Goal: Consume media (video, audio): Consume media (video, audio)

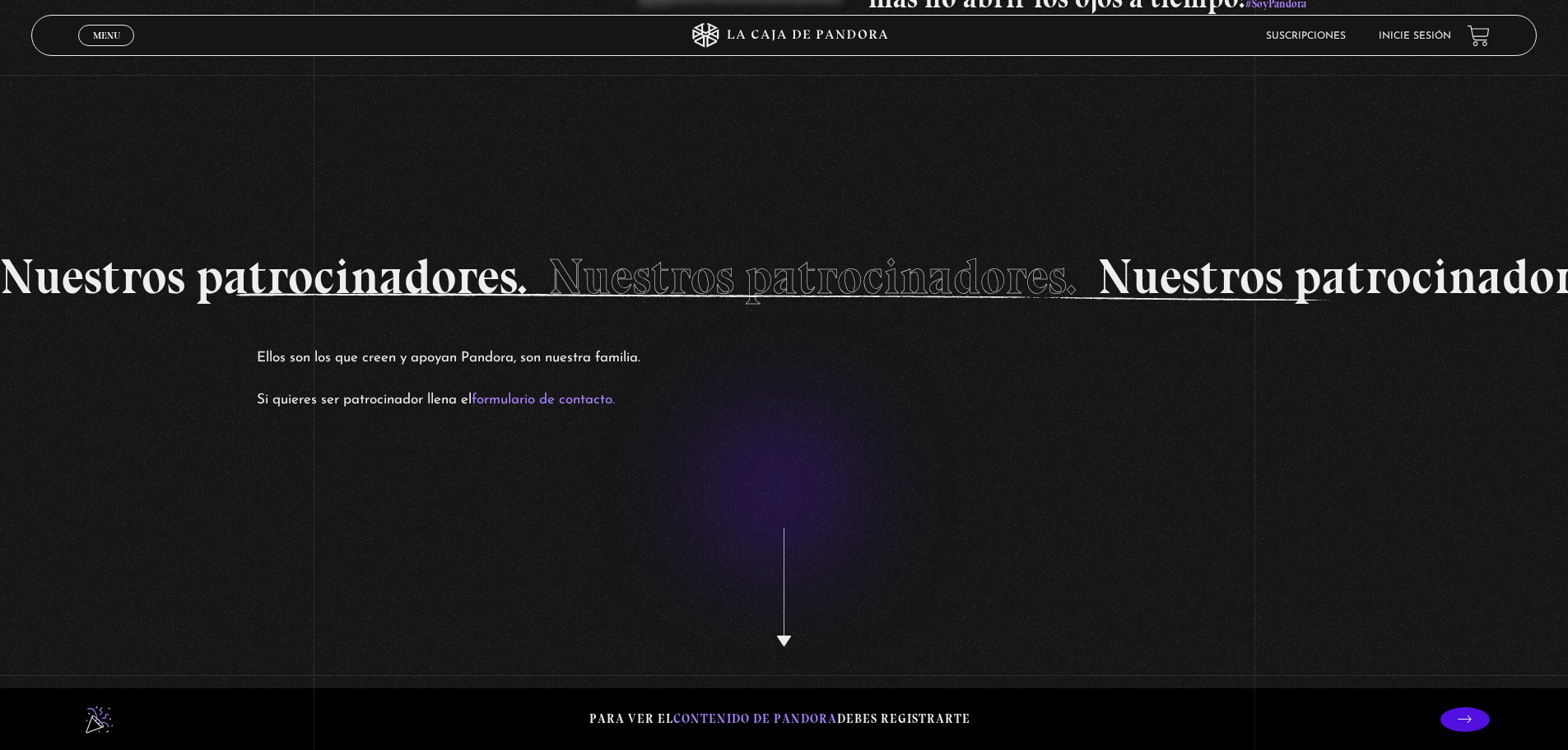
scroll to position [2852, 0]
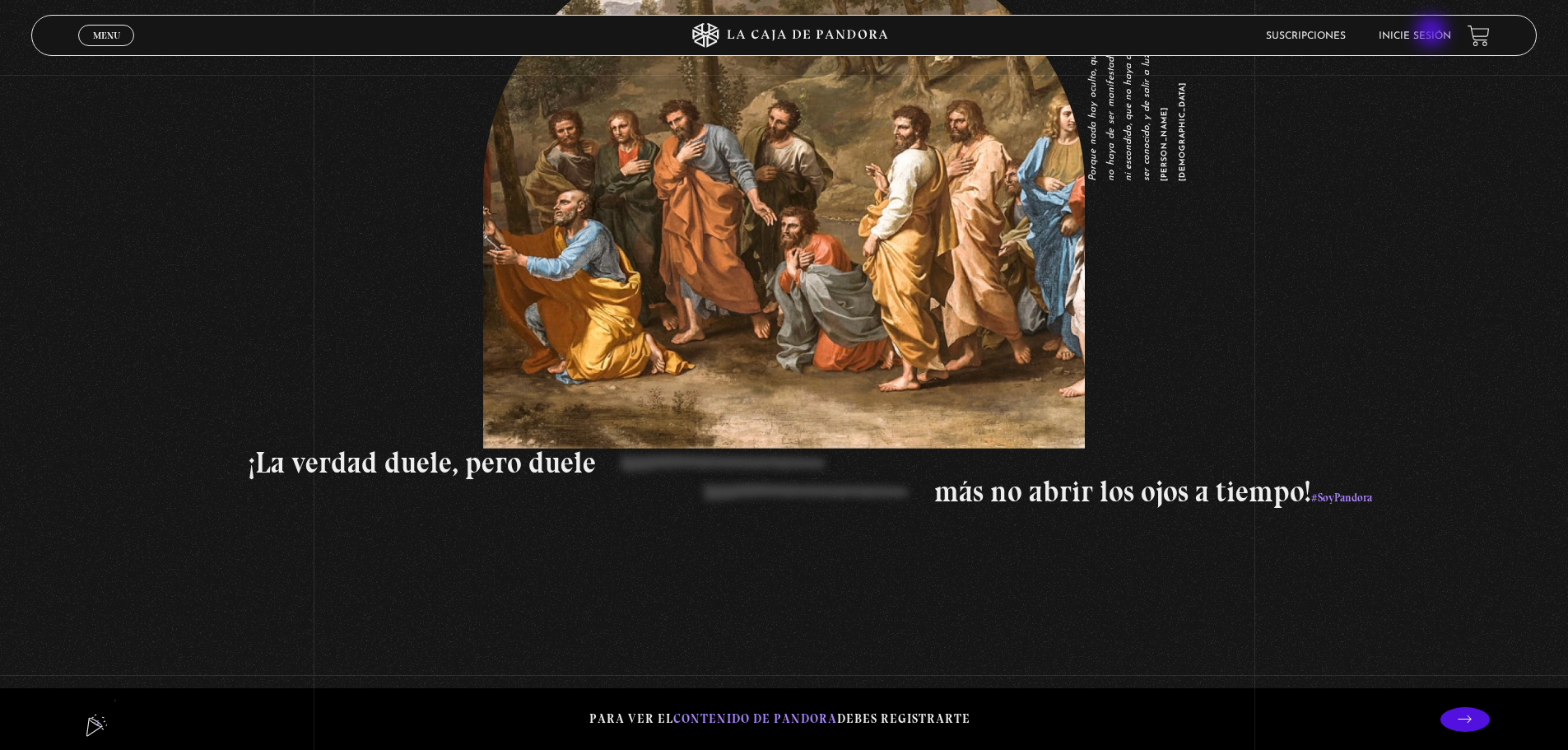
click at [1434, 32] on link "Inicie sesión" at bounding box center [1415, 36] width 72 height 10
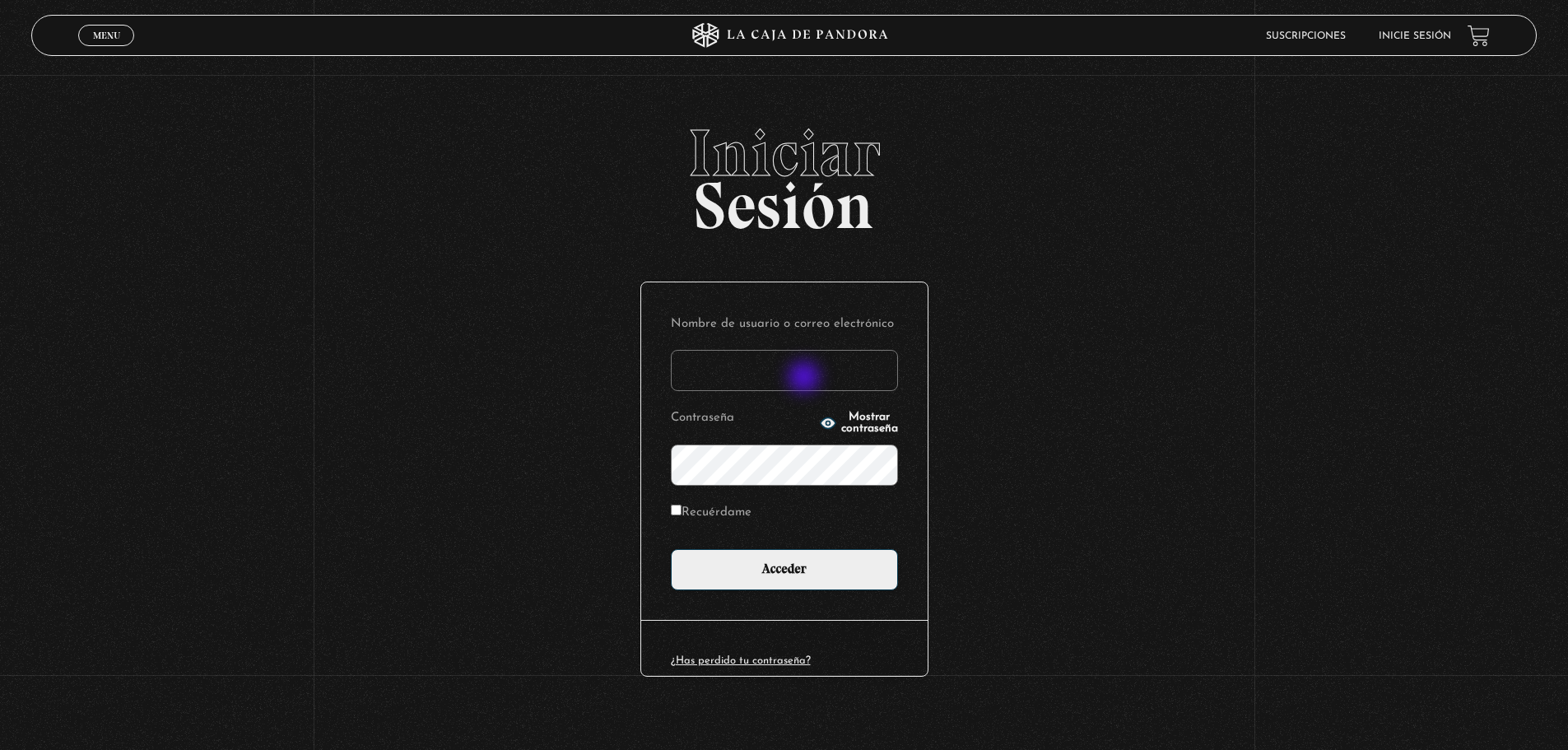
click at [804, 379] on input "Nombre de usuario o correo electrónico" at bounding box center [784, 370] width 228 height 41
type input "lauvargas19@hotmail.com"
click at [820, 425] on icon "button" at bounding box center [827, 422] width 15 height 11
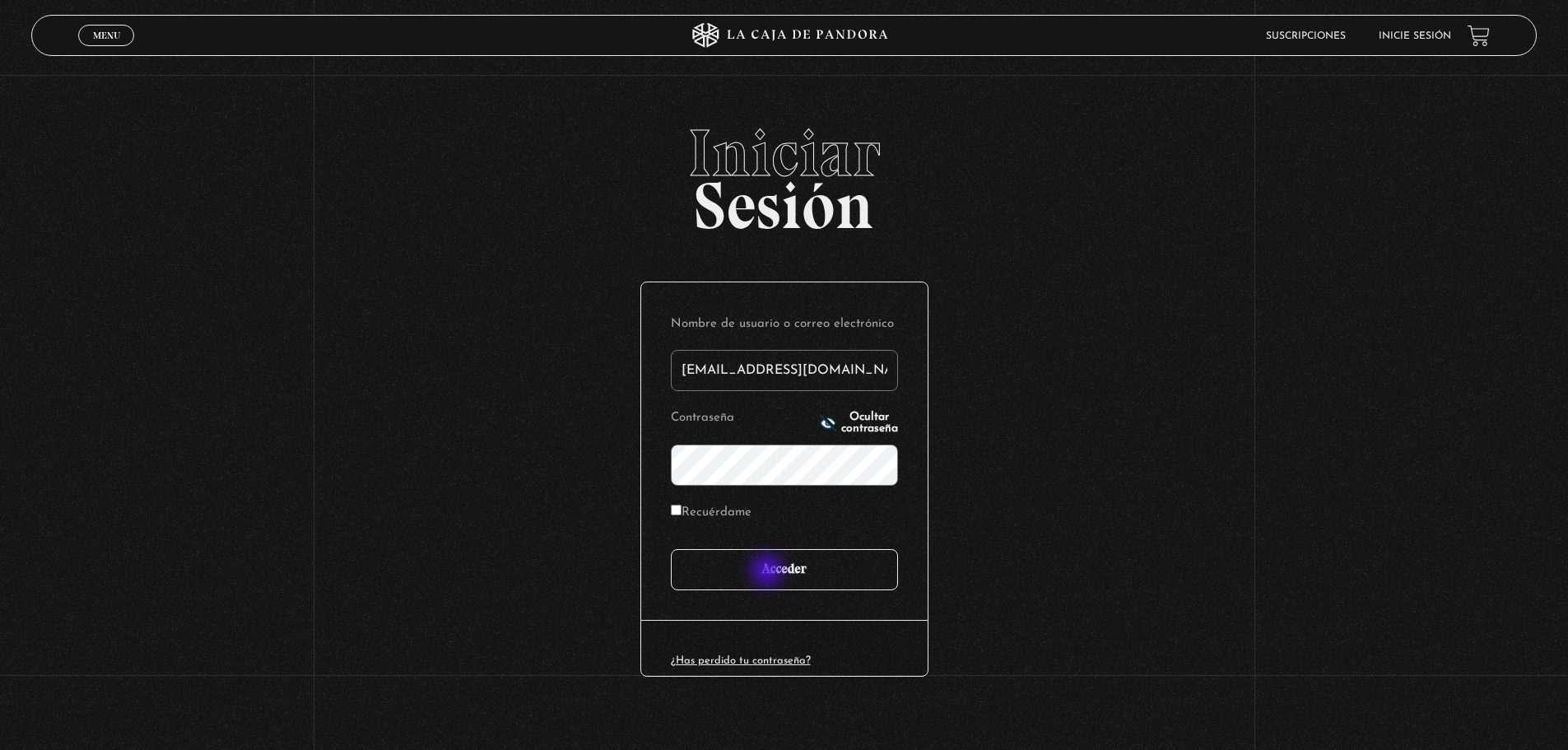
click at [769, 572] on input "Acceder" at bounding box center [784, 569] width 228 height 41
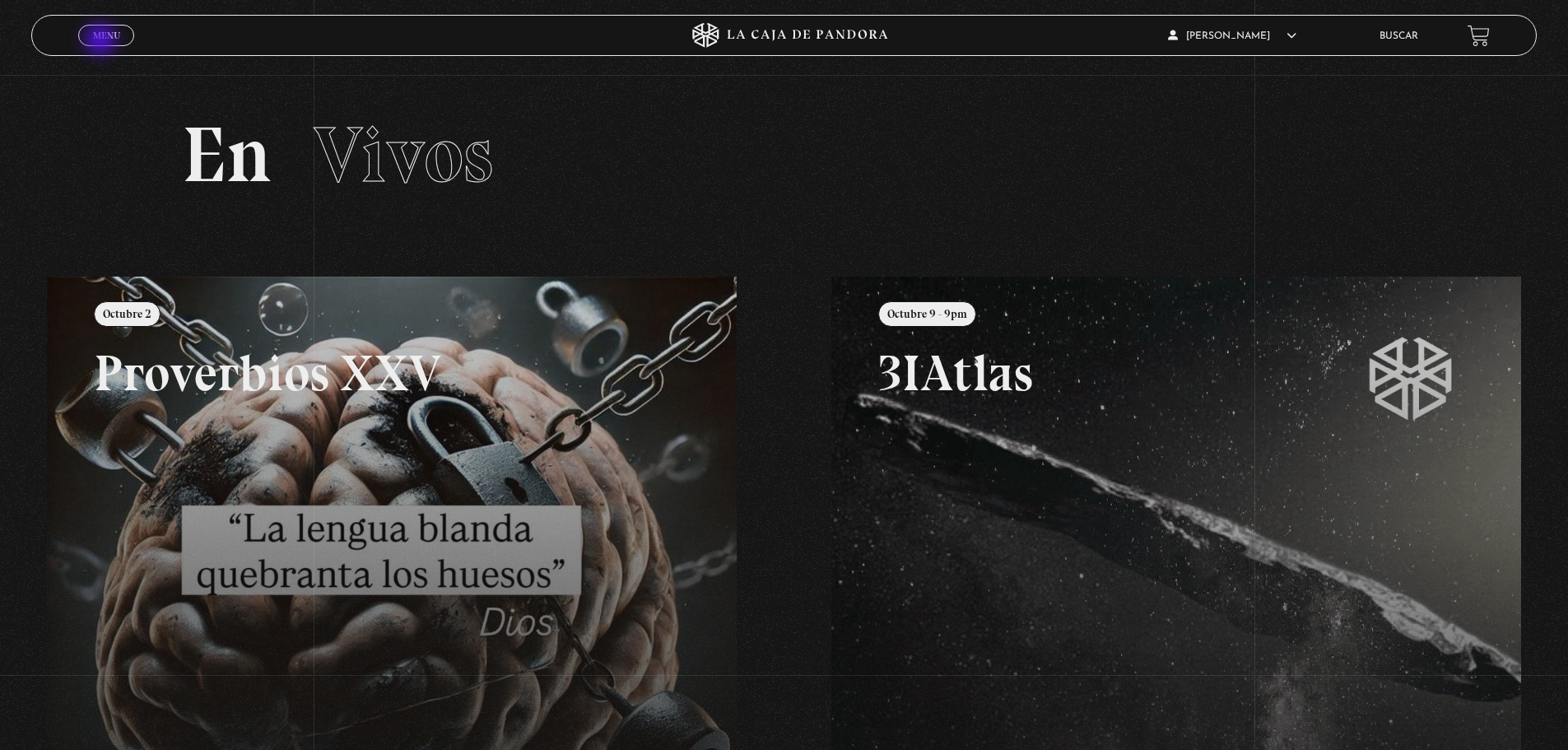
click at [102, 40] on span "Menu" at bounding box center [107, 35] width 27 height 10
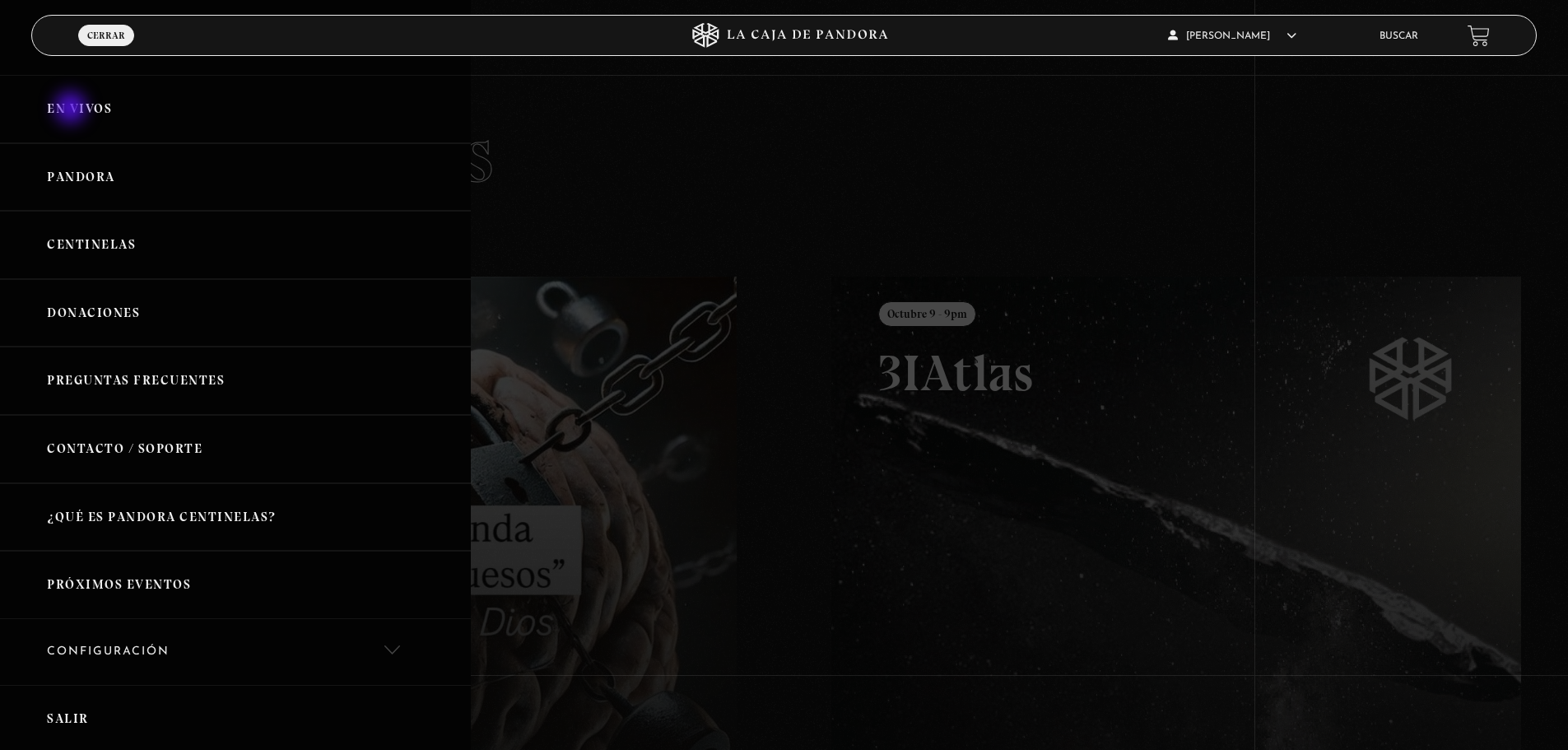
click at [72, 109] on link "En vivos" at bounding box center [235, 108] width 471 height 68
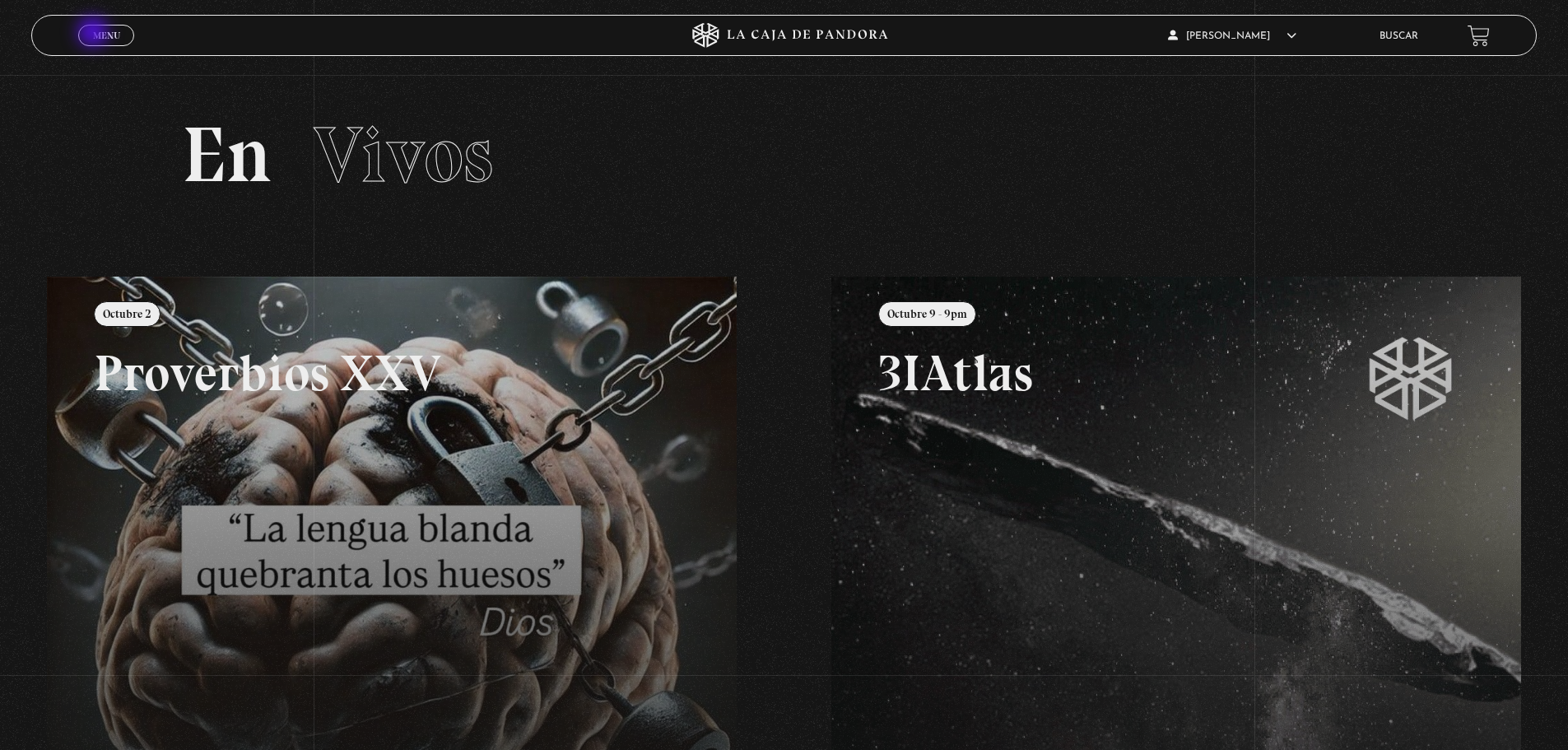
click at [95, 34] on span "Menu" at bounding box center [107, 35] width 27 height 10
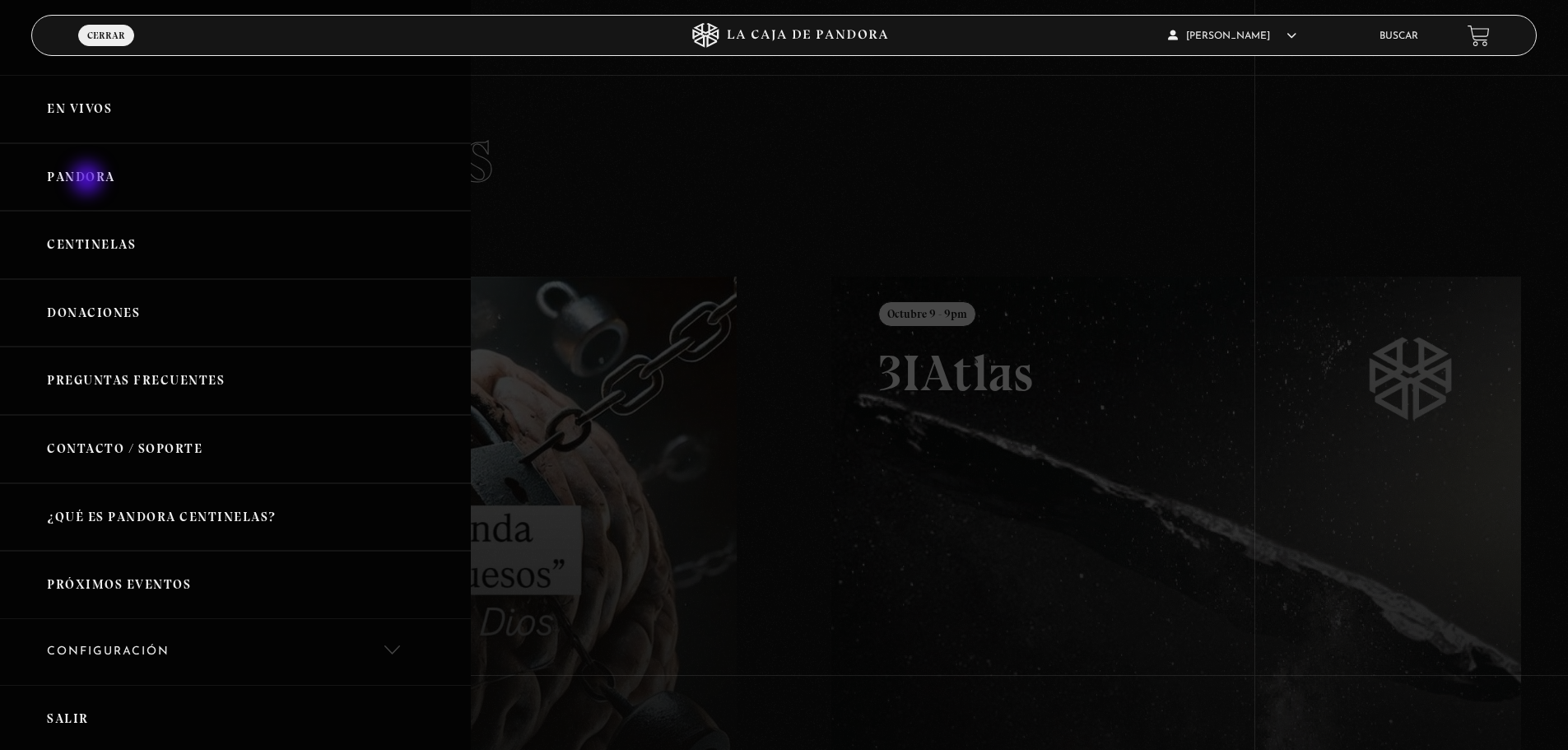
click at [89, 178] on link "Pandora" at bounding box center [235, 177] width 471 height 68
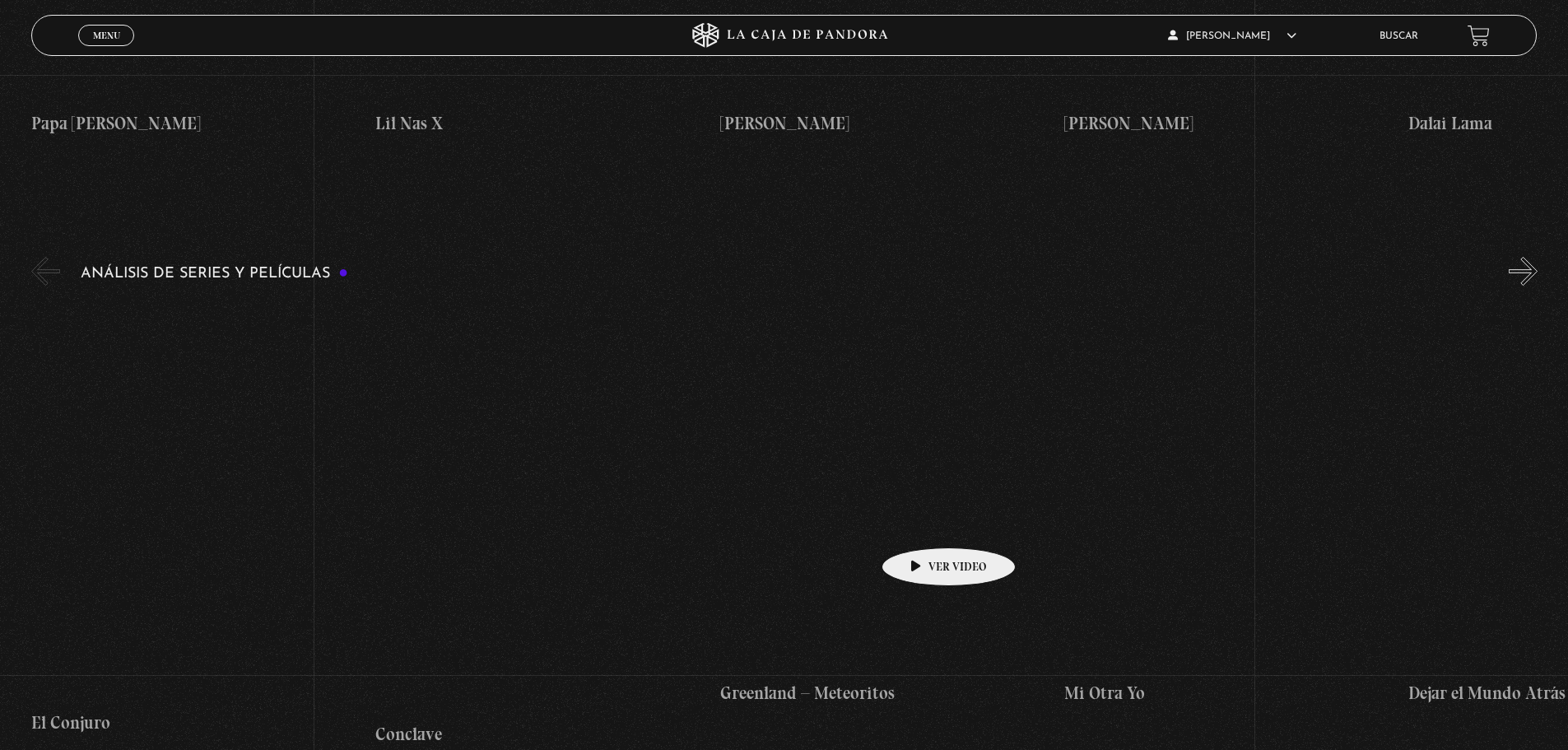
scroll to position [3359, 0]
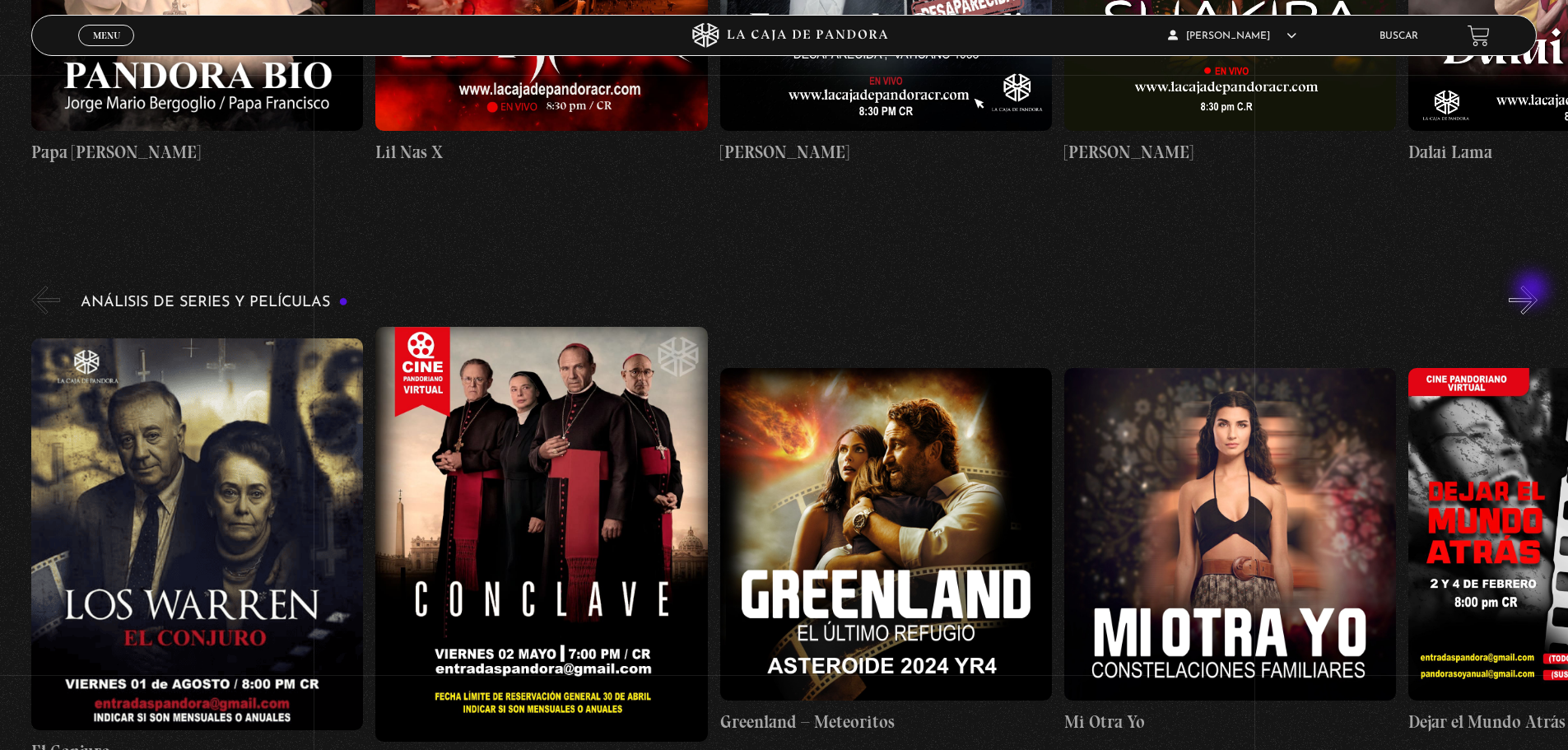
click at [1534, 300] on button "»" at bounding box center [1523, 300] width 29 height 29
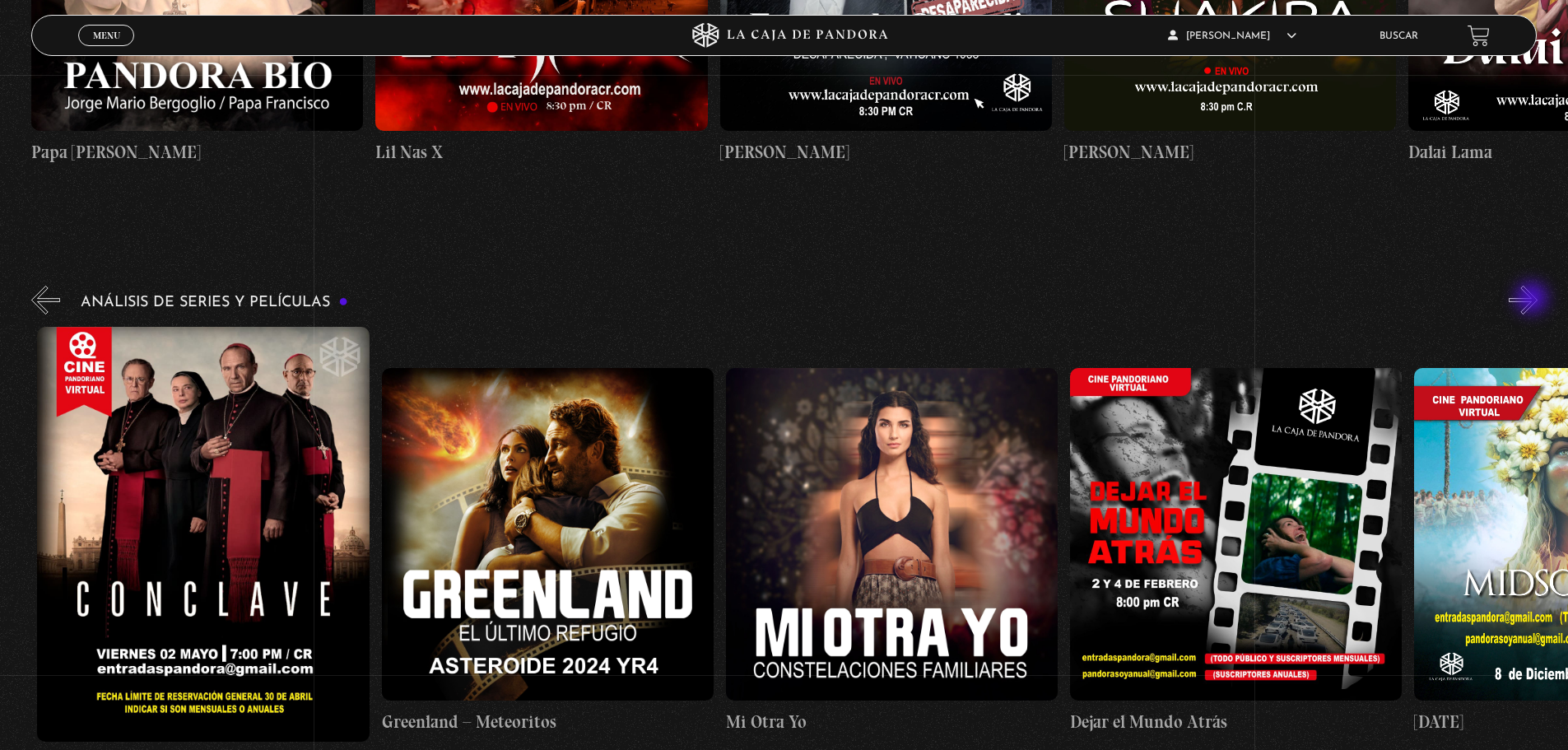
click at [1534, 300] on button "»" at bounding box center [1523, 300] width 29 height 29
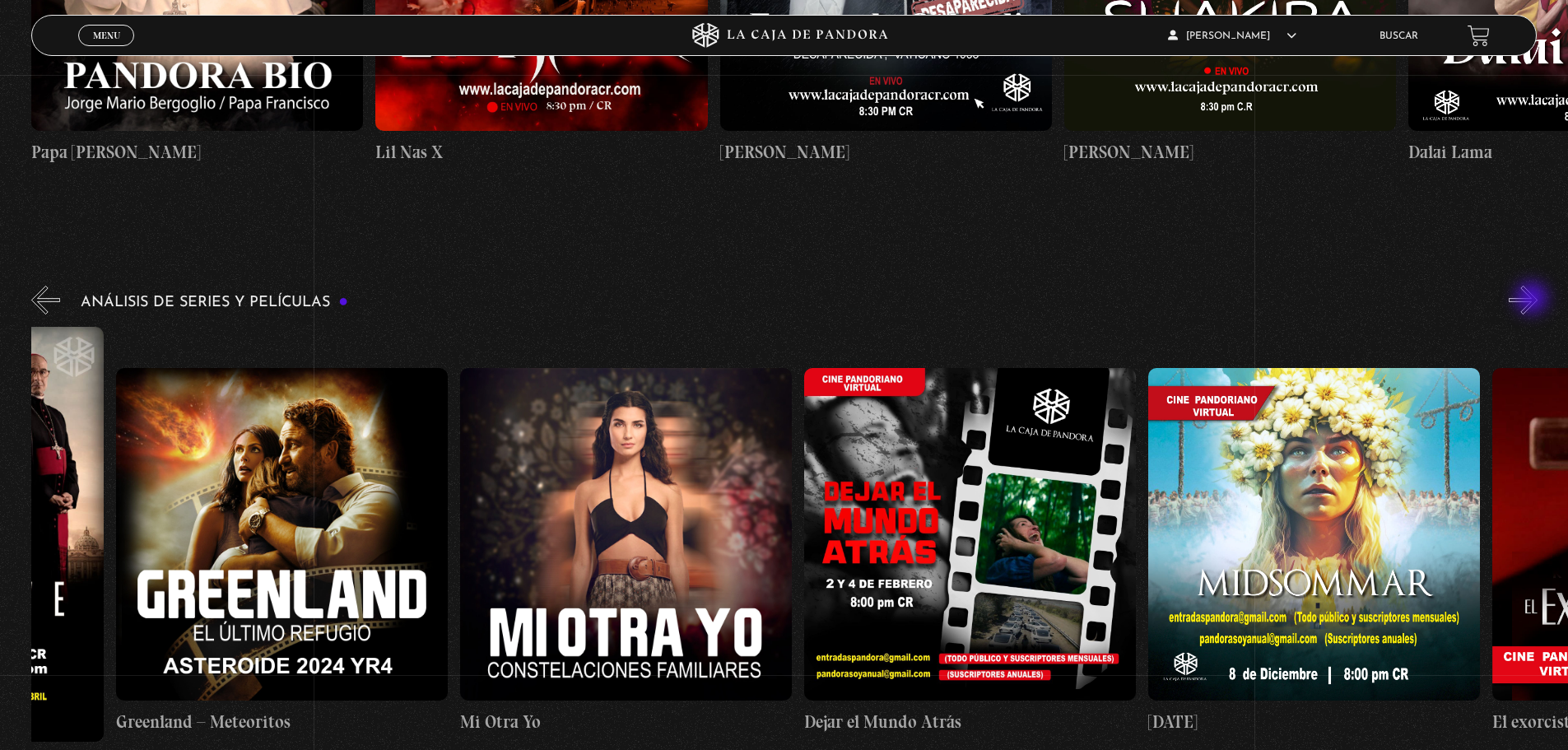
click at [1534, 300] on button "»" at bounding box center [1523, 300] width 29 height 29
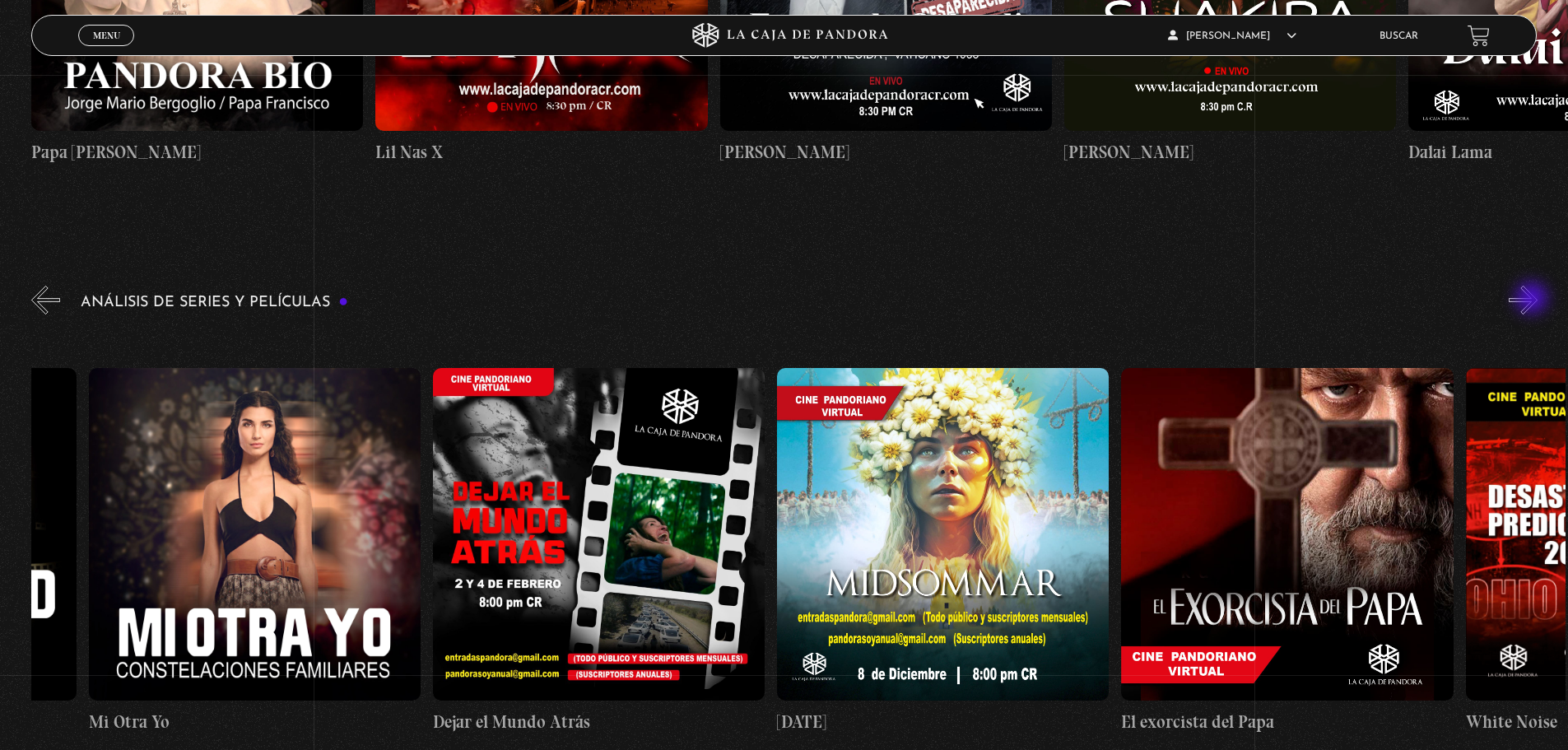
click at [1534, 300] on button "»" at bounding box center [1523, 300] width 29 height 29
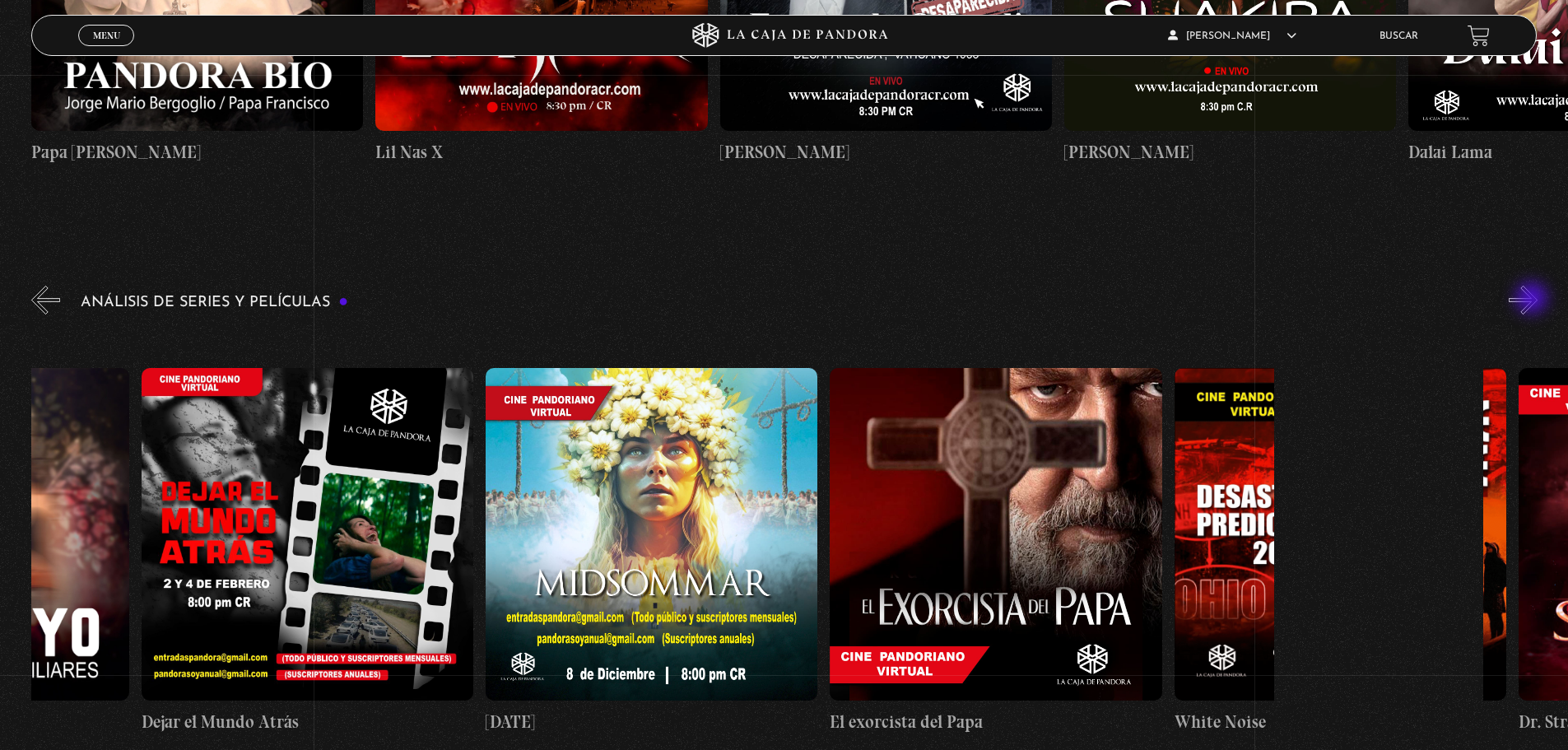
click at [1534, 300] on button "»" at bounding box center [1523, 300] width 29 height 29
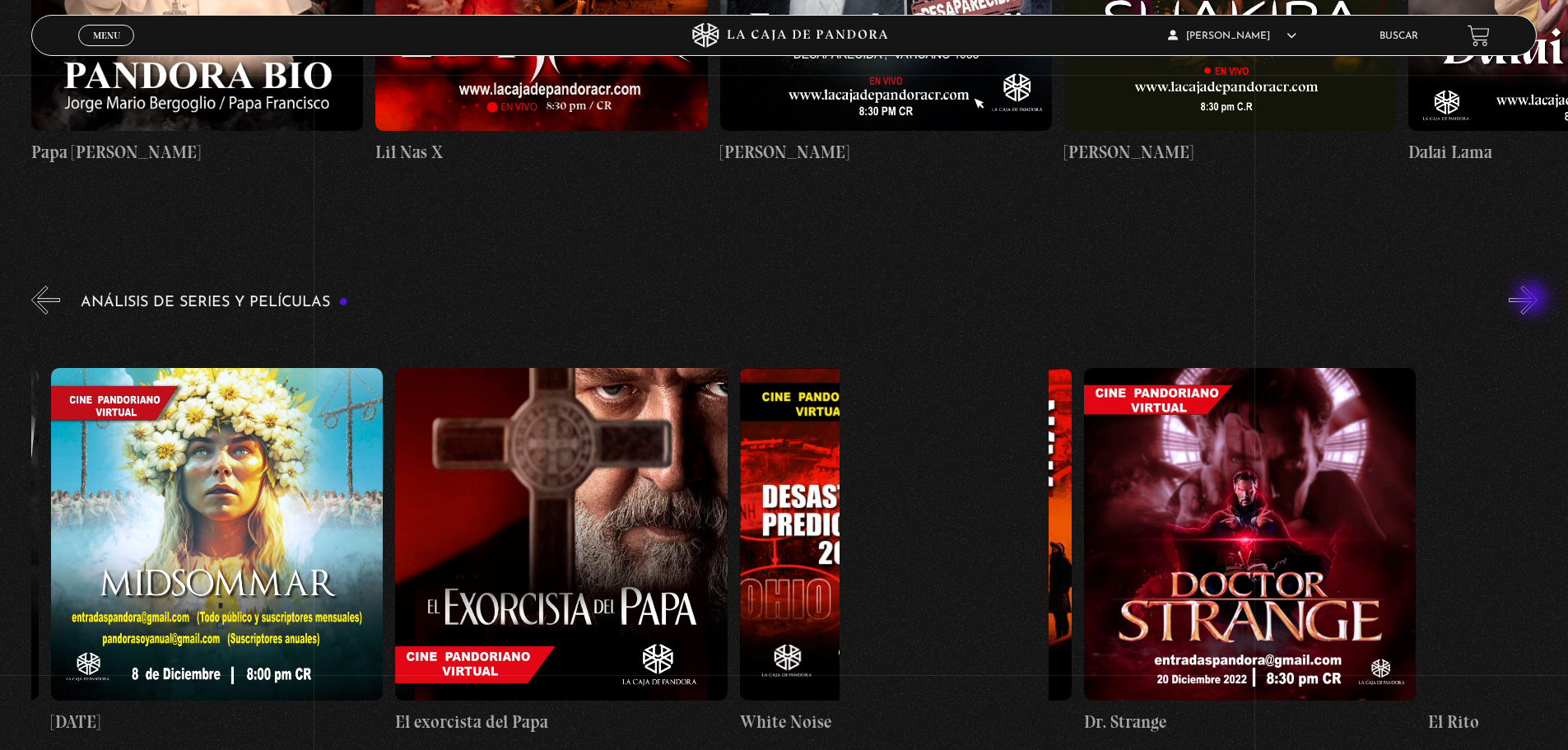
click at [1534, 300] on button "»" at bounding box center [1523, 300] width 29 height 29
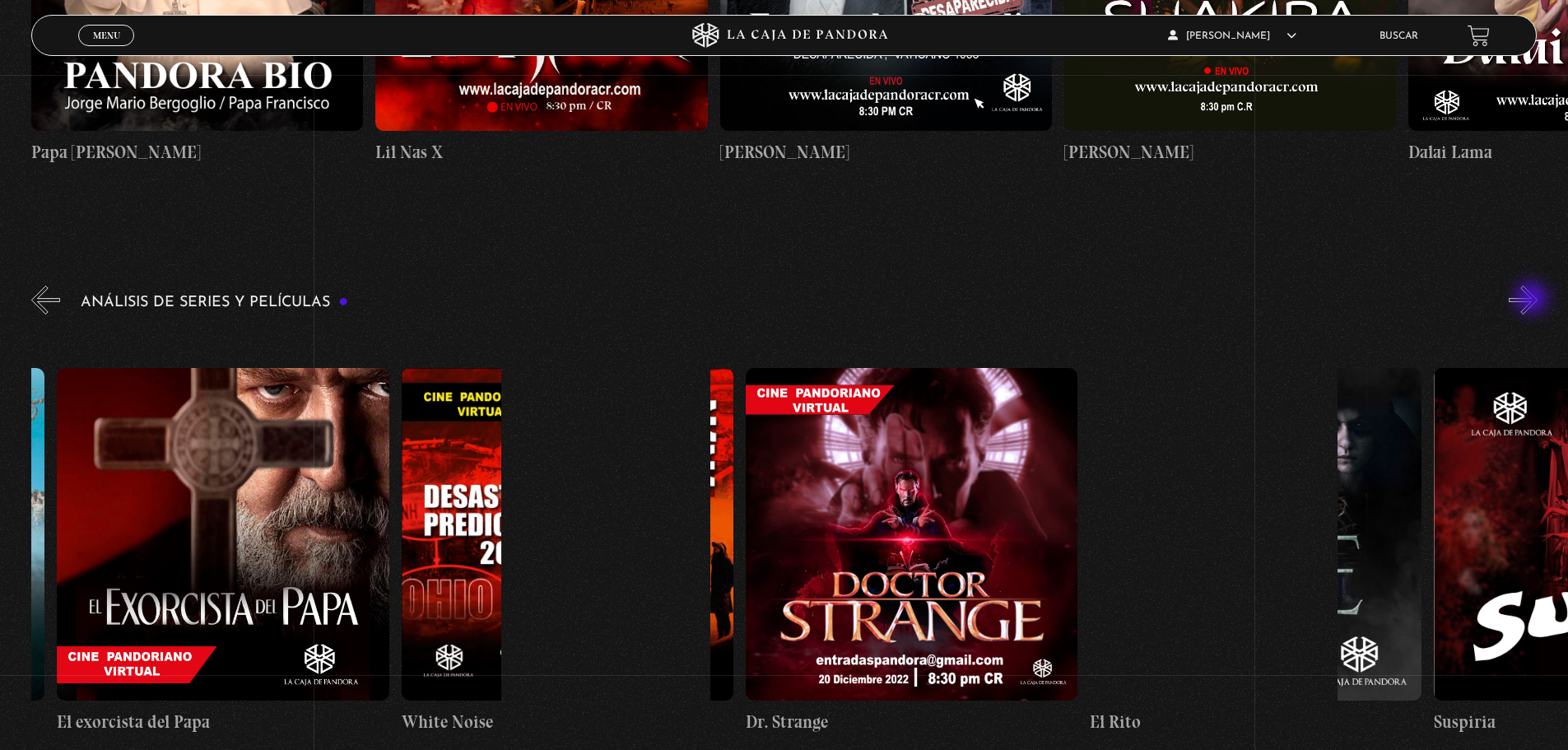
click at [1534, 300] on button "»" at bounding box center [1523, 300] width 29 height 29
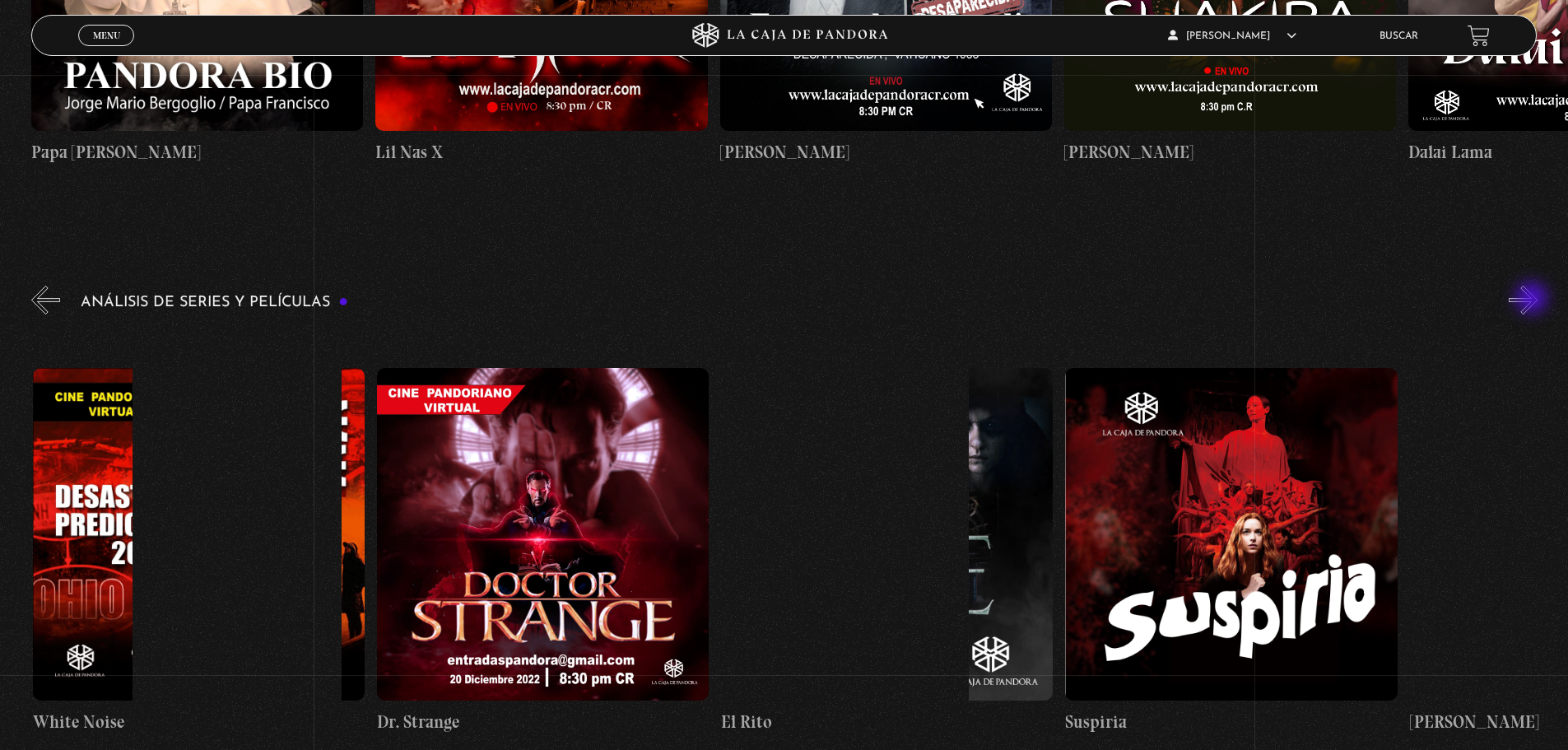
click at [1534, 300] on button "»" at bounding box center [1523, 300] width 29 height 29
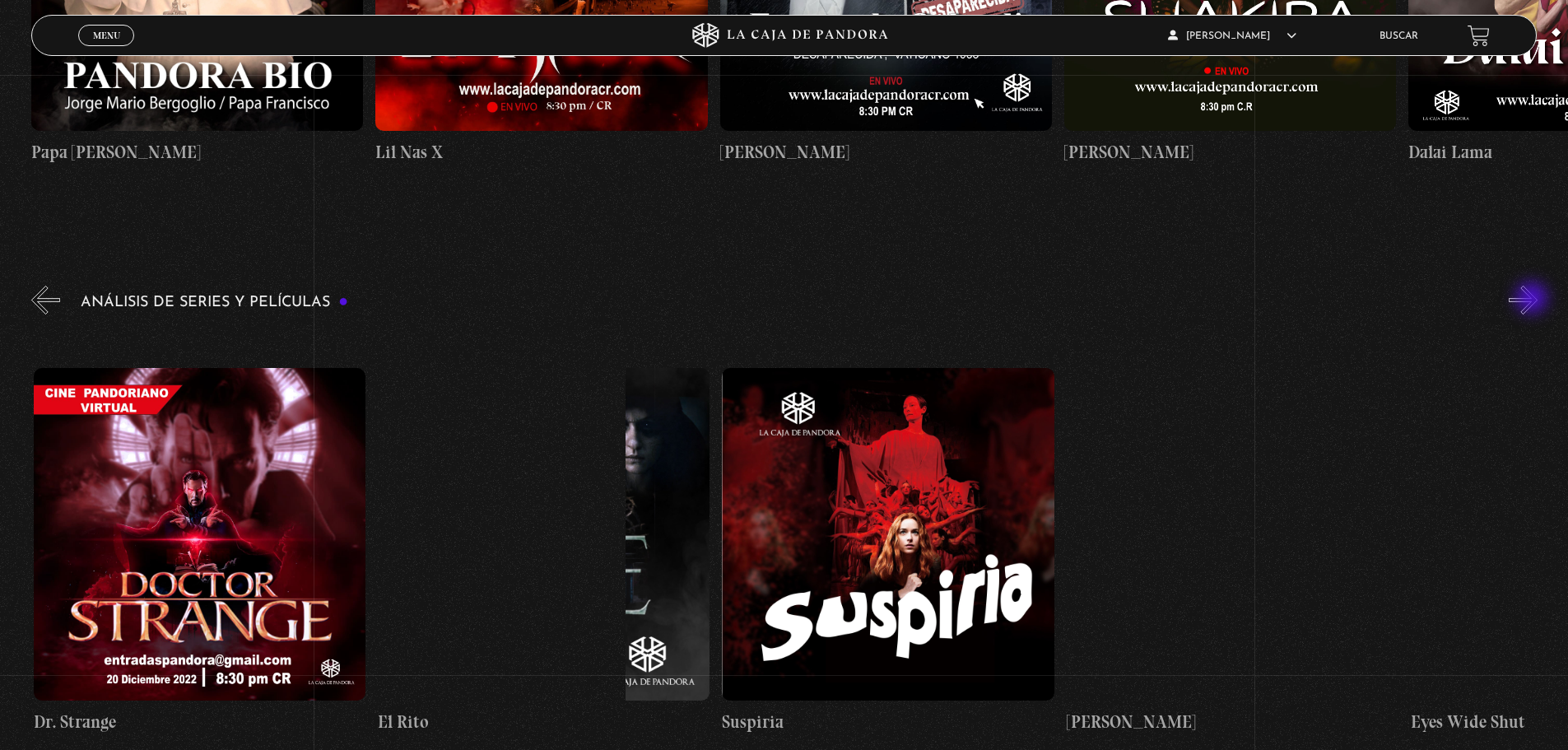
click at [1534, 300] on button "»" at bounding box center [1523, 300] width 29 height 29
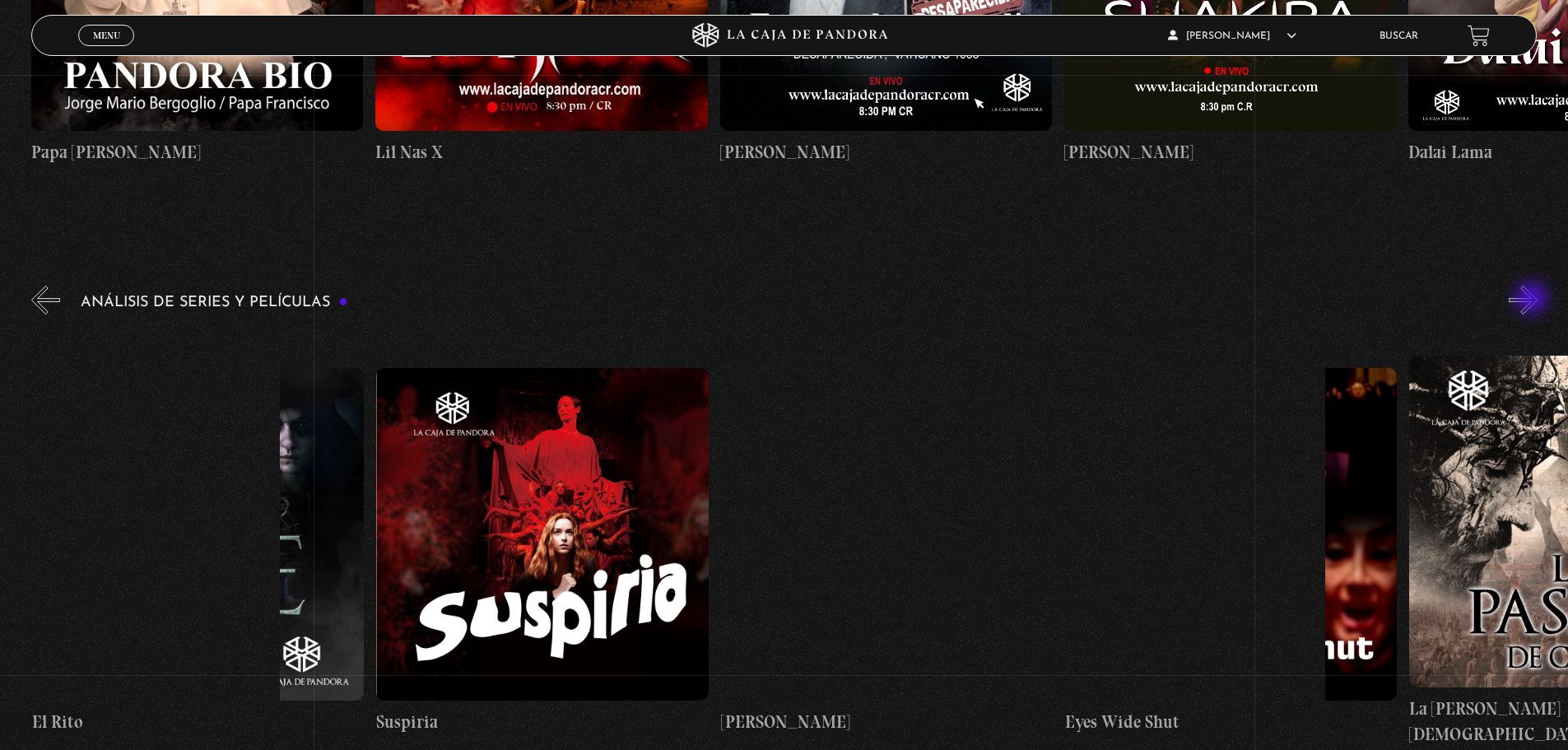
click at [1534, 300] on button "»" at bounding box center [1523, 300] width 29 height 29
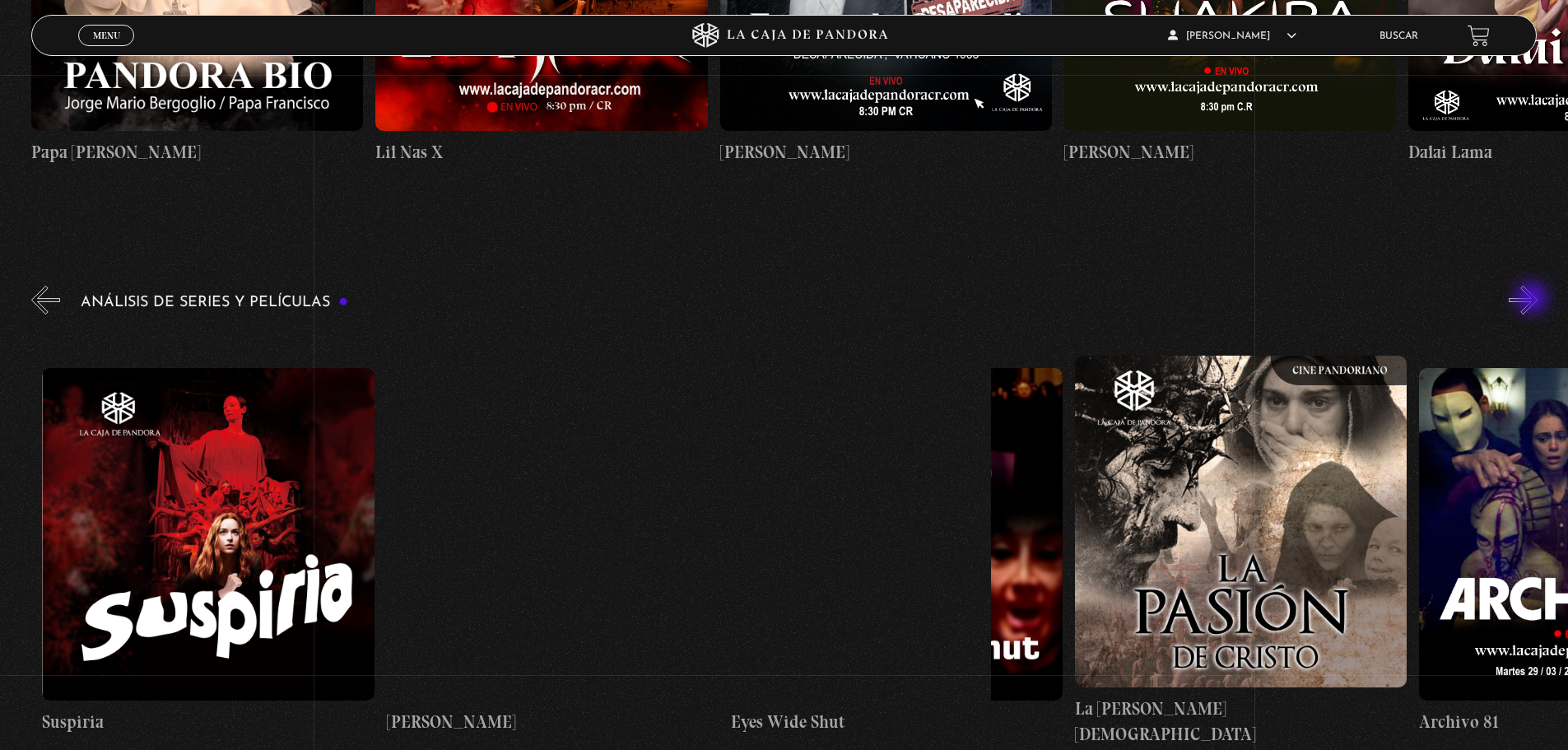
click at [1534, 300] on button "»" at bounding box center [1523, 300] width 29 height 29
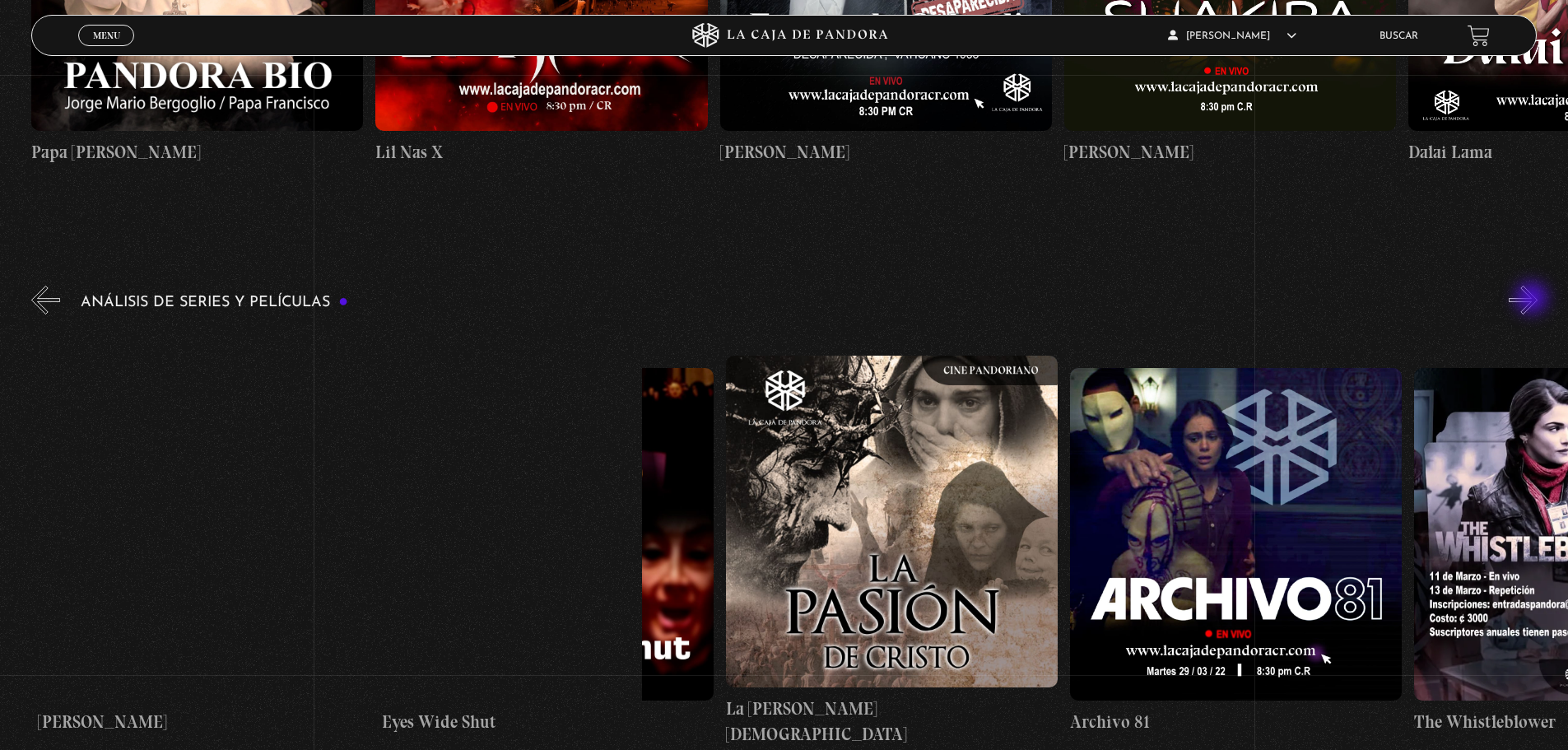
click at [1534, 300] on button "»" at bounding box center [1523, 300] width 29 height 29
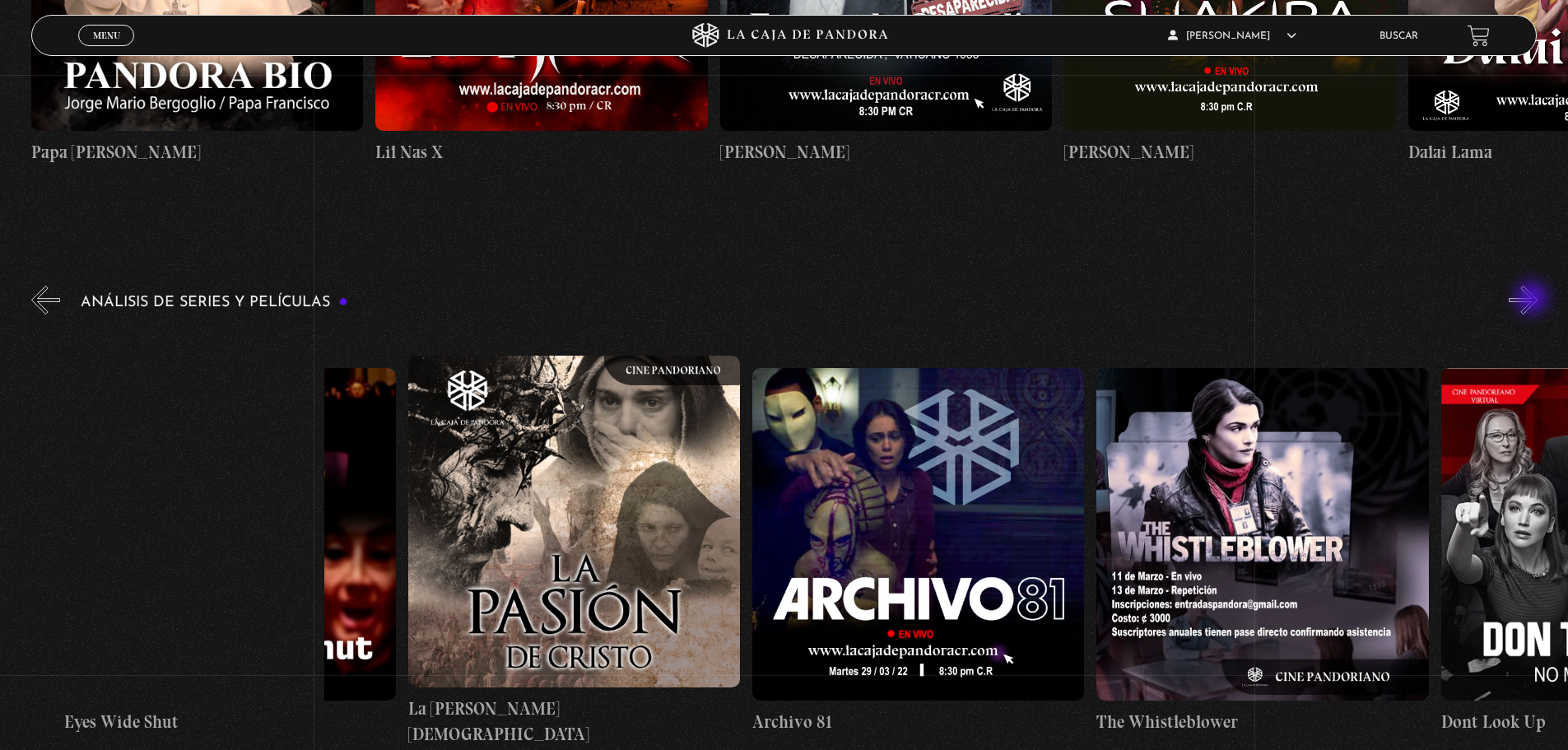
click at [1534, 300] on button "»" at bounding box center [1523, 300] width 29 height 29
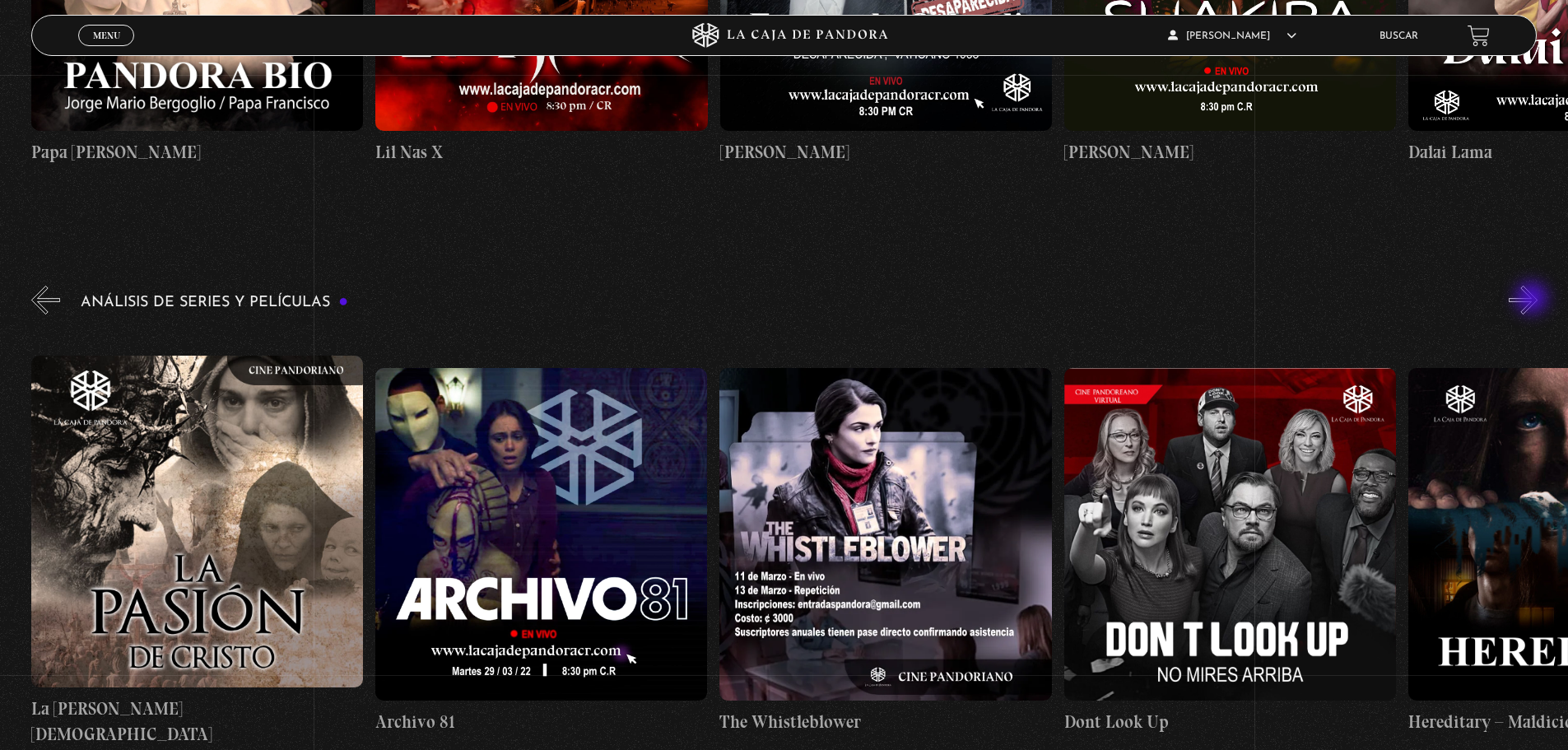
click at [1534, 300] on button "»" at bounding box center [1523, 300] width 29 height 29
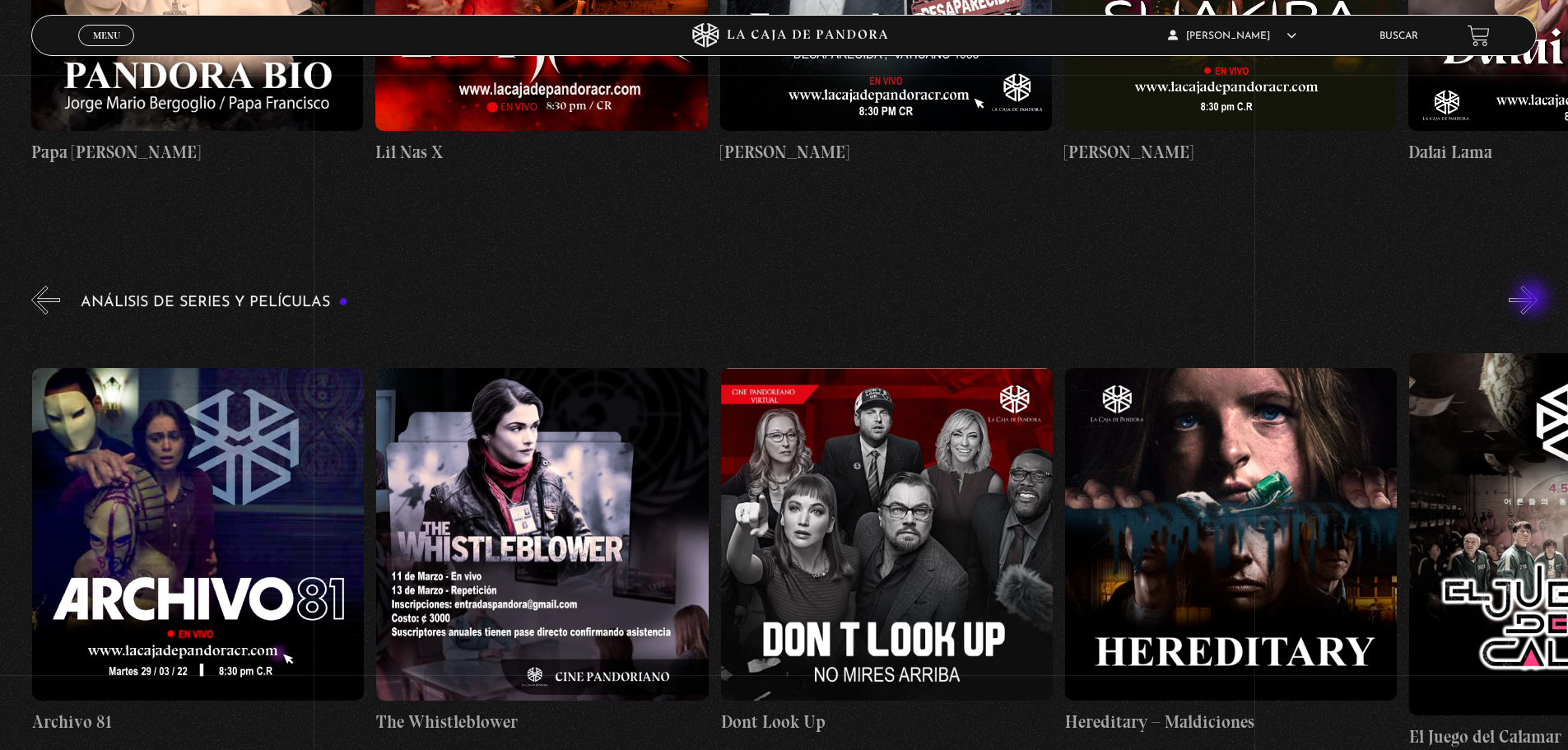
click at [1534, 300] on button "»" at bounding box center [1523, 300] width 29 height 29
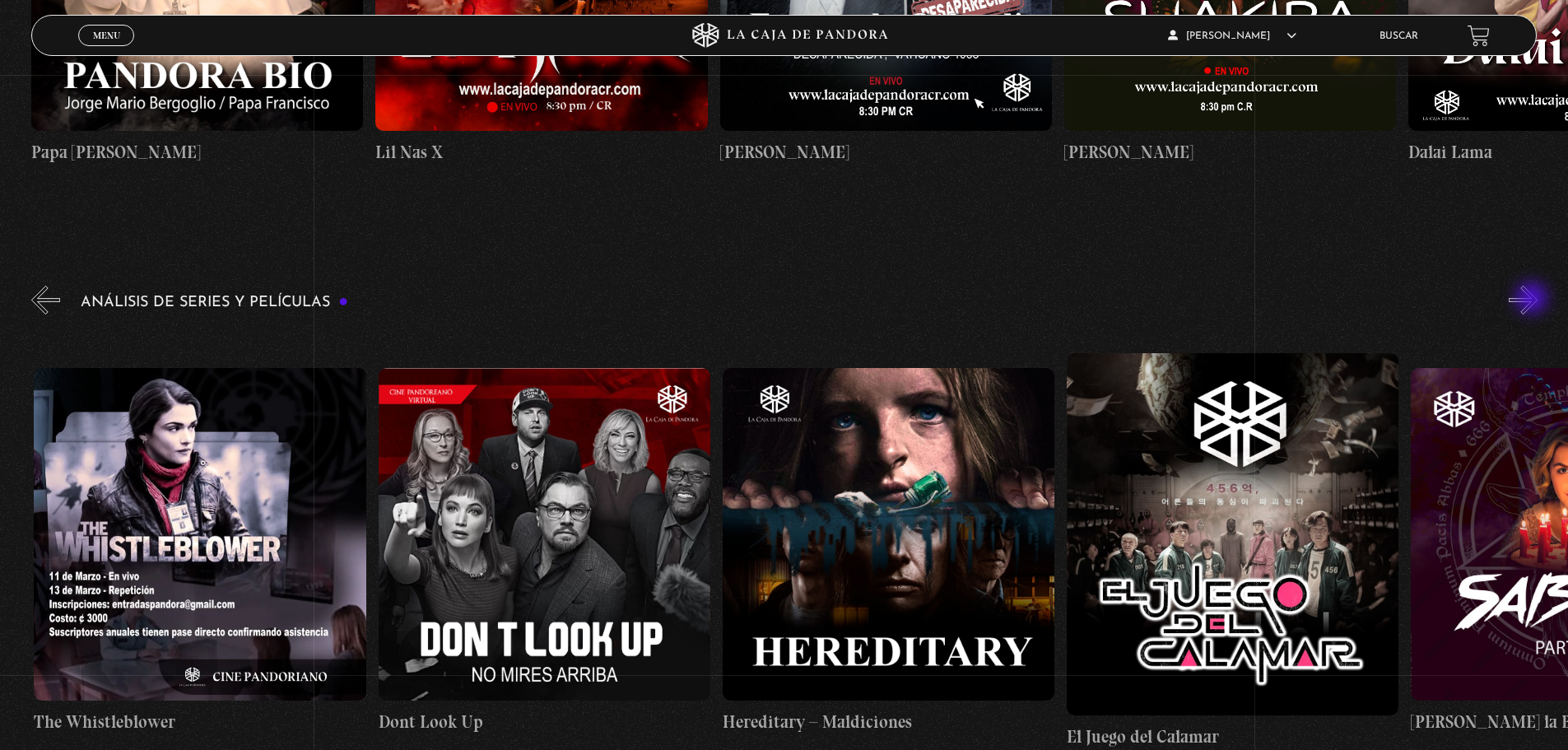
click at [1534, 300] on button "»" at bounding box center [1523, 300] width 29 height 29
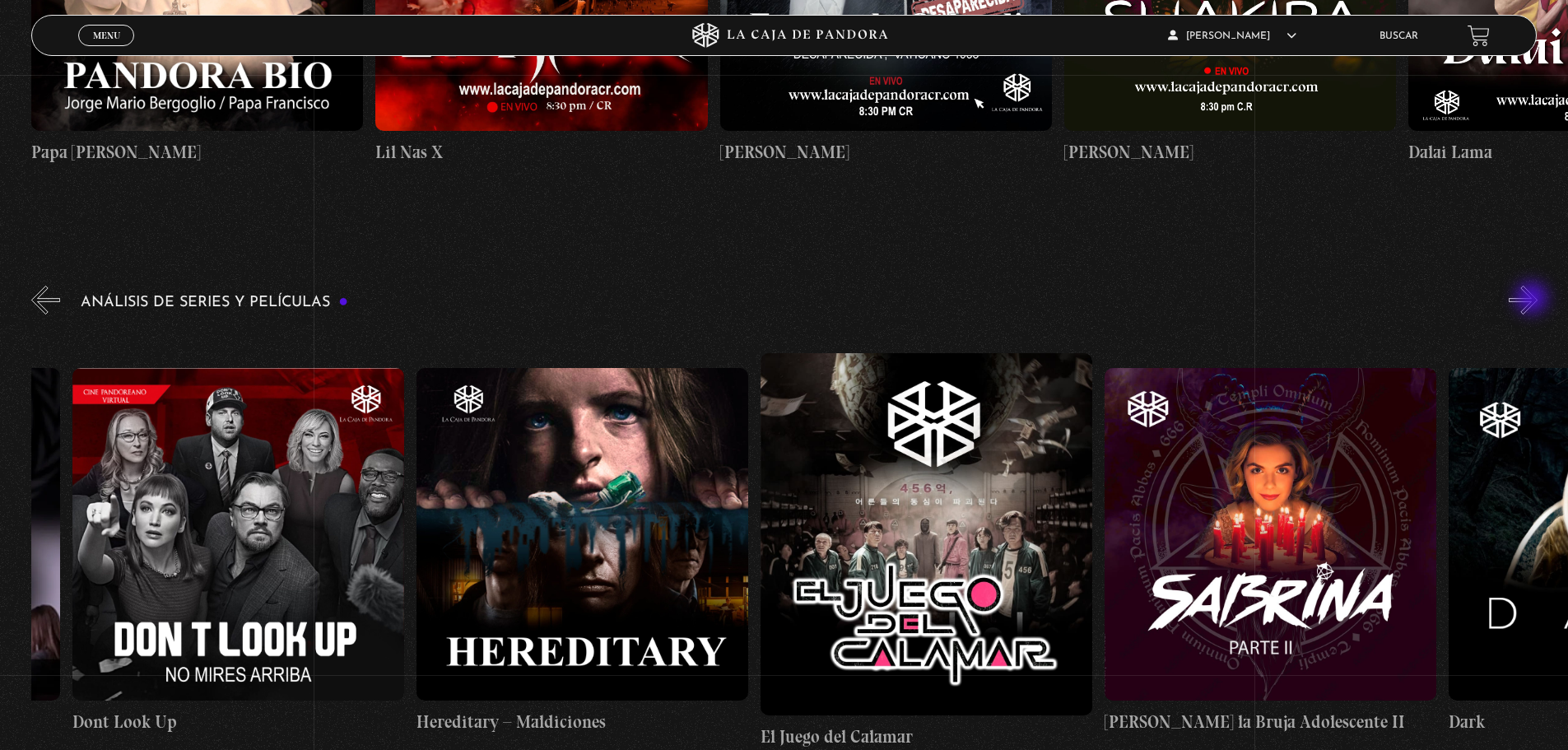
click at [1534, 300] on button "»" at bounding box center [1523, 300] width 29 height 29
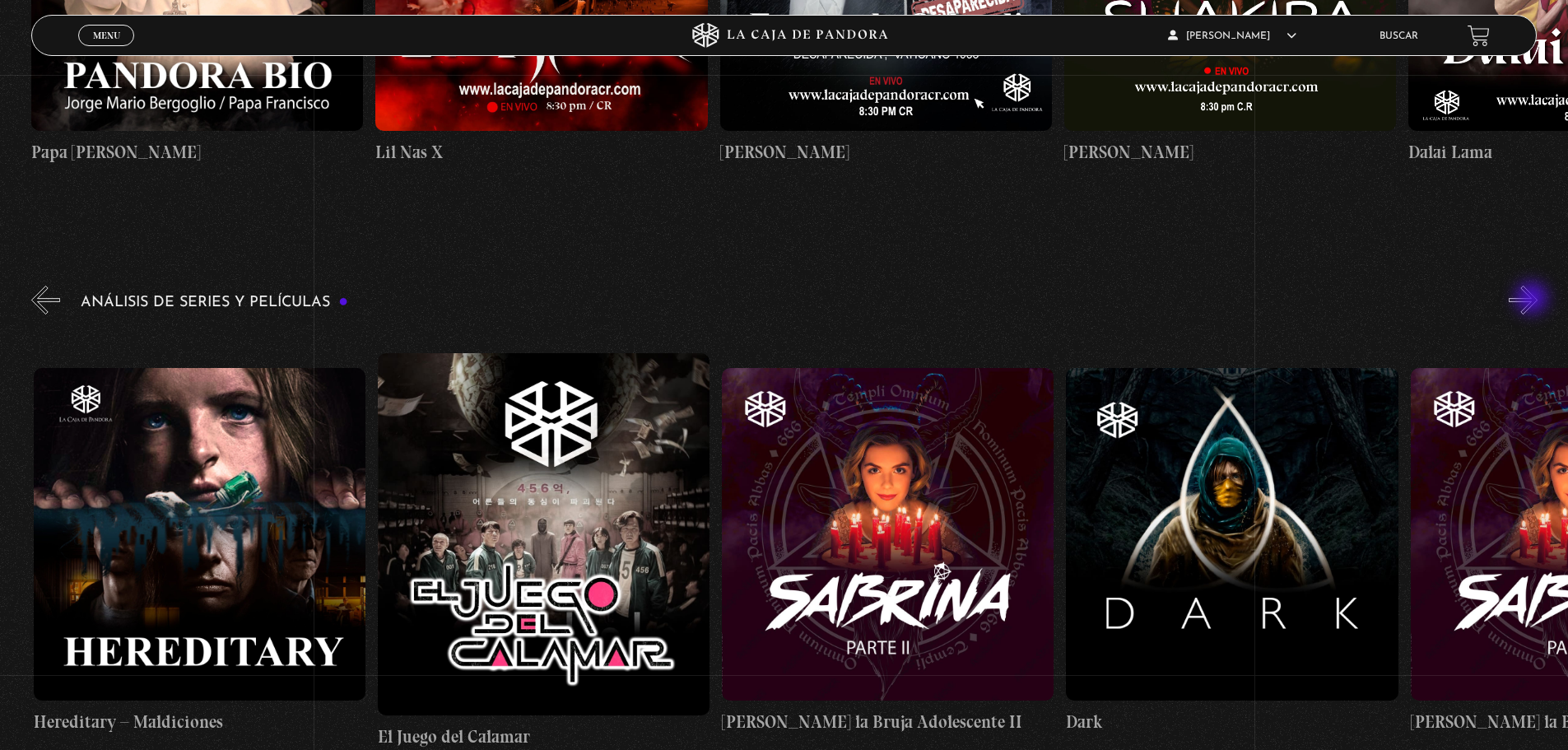
click at [1534, 300] on button "»" at bounding box center [1523, 300] width 29 height 29
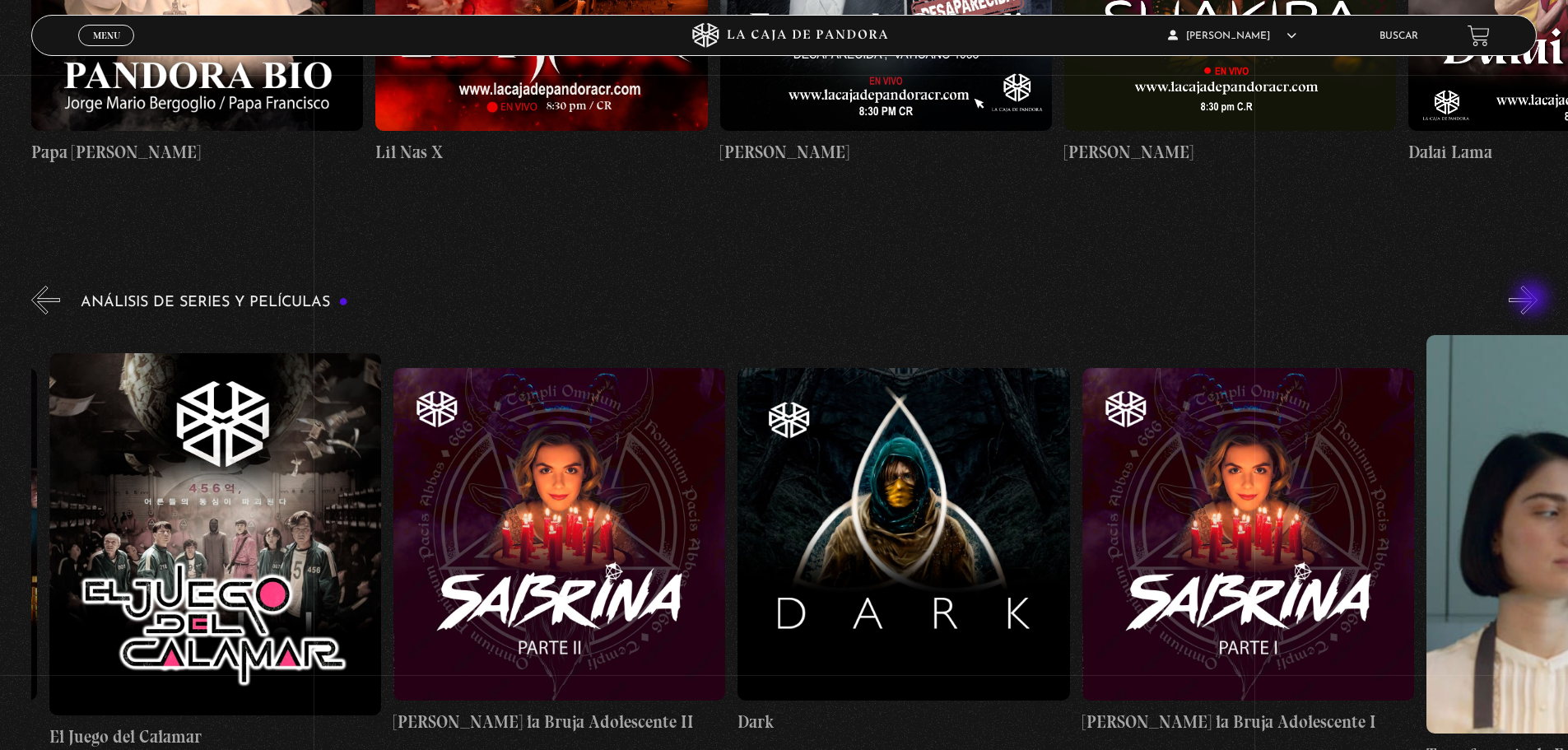
click at [1534, 300] on button "»" at bounding box center [1523, 300] width 29 height 29
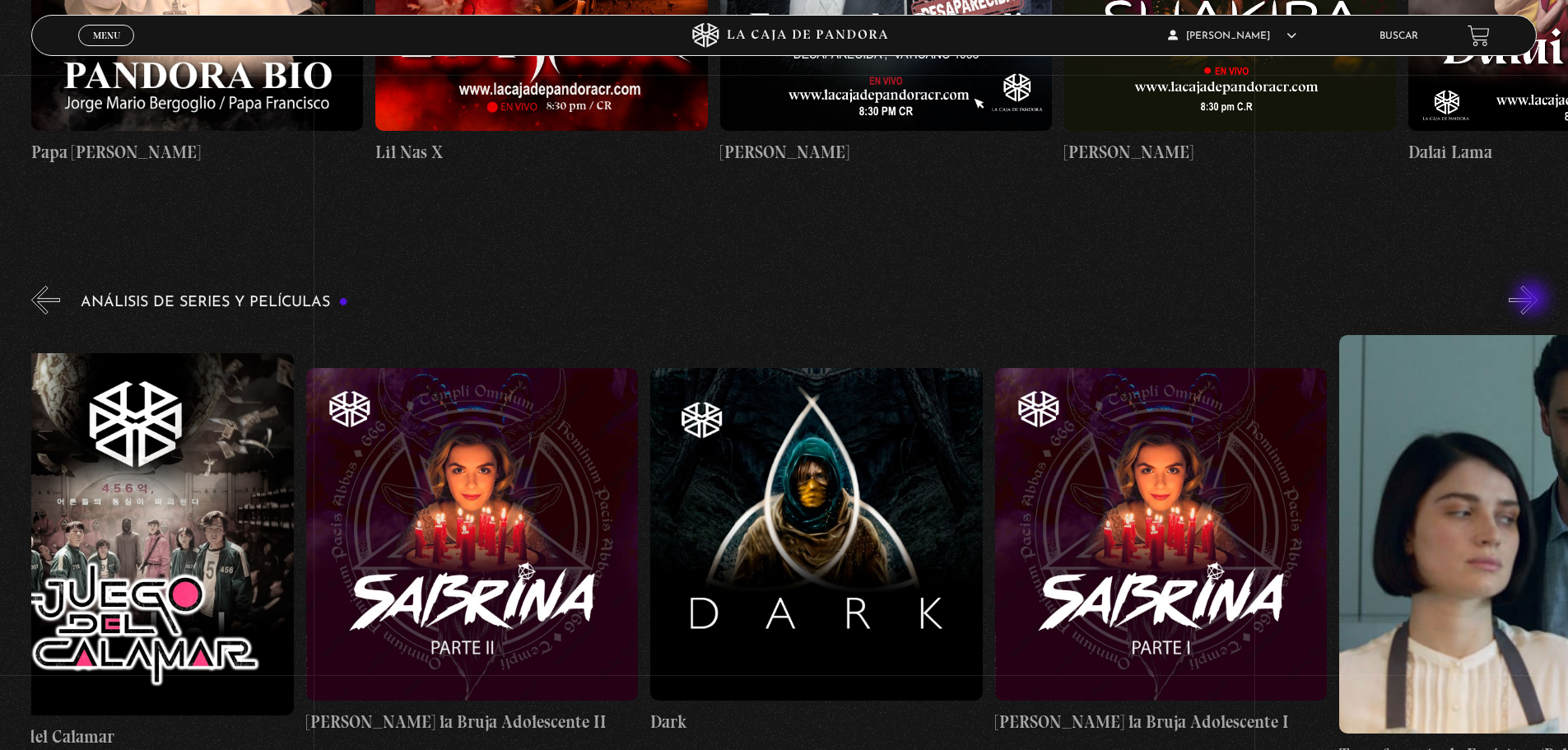
scroll to position [0, 6369]
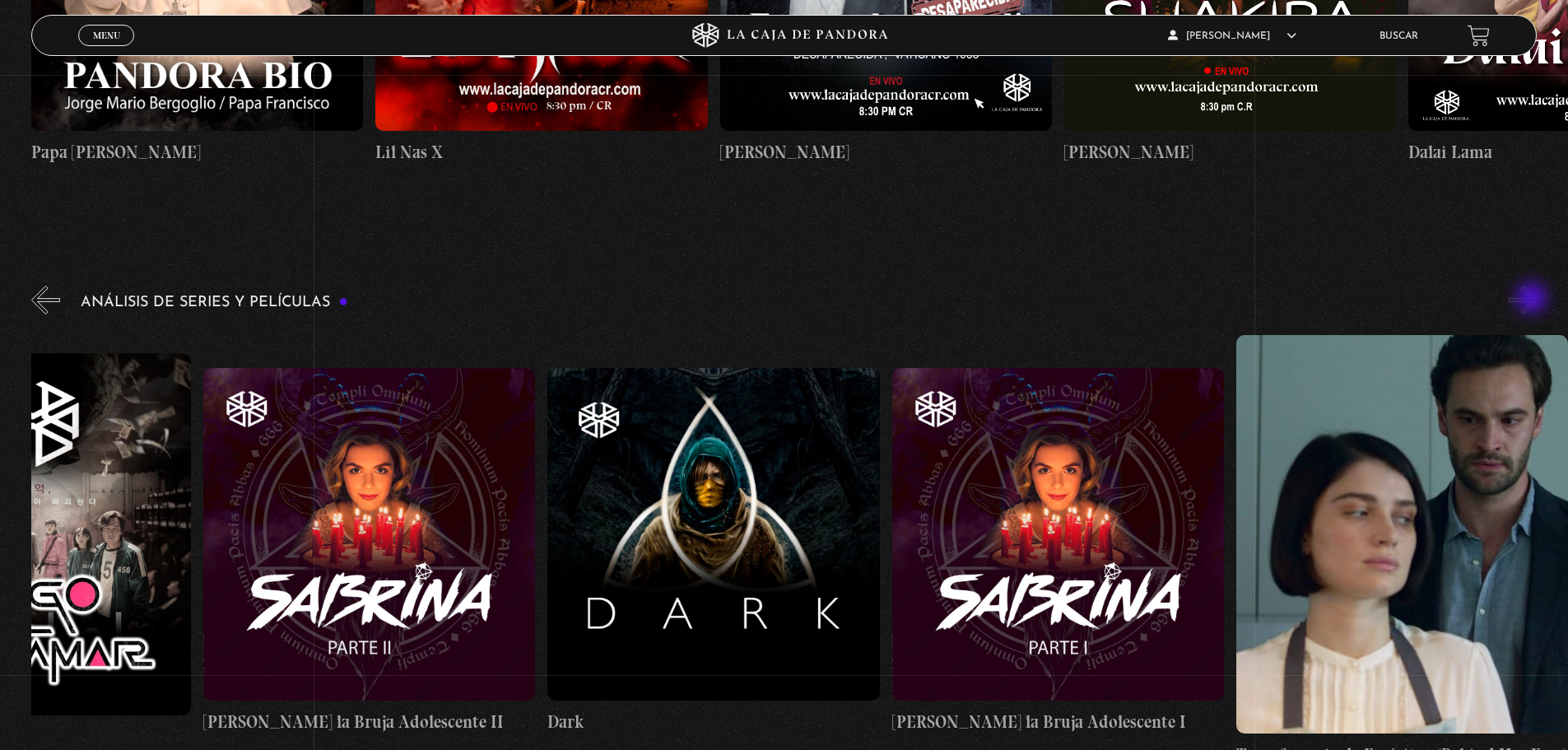
click at [1534, 300] on button "»" at bounding box center [1523, 300] width 29 height 29
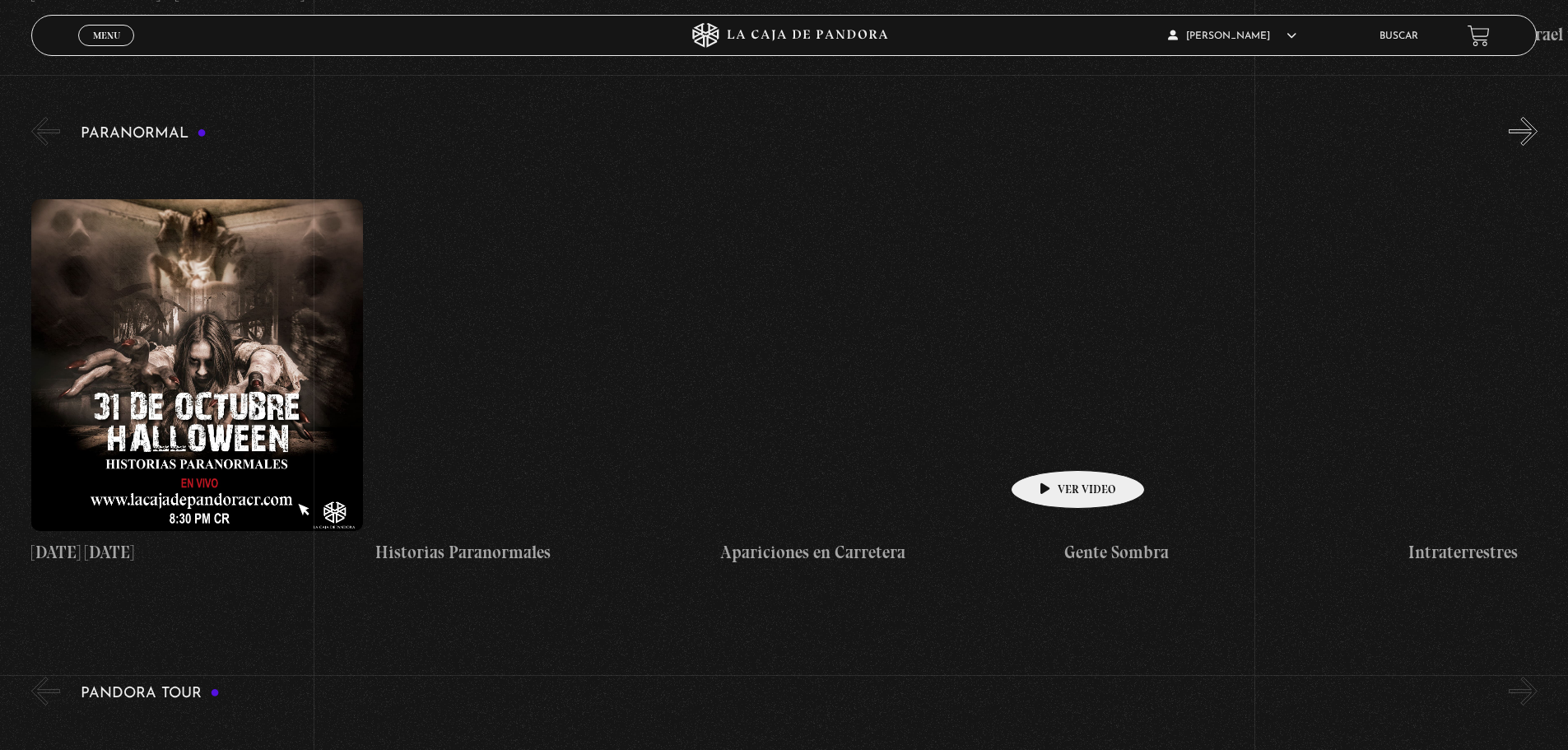
scroll to position [1796, 0]
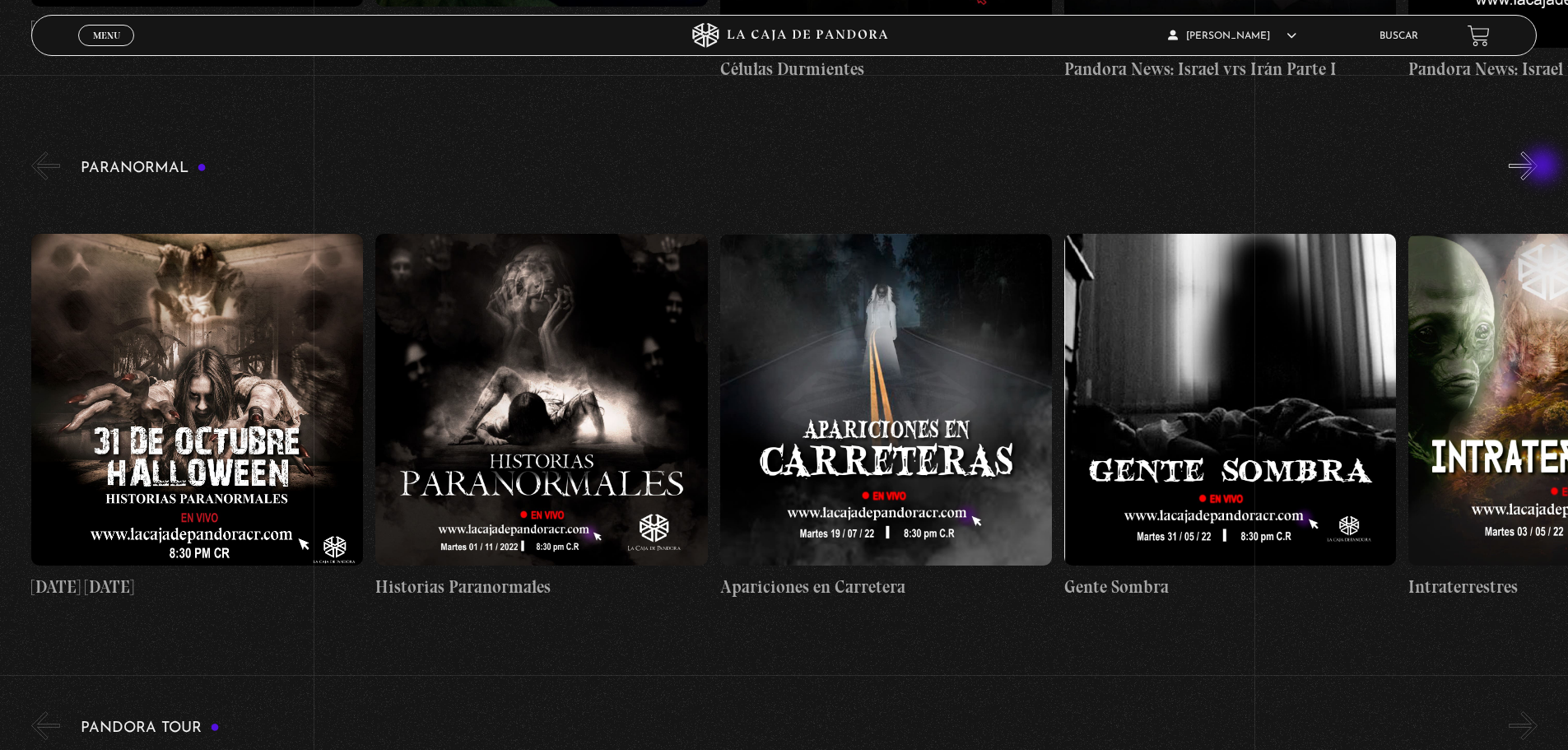
click at [1538, 167] on button "»" at bounding box center [1523, 165] width 29 height 29
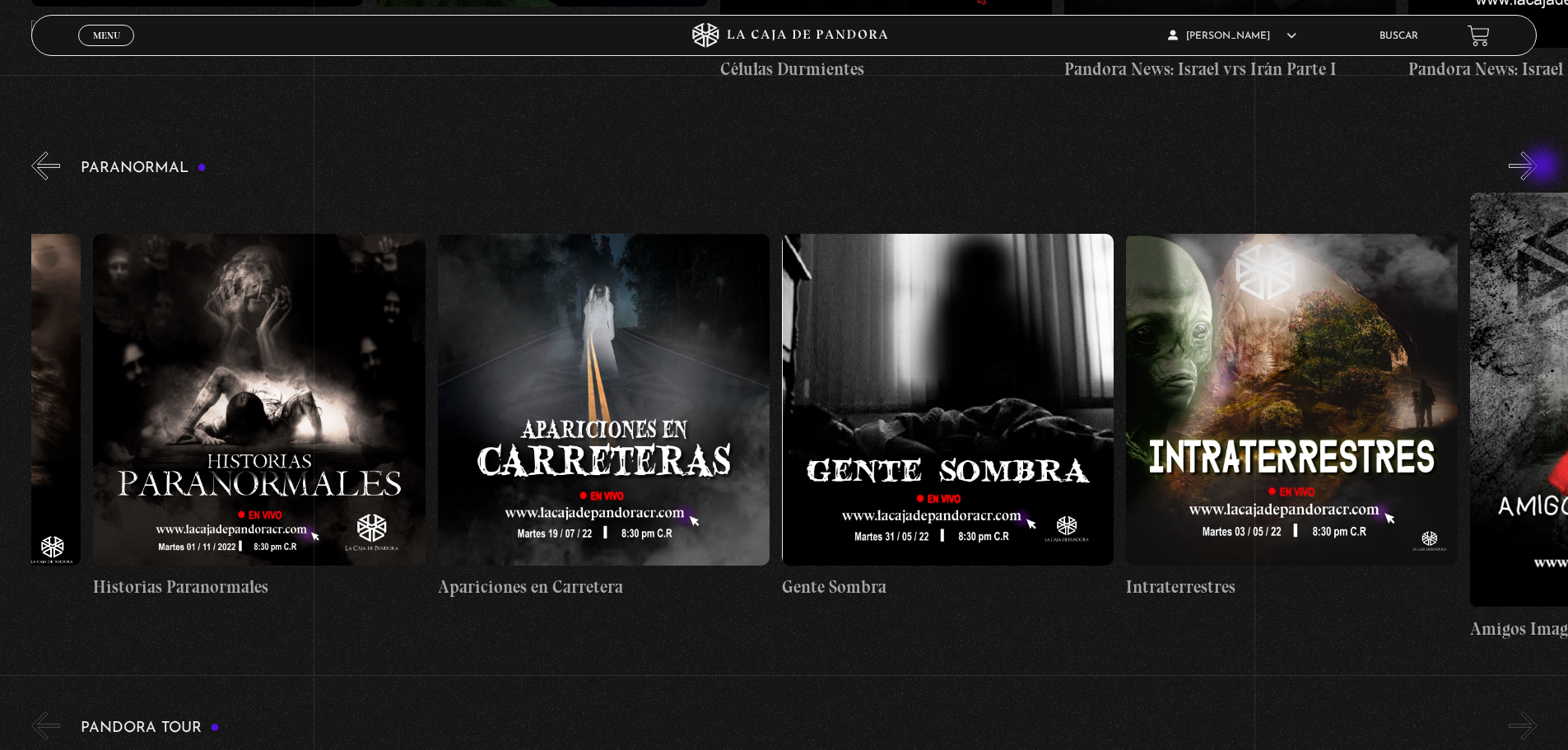
click at [1538, 167] on button "»" at bounding box center [1523, 165] width 29 height 29
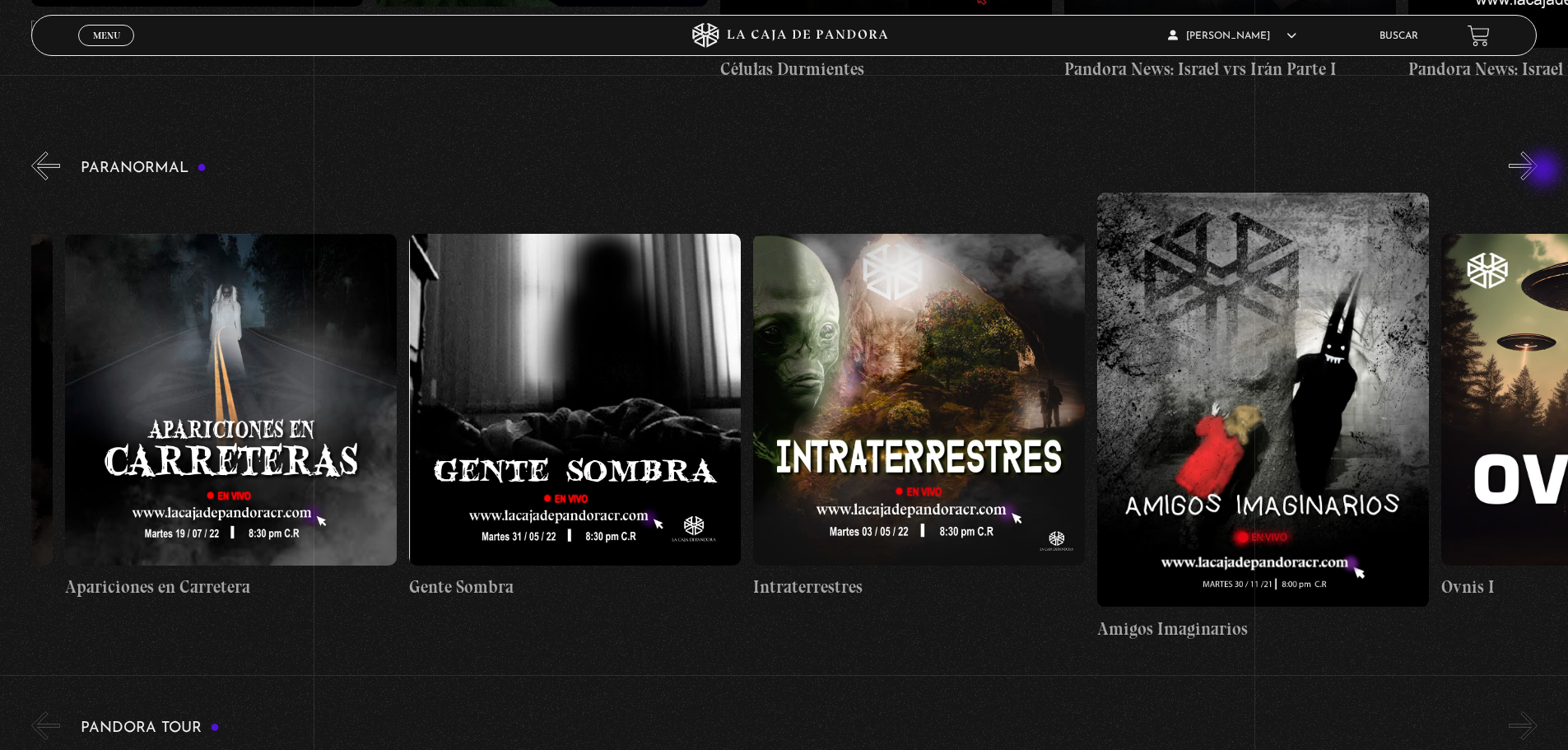
click at [1538, 171] on button "»" at bounding box center [1523, 165] width 29 height 29
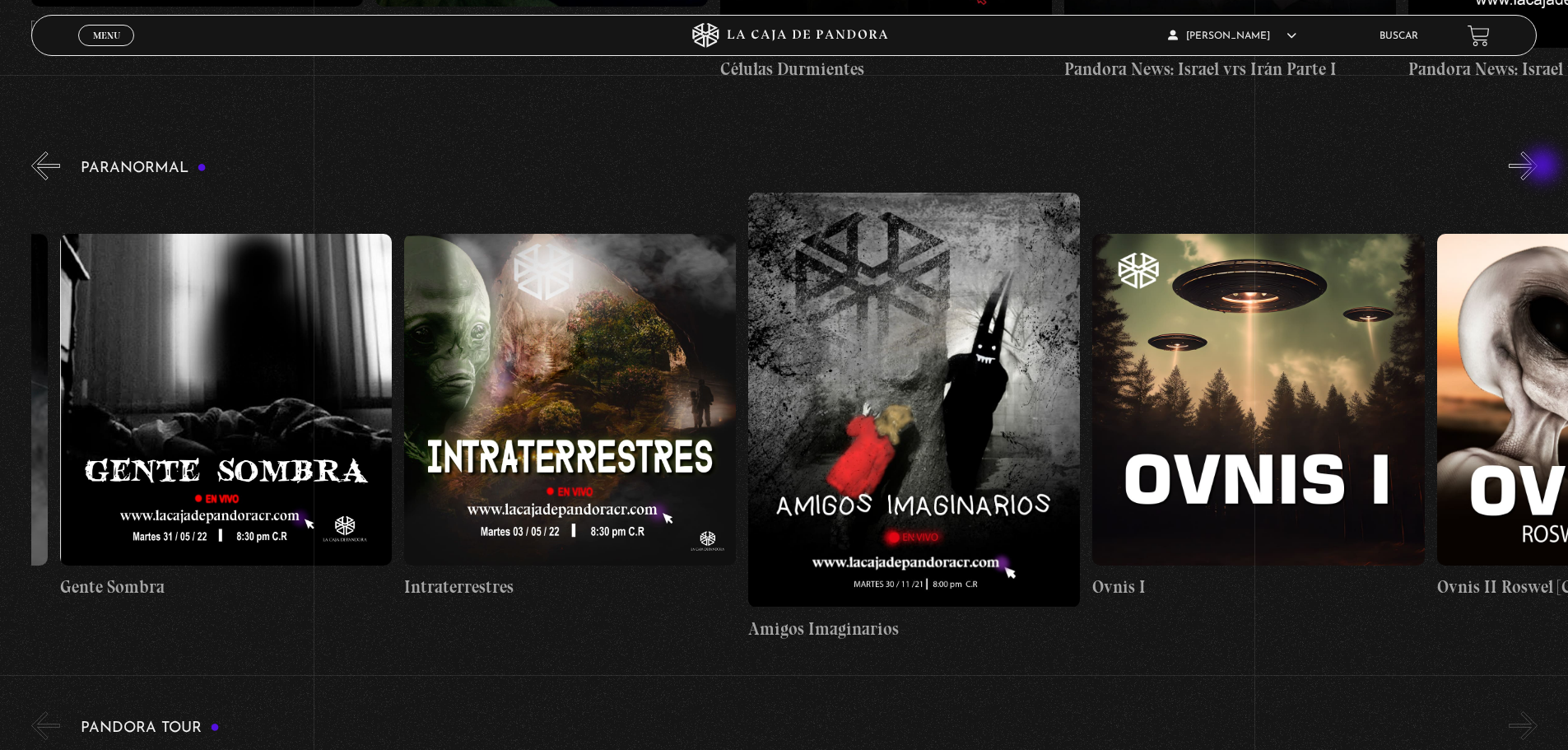
click at [1538, 167] on button "»" at bounding box center [1523, 165] width 29 height 29
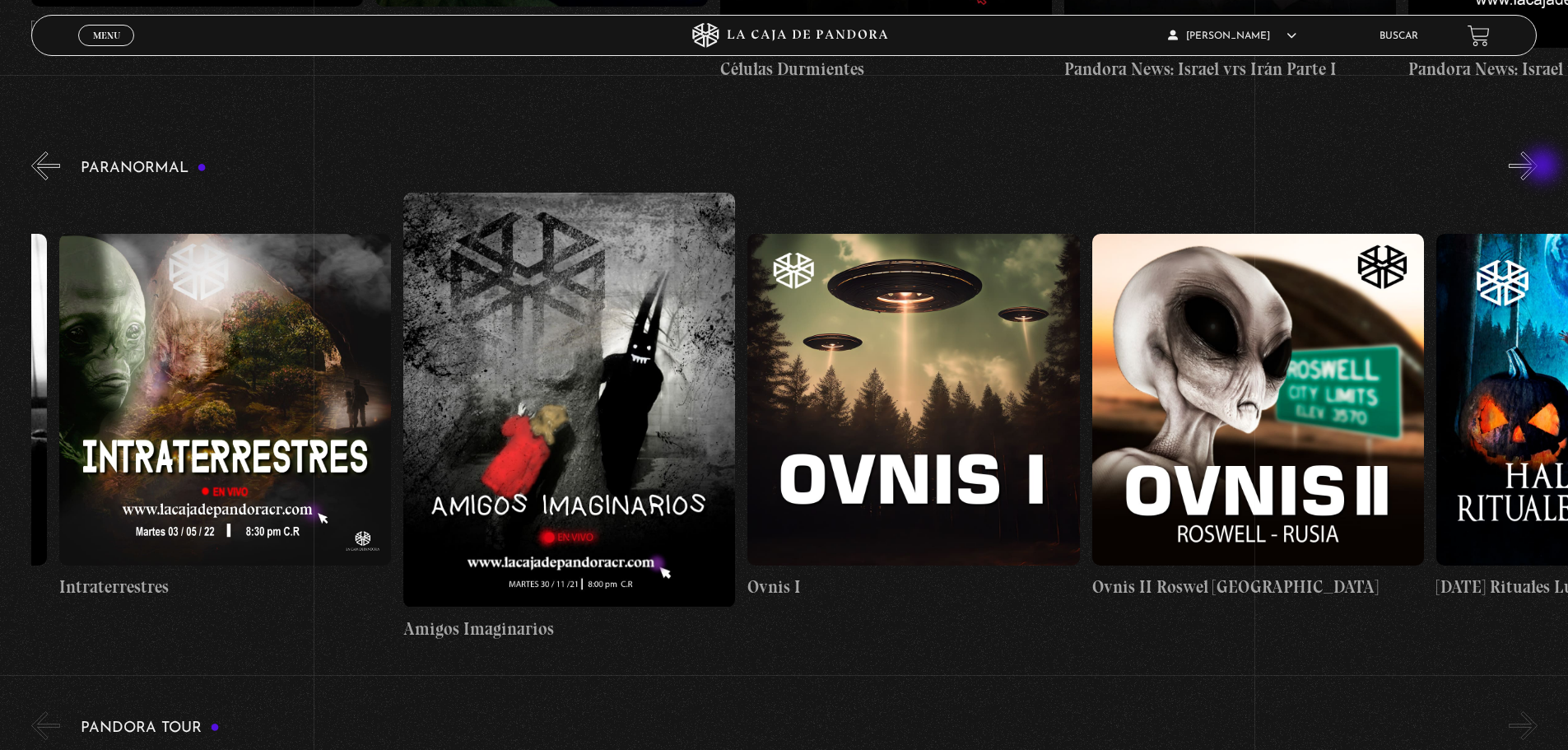
click at [1538, 167] on button "»" at bounding box center [1523, 165] width 29 height 29
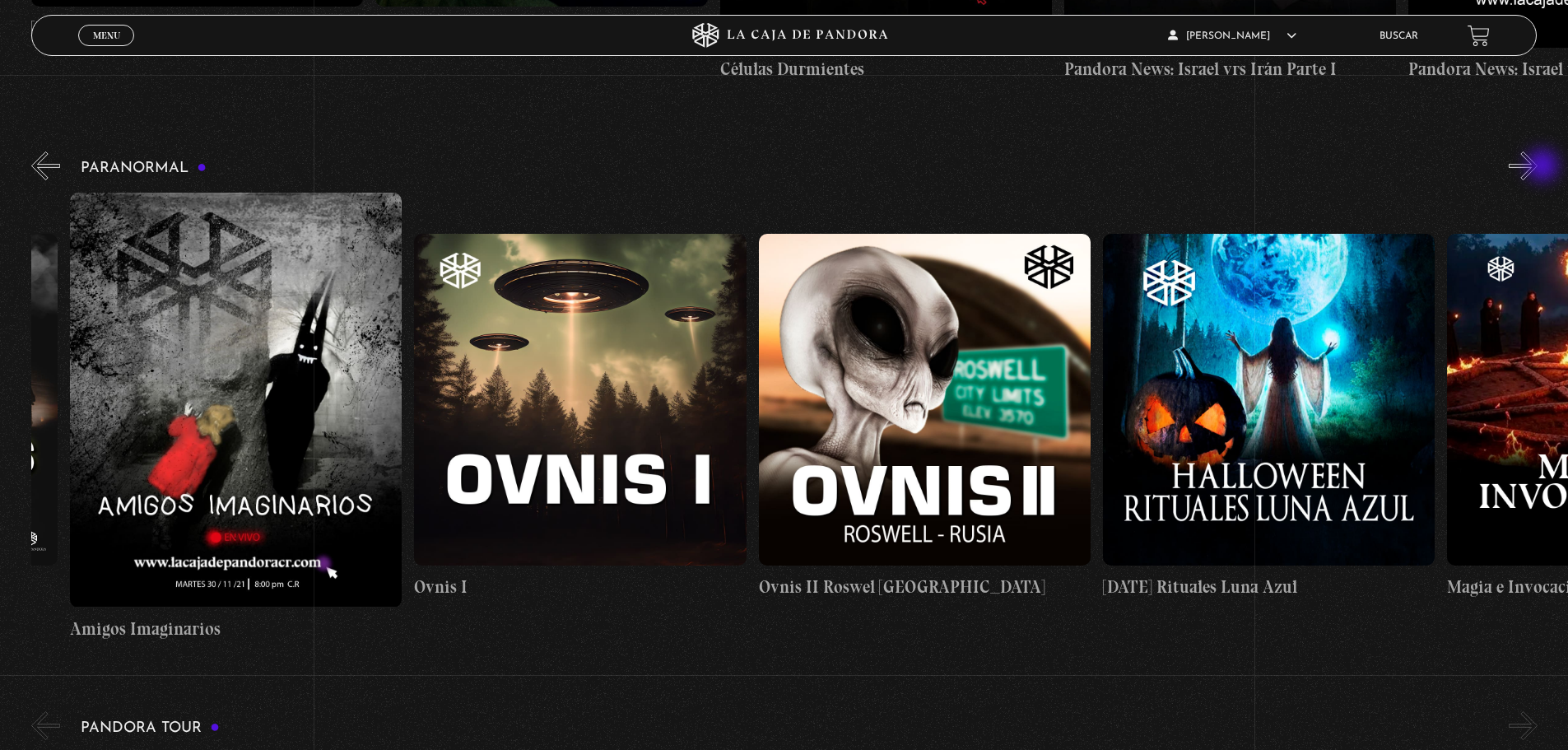
click at [1538, 167] on button "»" at bounding box center [1523, 165] width 29 height 29
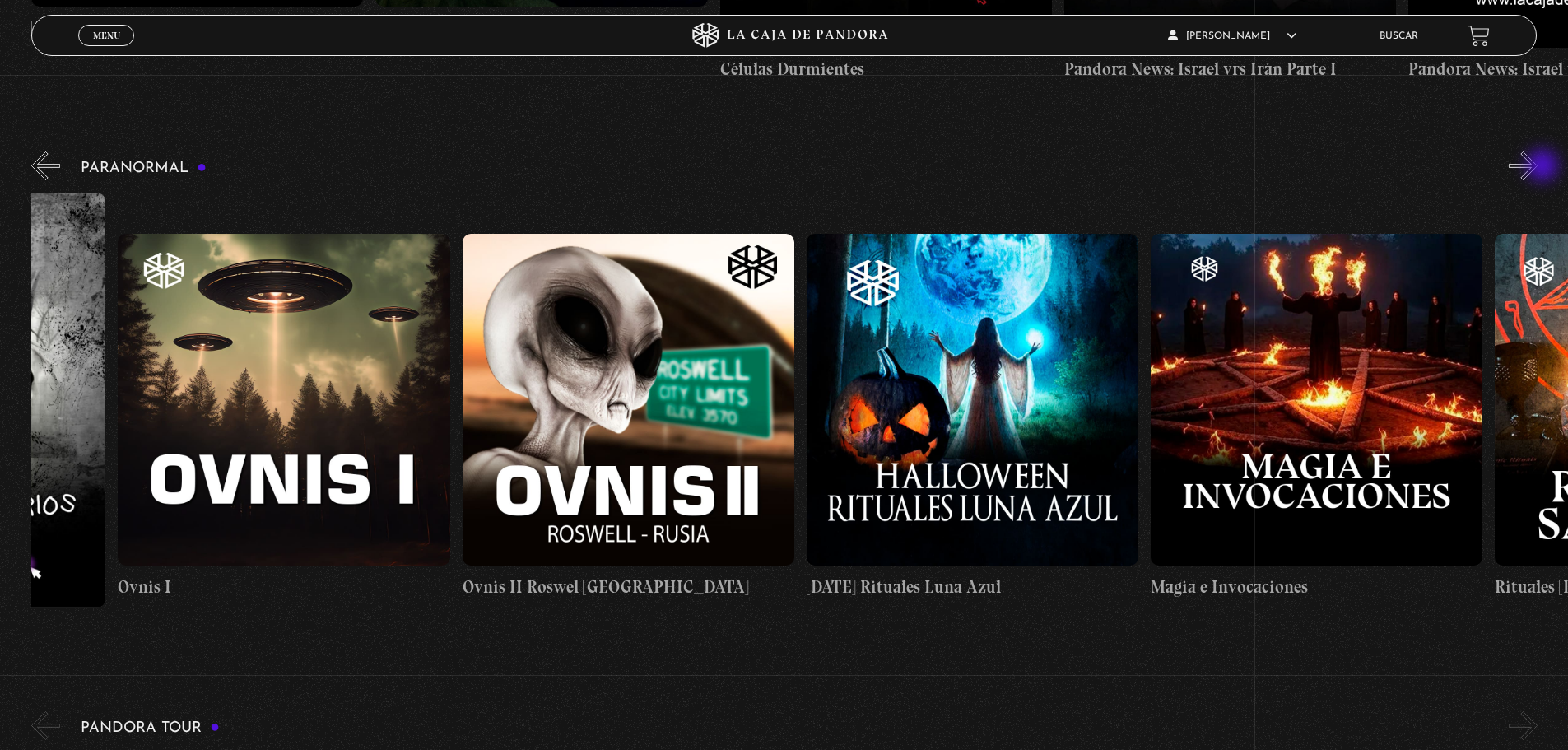
click at [1538, 167] on button "»" at bounding box center [1523, 165] width 29 height 29
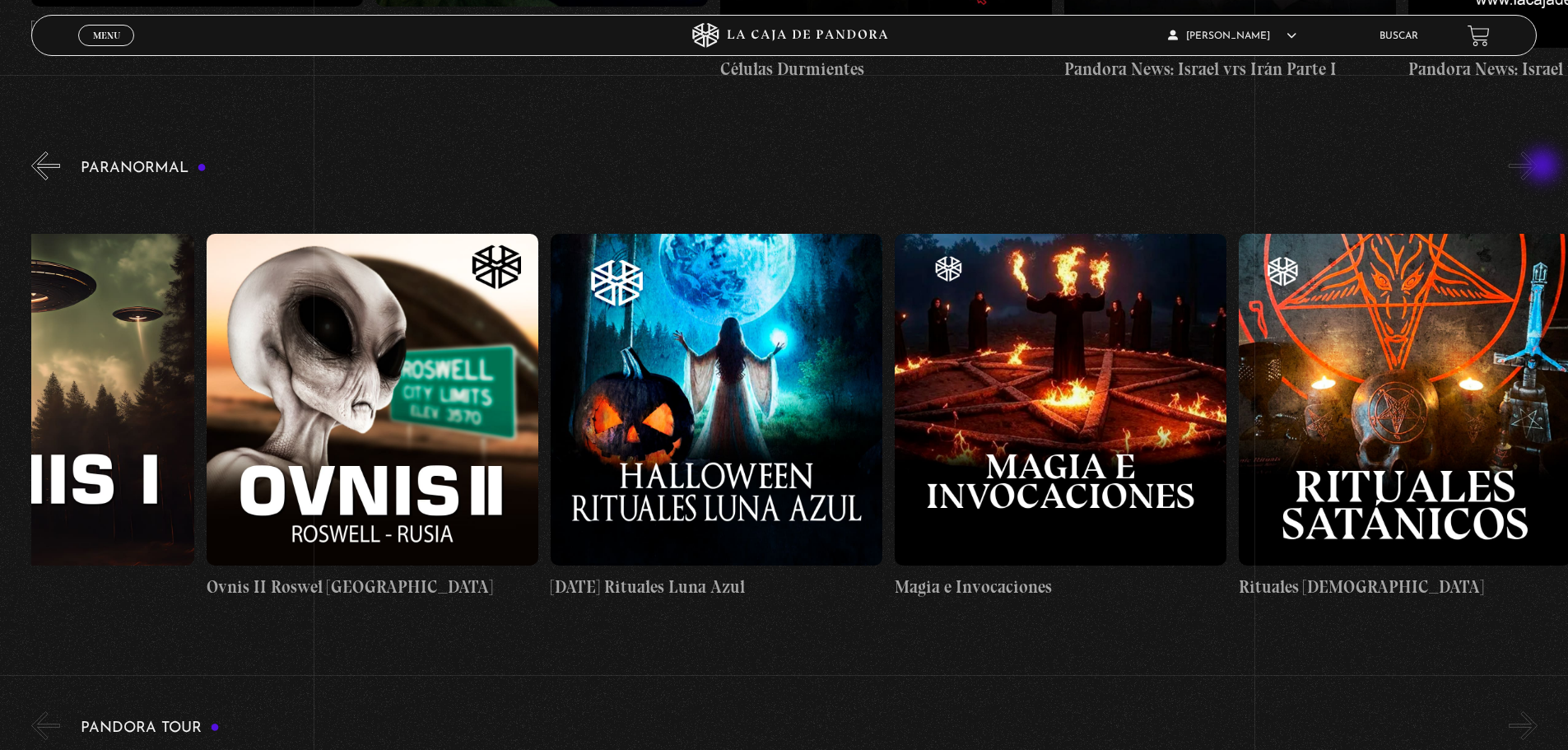
scroll to position [0, 2237]
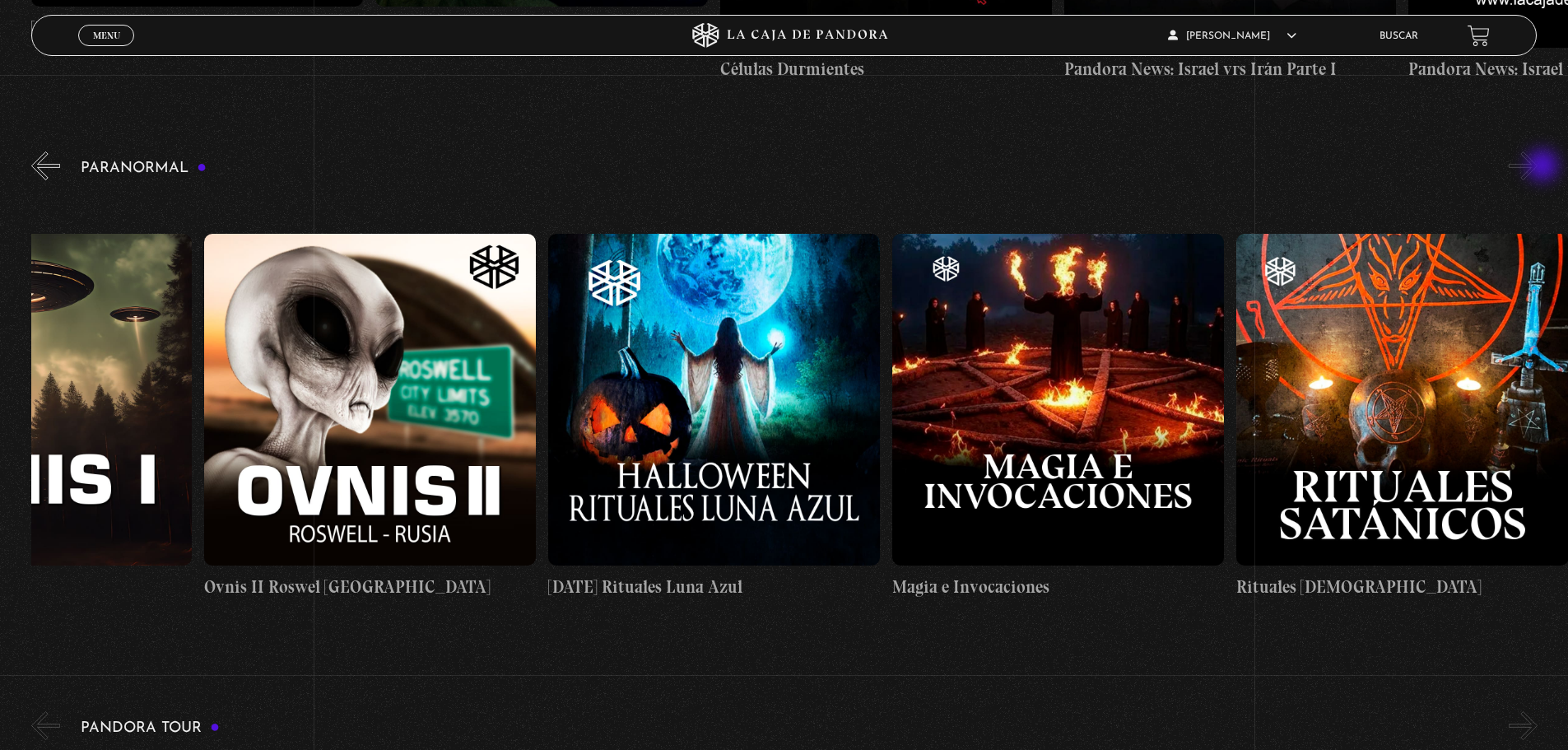
click at [1538, 167] on button "»" at bounding box center [1523, 165] width 29 height 29
click at [1534, 167] on button "»" at bounding box center [1523, 165] width 29 height 29
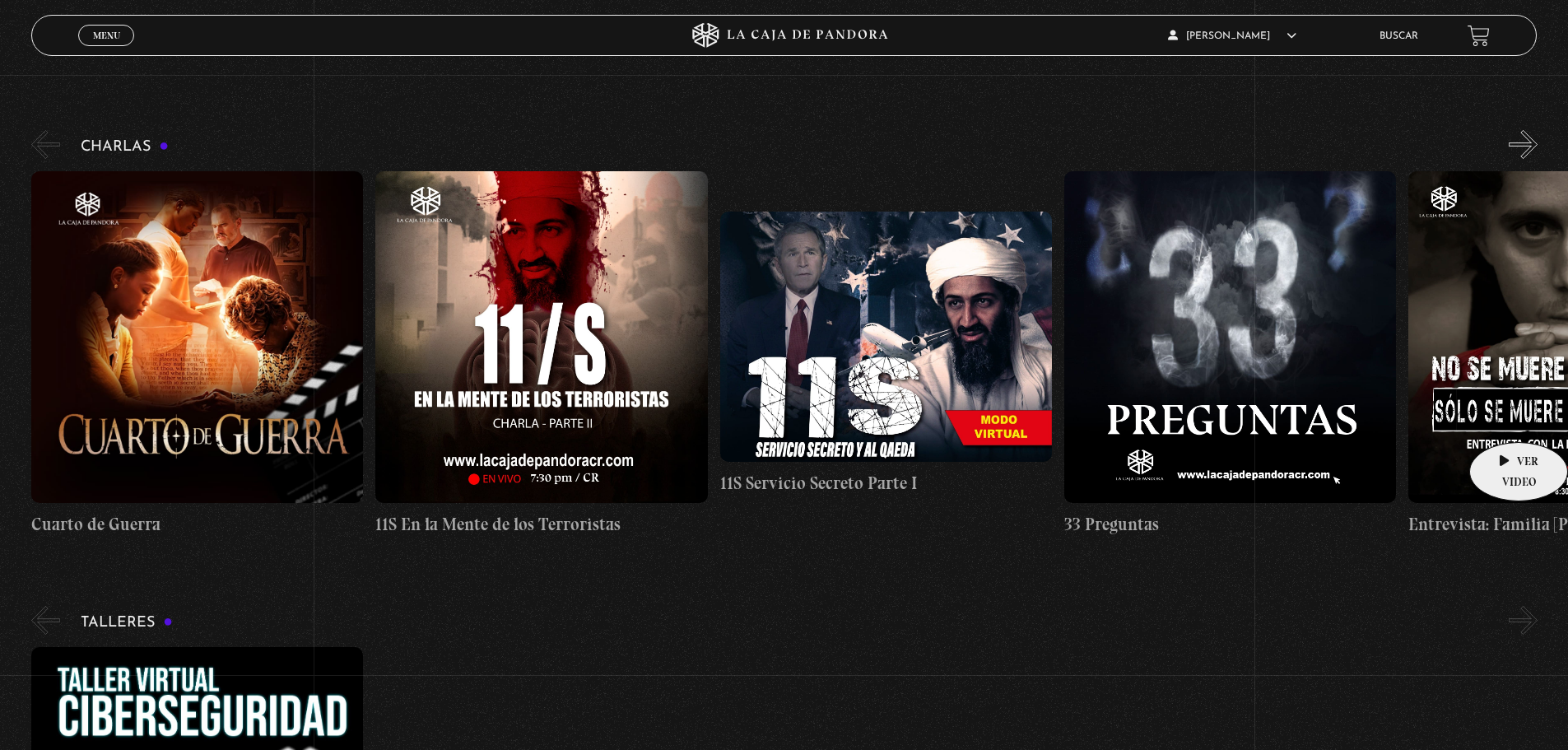
scroll to position [231, 0]
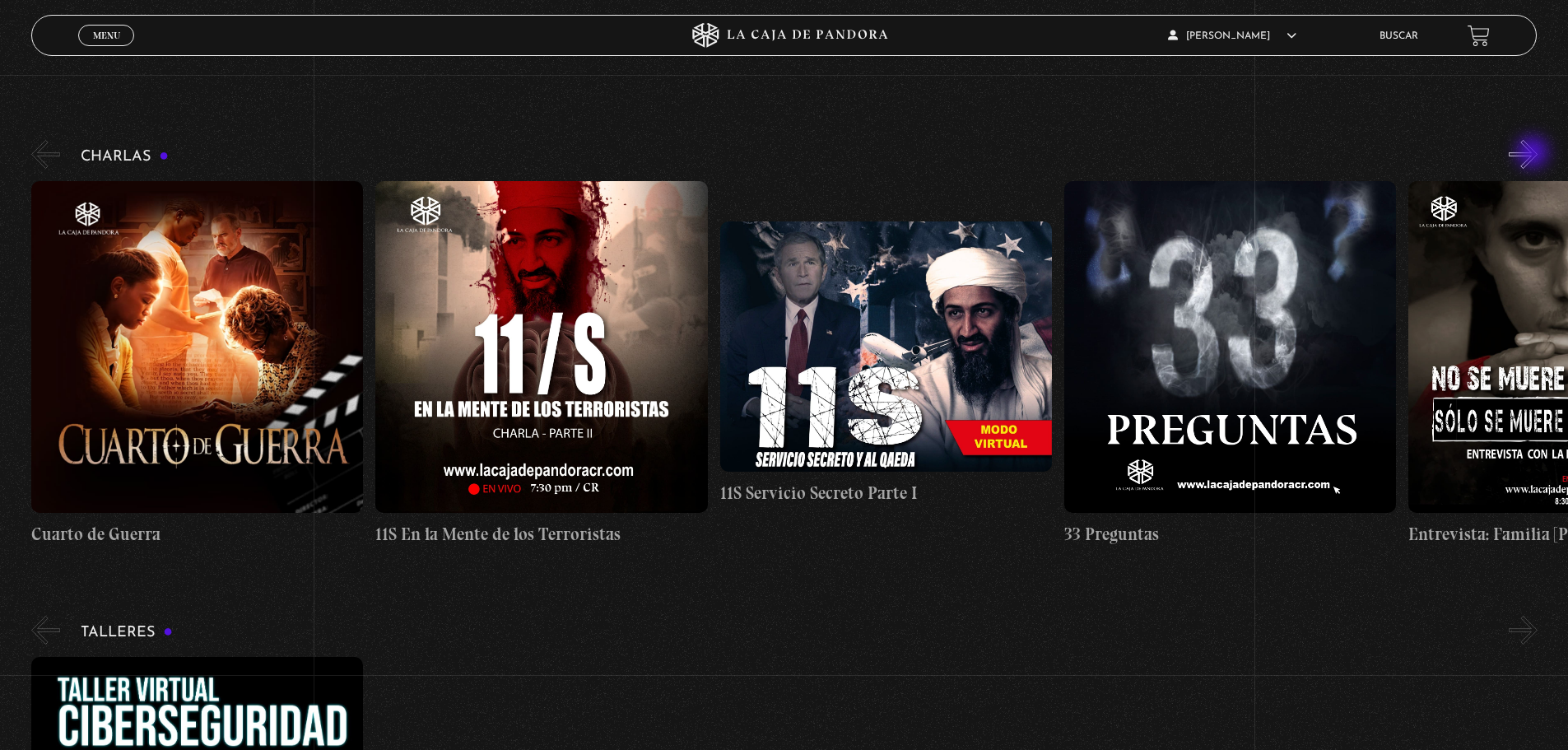
click at [1534, 153] on button "»" at bounding box center [1523, 155] width 29 height 29
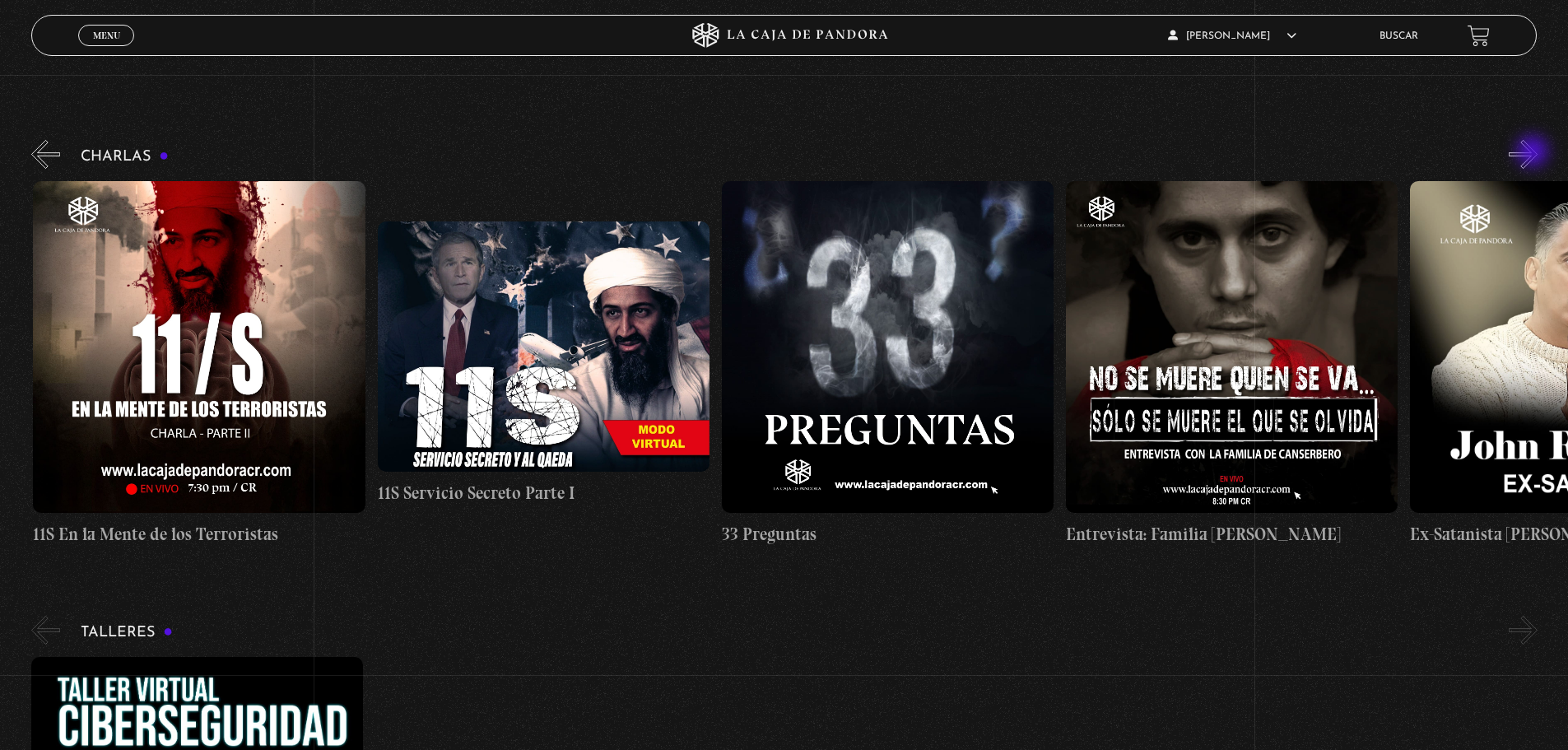
click at [1534, 153] on button "»" at bounding box center [1523, 155] width 29 height 29
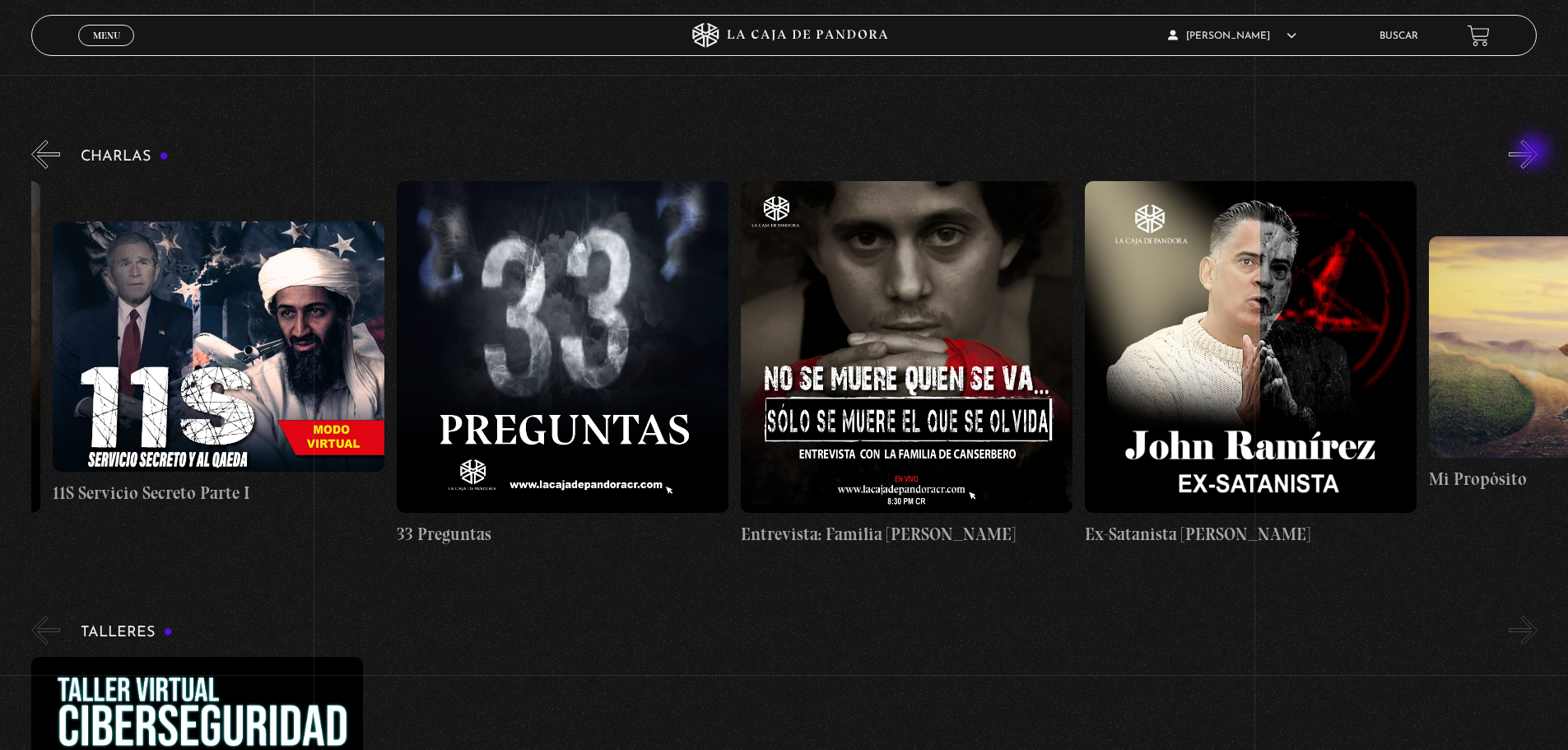
click at [1534, 153] on button "»" at bounding box center [1523, 155] width 29 height 29
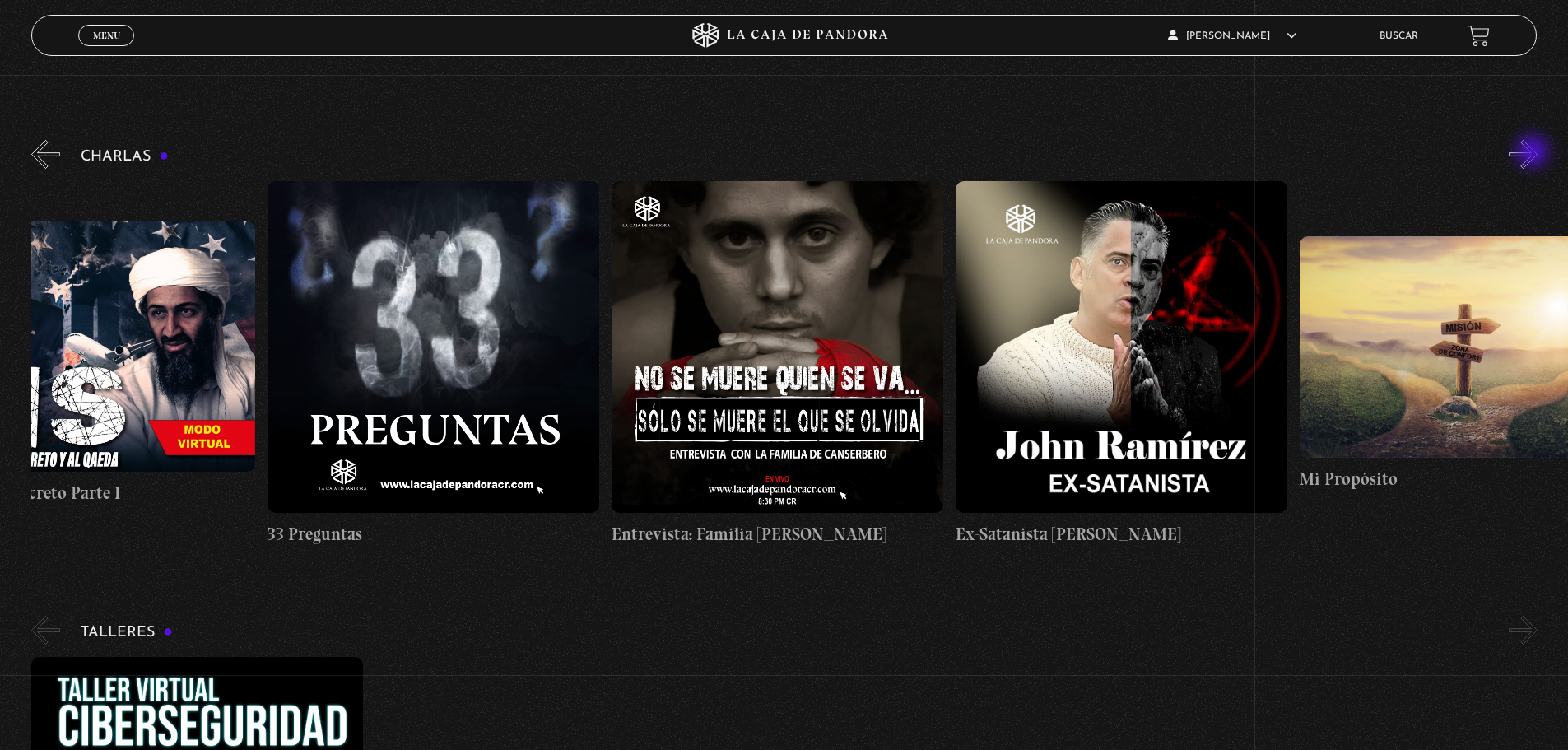
scroll to position [0, 861]
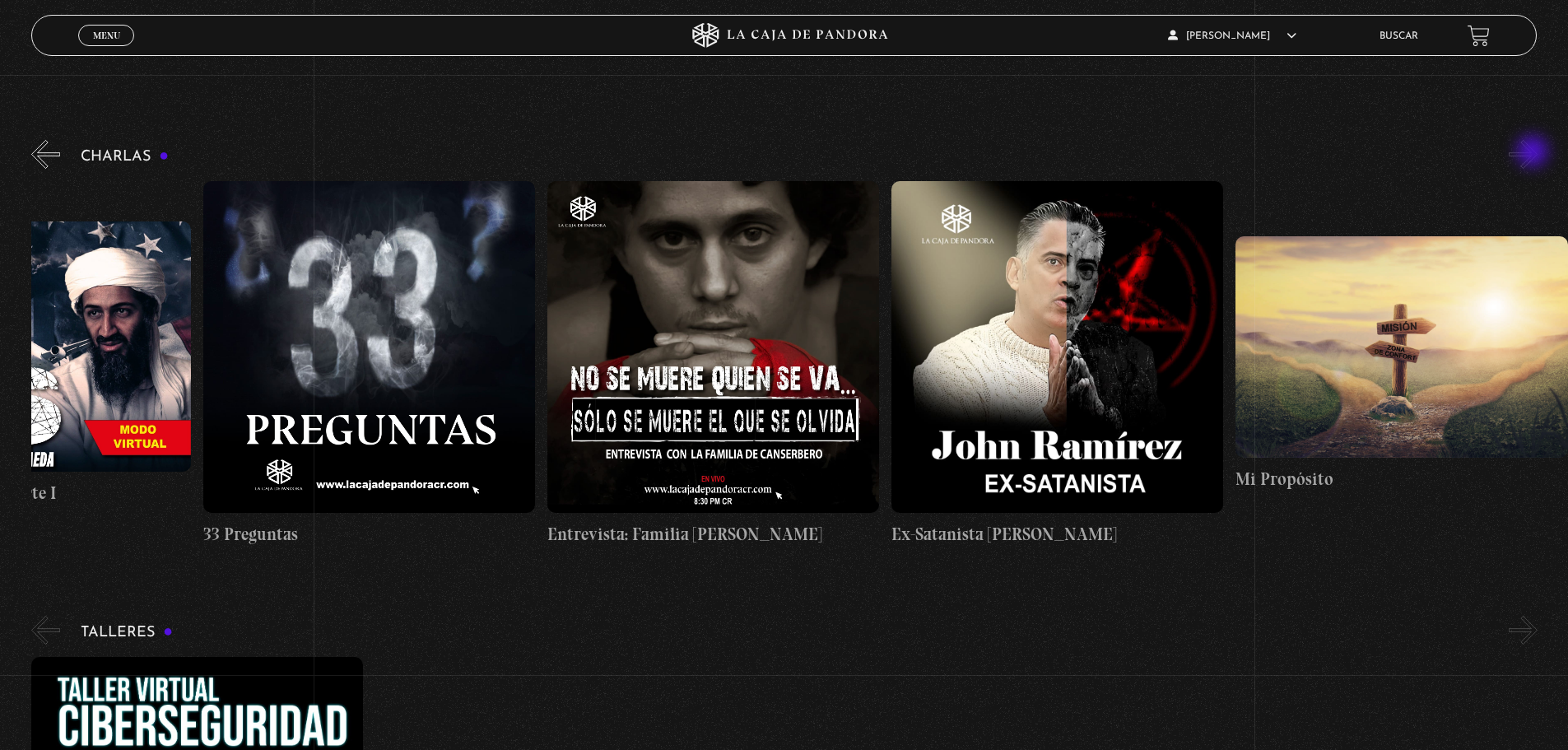
click at [1534, 153] on button "»" at bounding box center [1523, 155] width 29 height 29
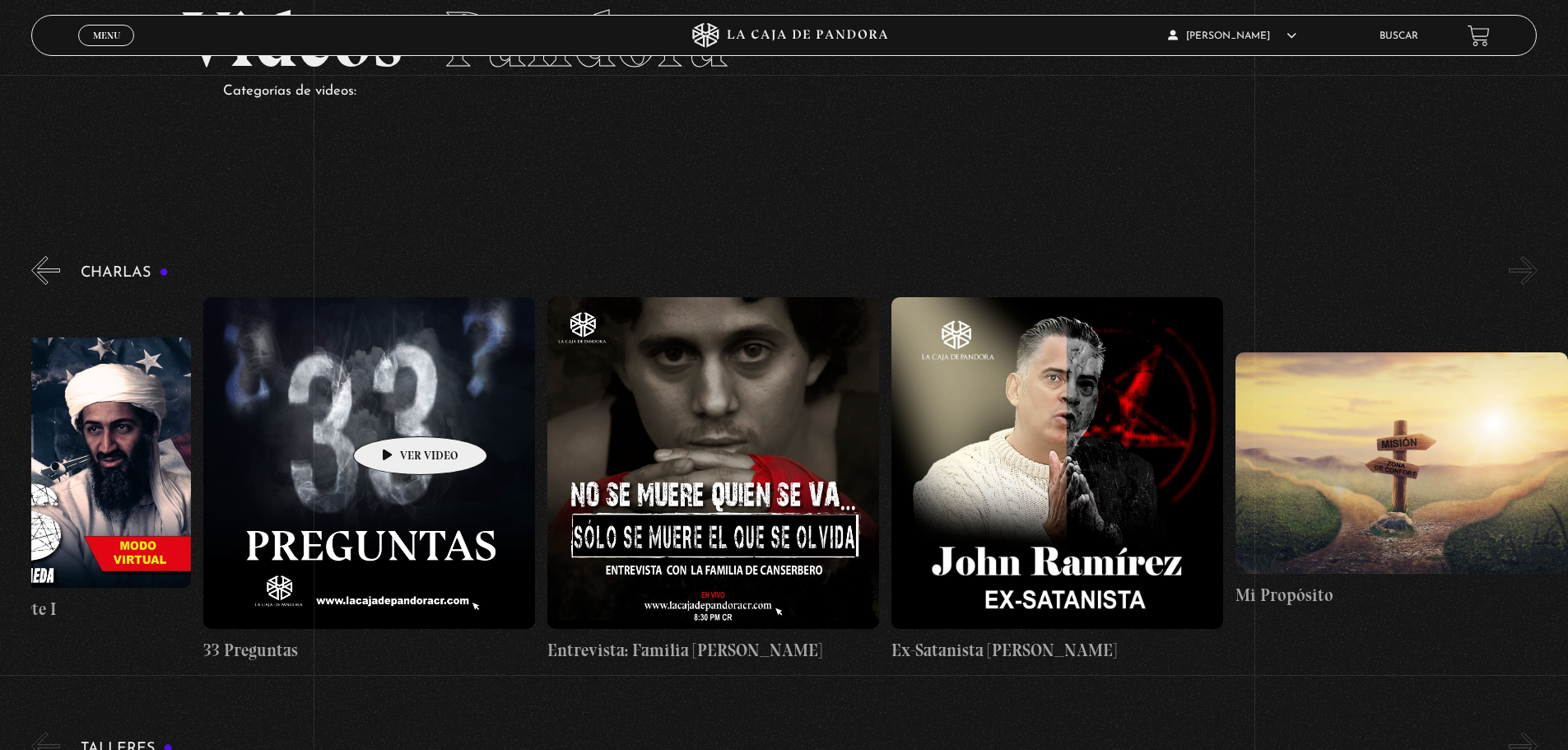
scroll to position [0, 0]
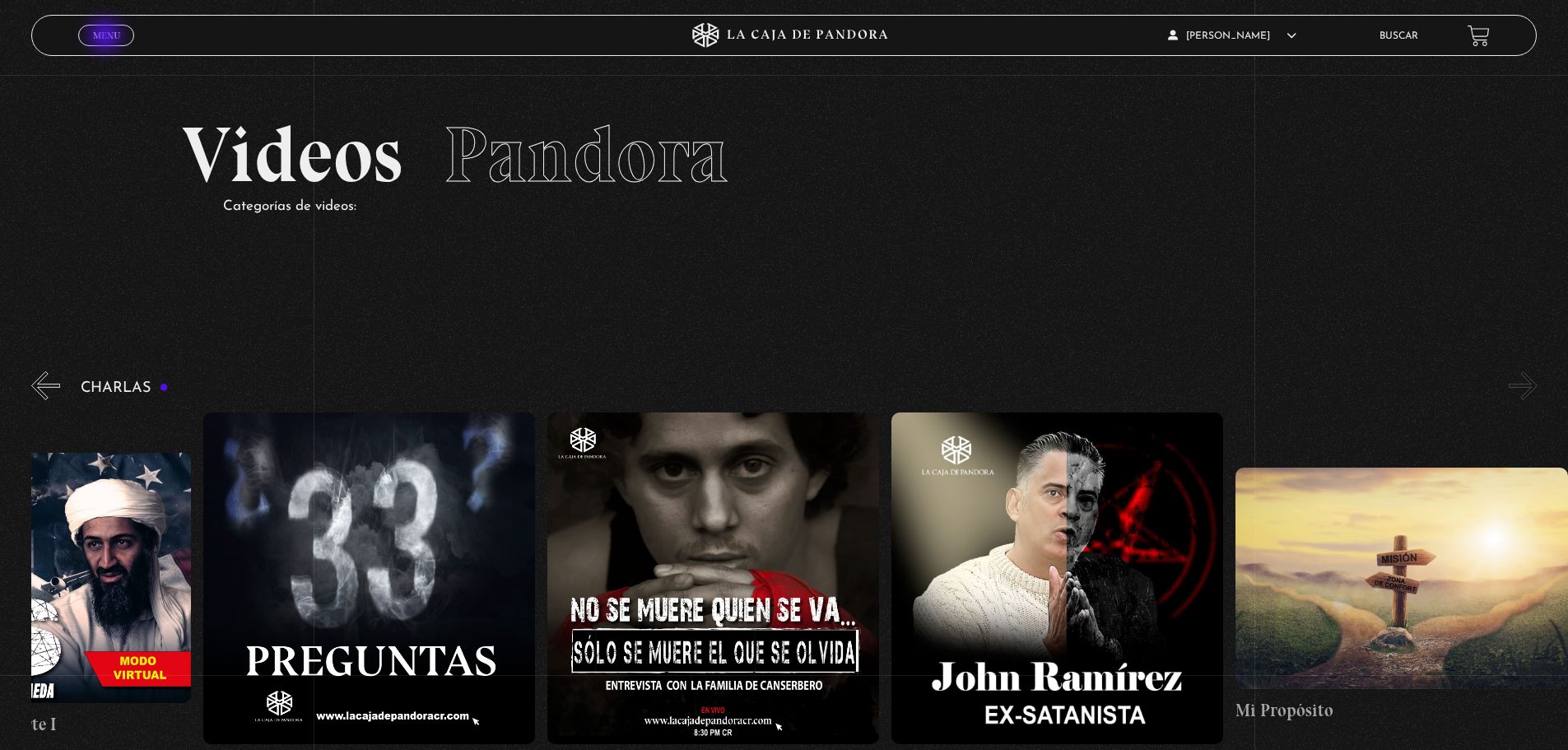
click at [107, 37] on span "Menu" at bounding box center [107, 35] width 27 height 10
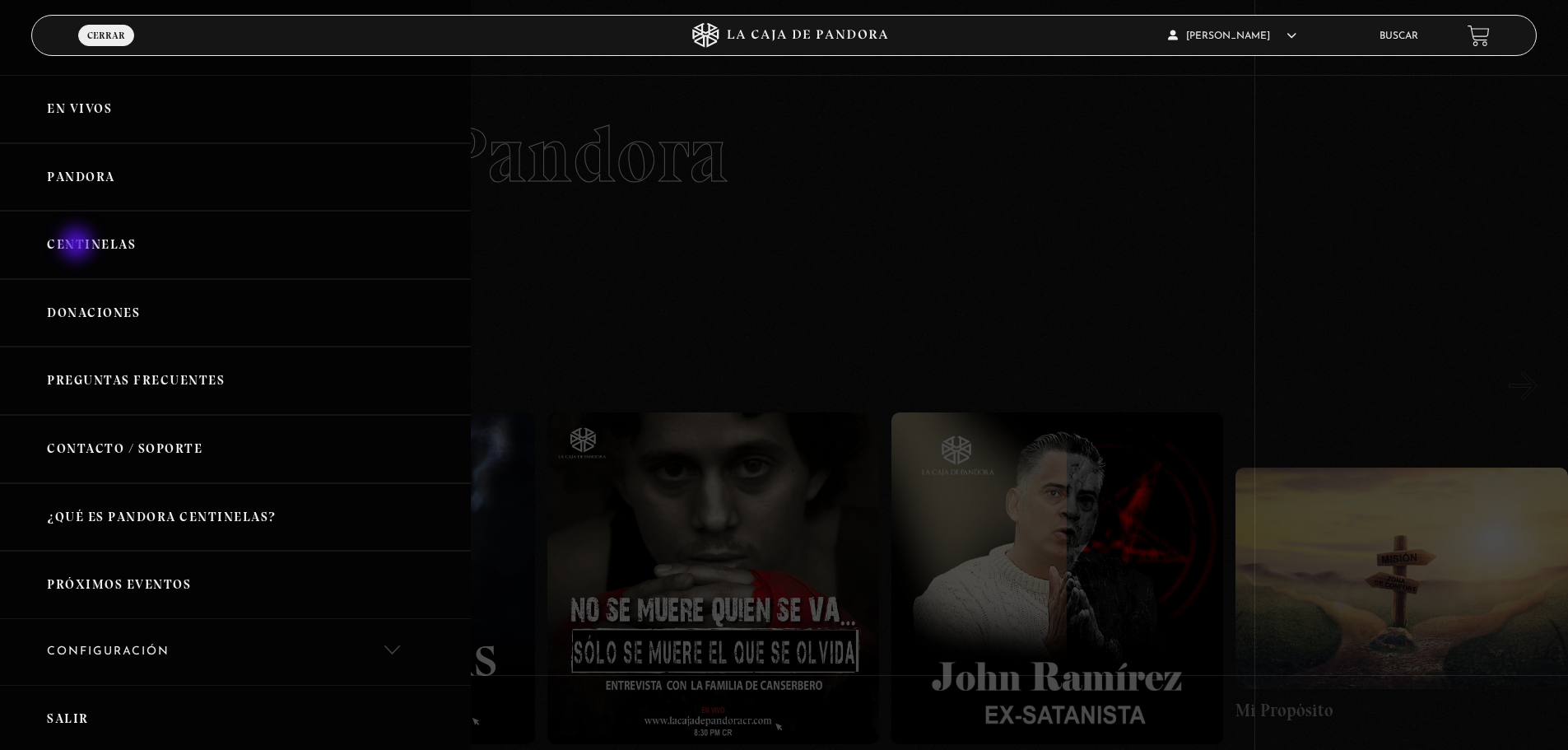
click at [78, 244] on link "Centinelas" at bounding box center [235, 244] width 471 height 68
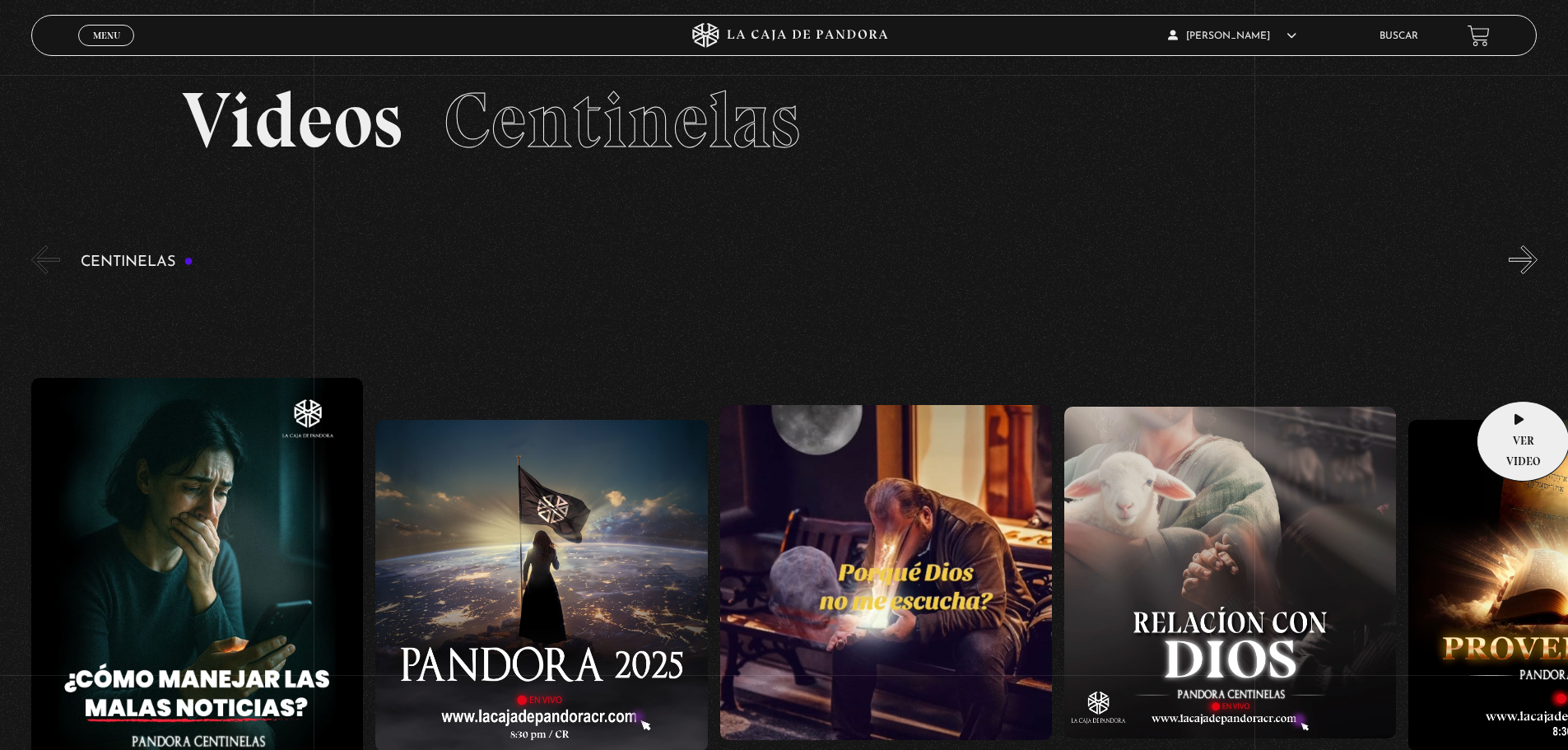
scroll to position [117, 0]
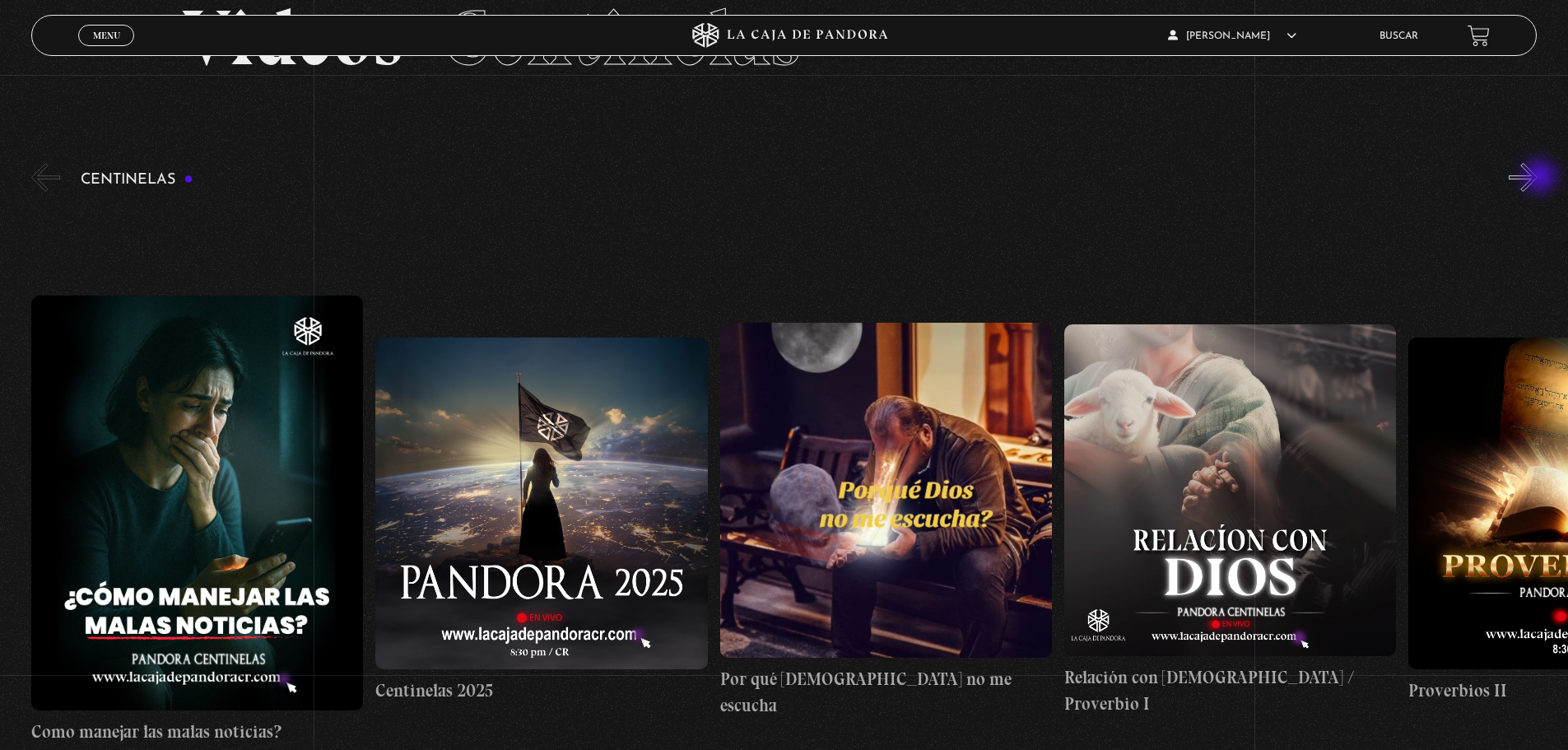
click at [1538, 178] on button "»" at bounding box center [1523, 177] width 29 height 29
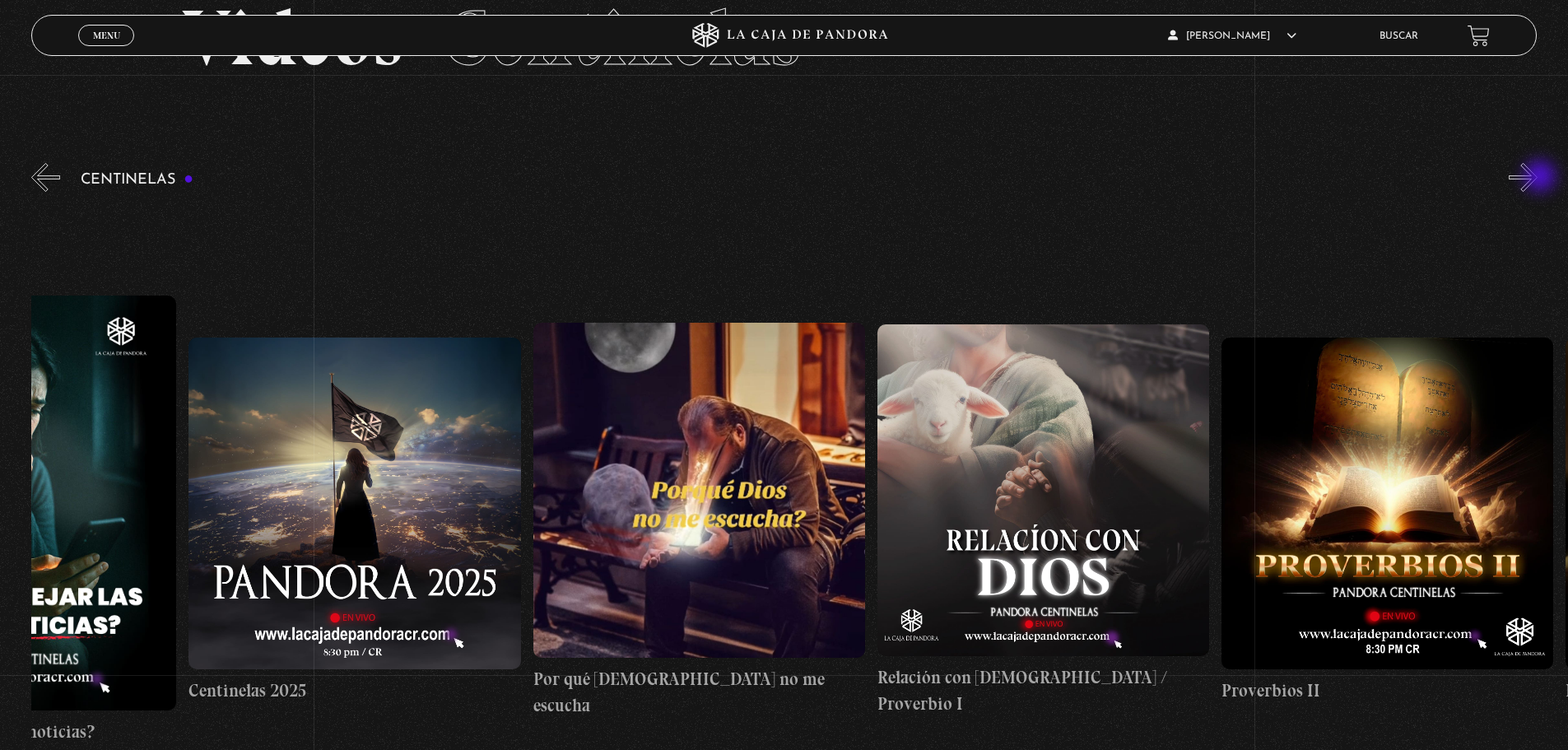
click at [1538, 178] on button "»" at bounding box center [1523, 177] width 29 height 29
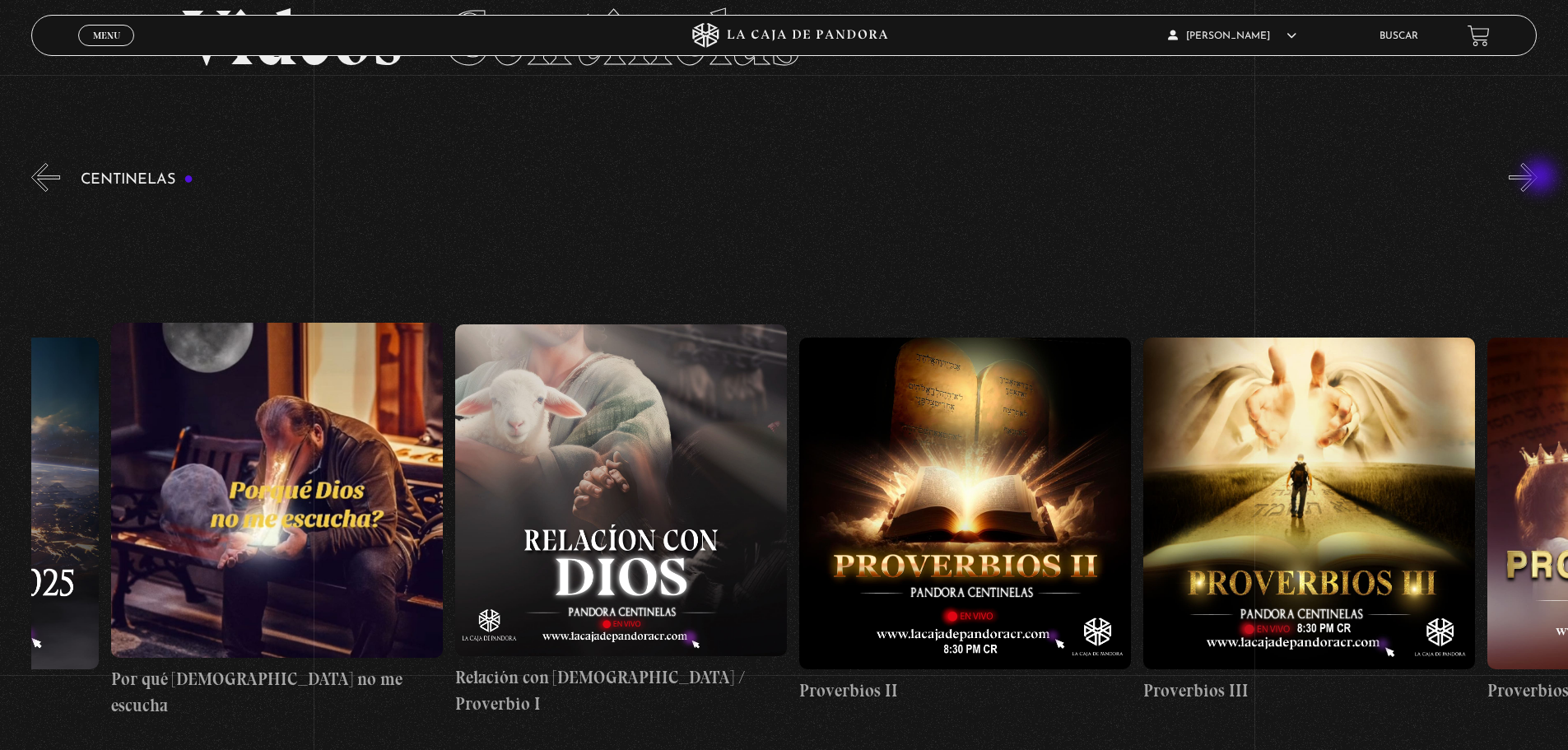
click at [1538, 178] on button "»" at bounding box center [1523, 177] width 29 height 29
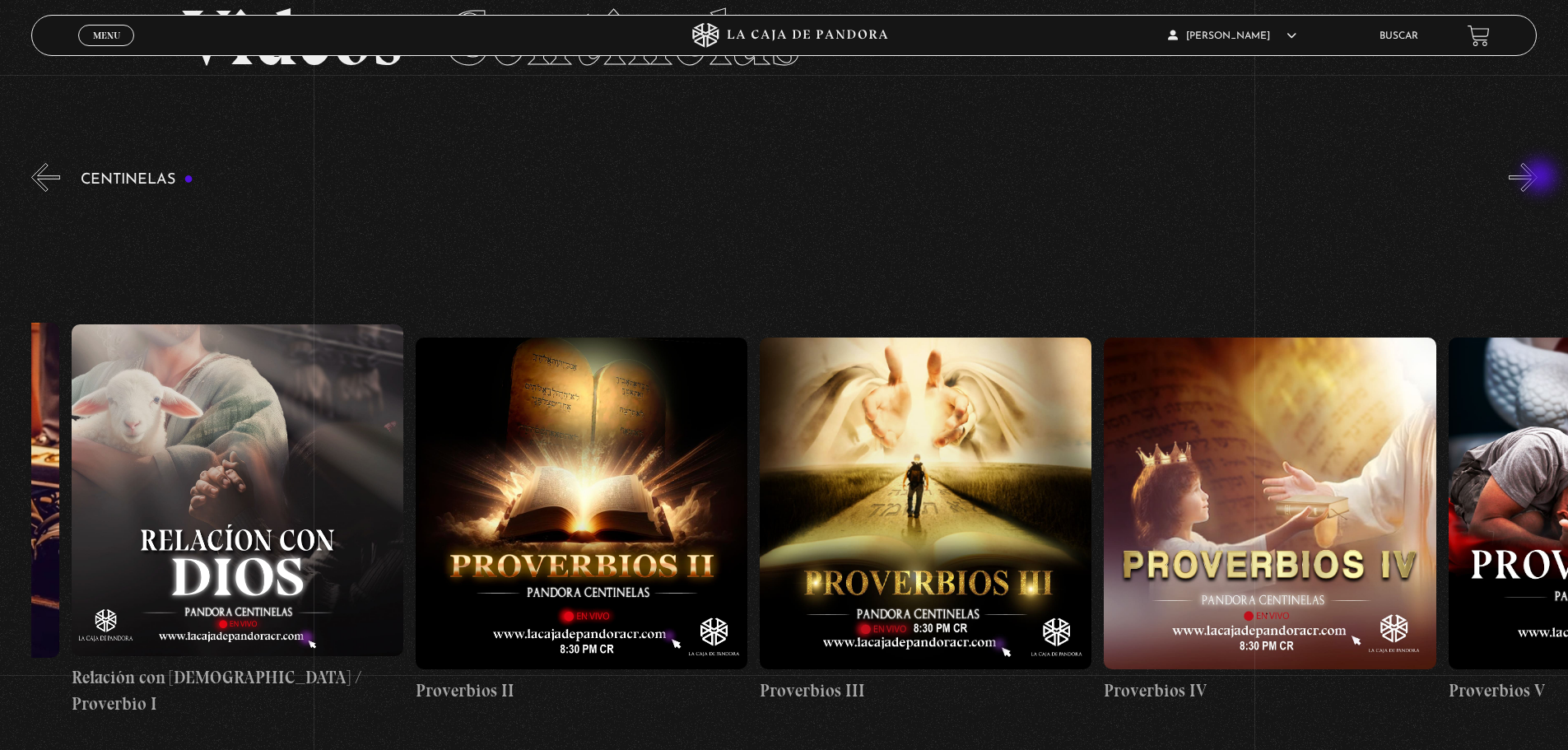
click at [1538, 178] on button "»" at bounding box center [1523, 177] width 29 height 29
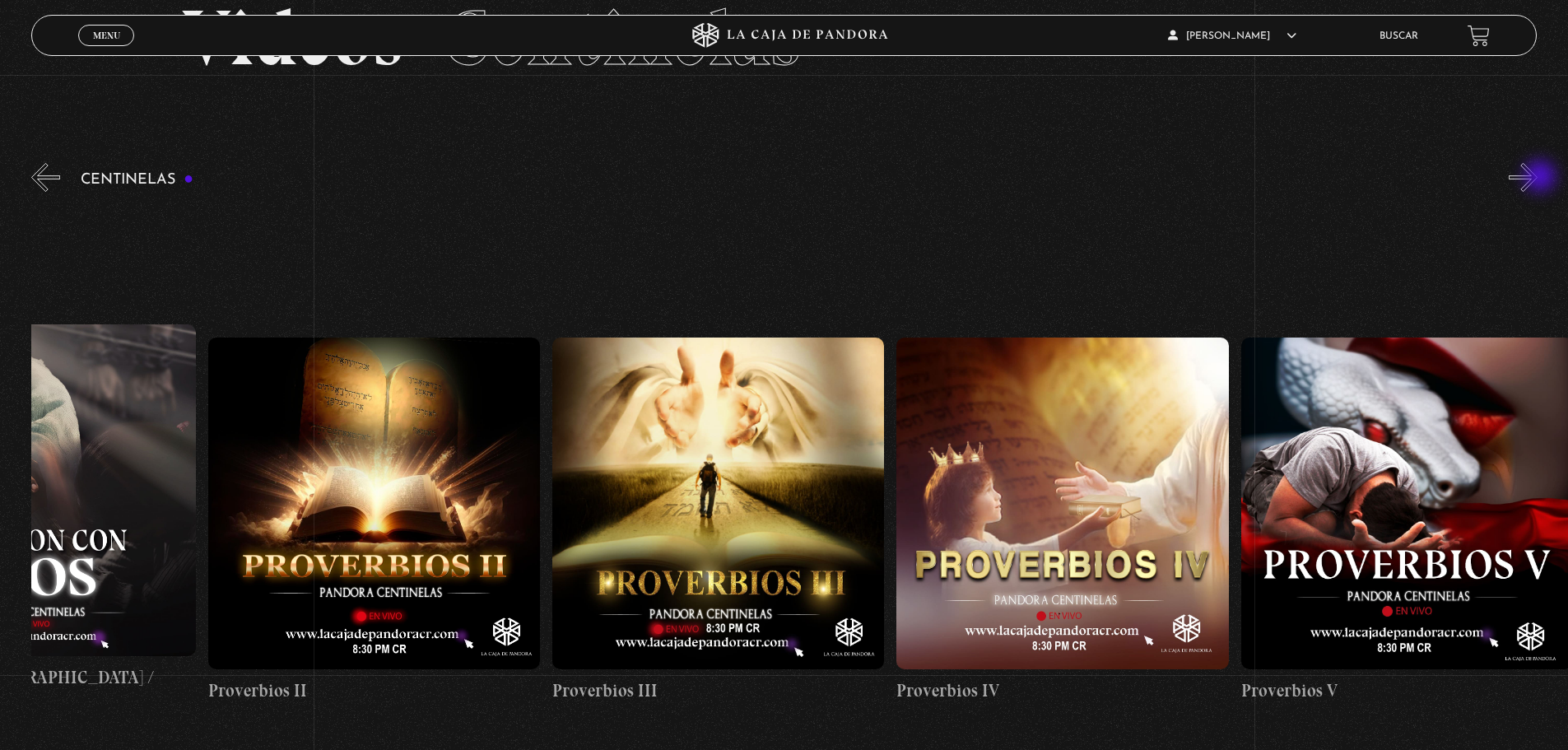
click at [1538, 178] on button "»" at bounding box center [1523, 177] width 29 height 29
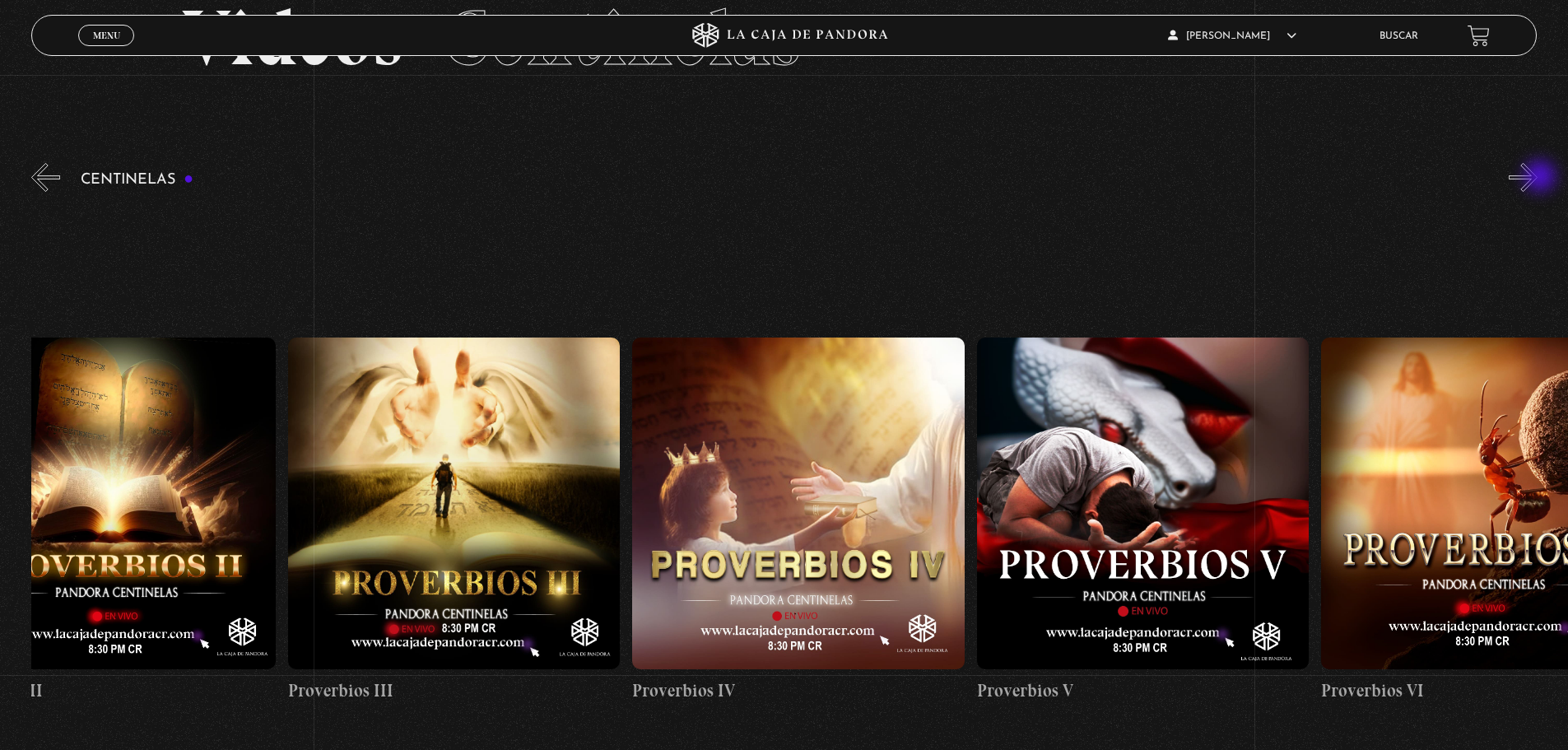
click at [1538, 178] on button "»" at bounding box center [1523, 177] width 29 height 29
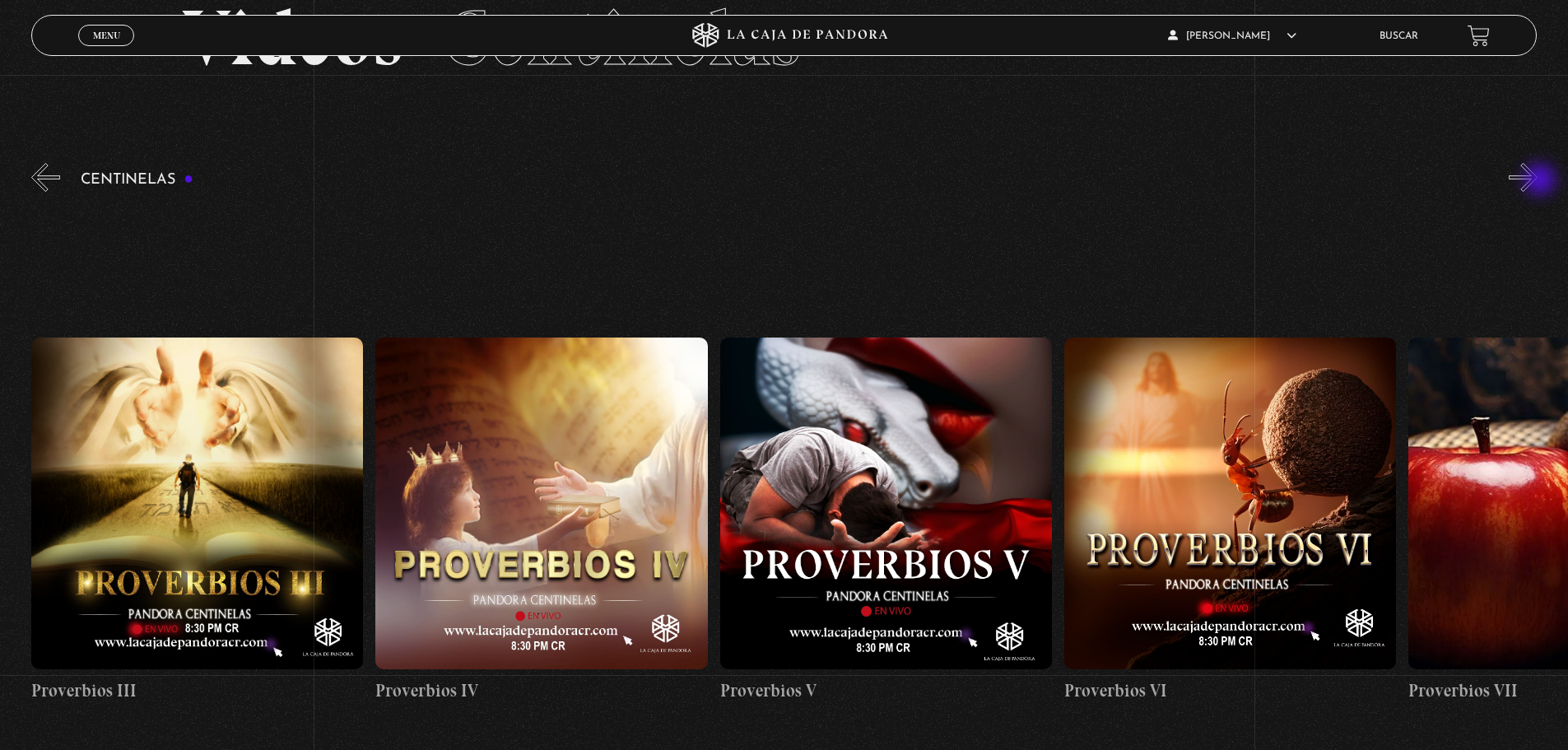
click at [1538, 178] on button "»" at bounding box center [1523, 177] width 29 height 29
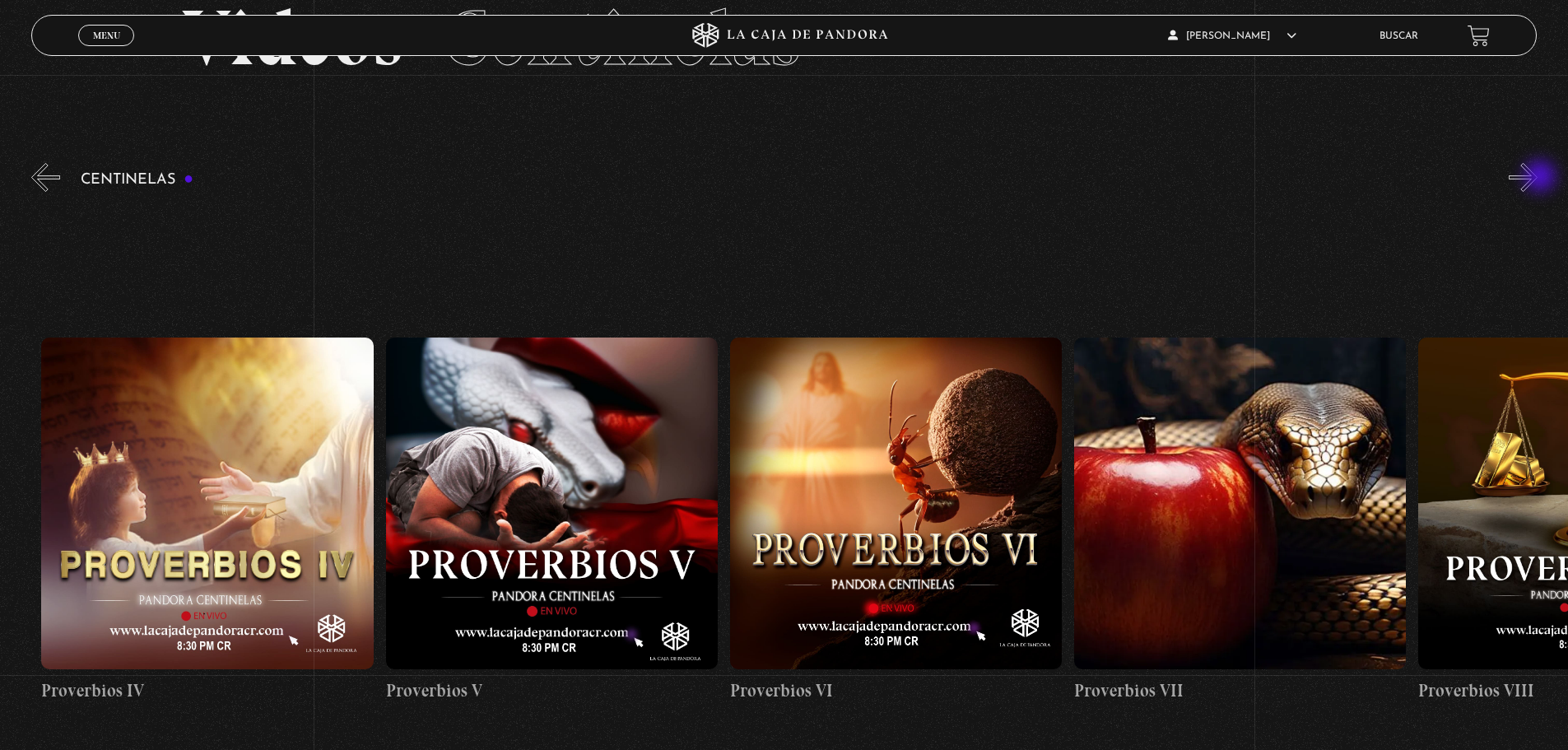
click at [1538, 178] on button "»" at bounding box center [1523, 177] width 29 height 29
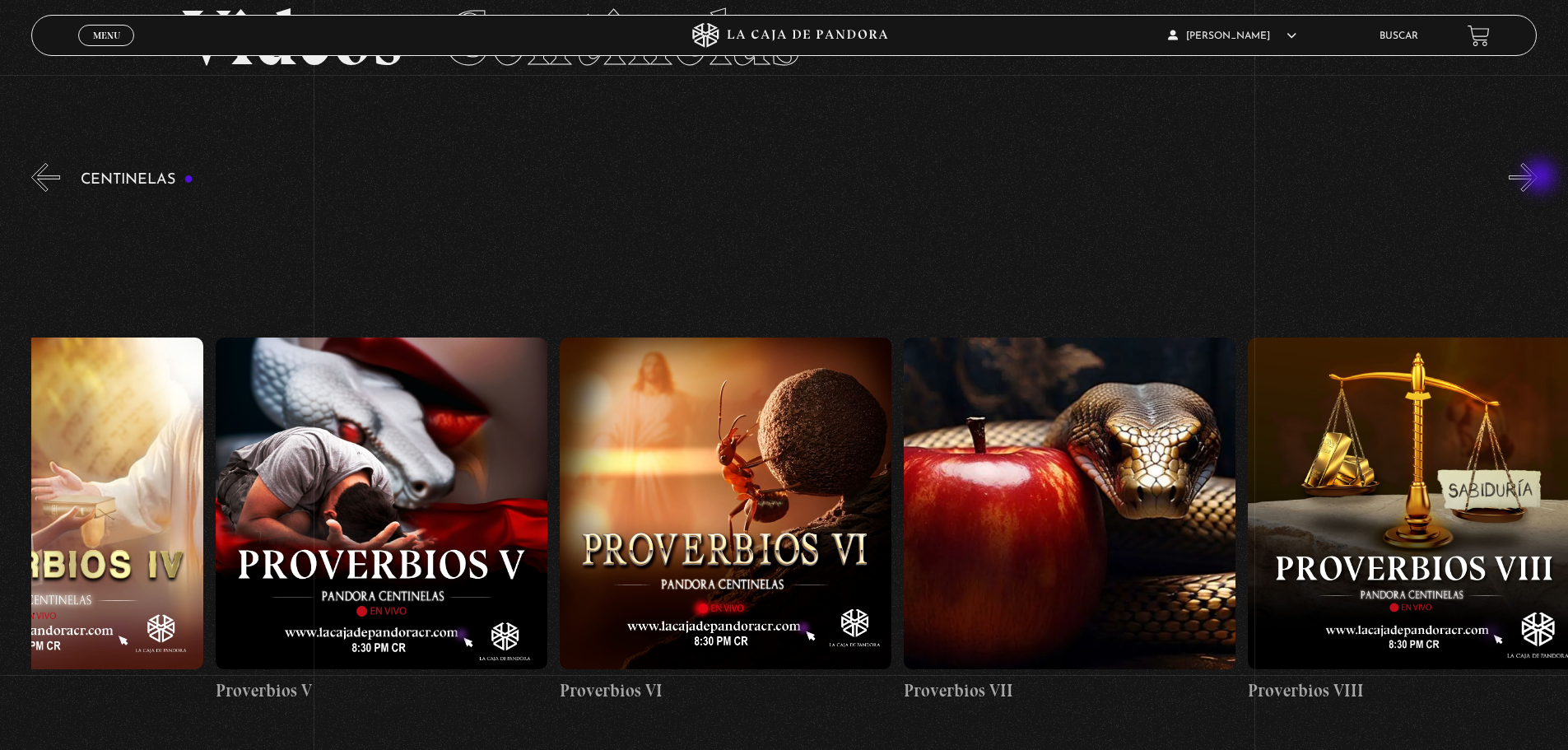
click at [1538, 178] on button "»" at bounding box center [1523, 177] width 29 height 29
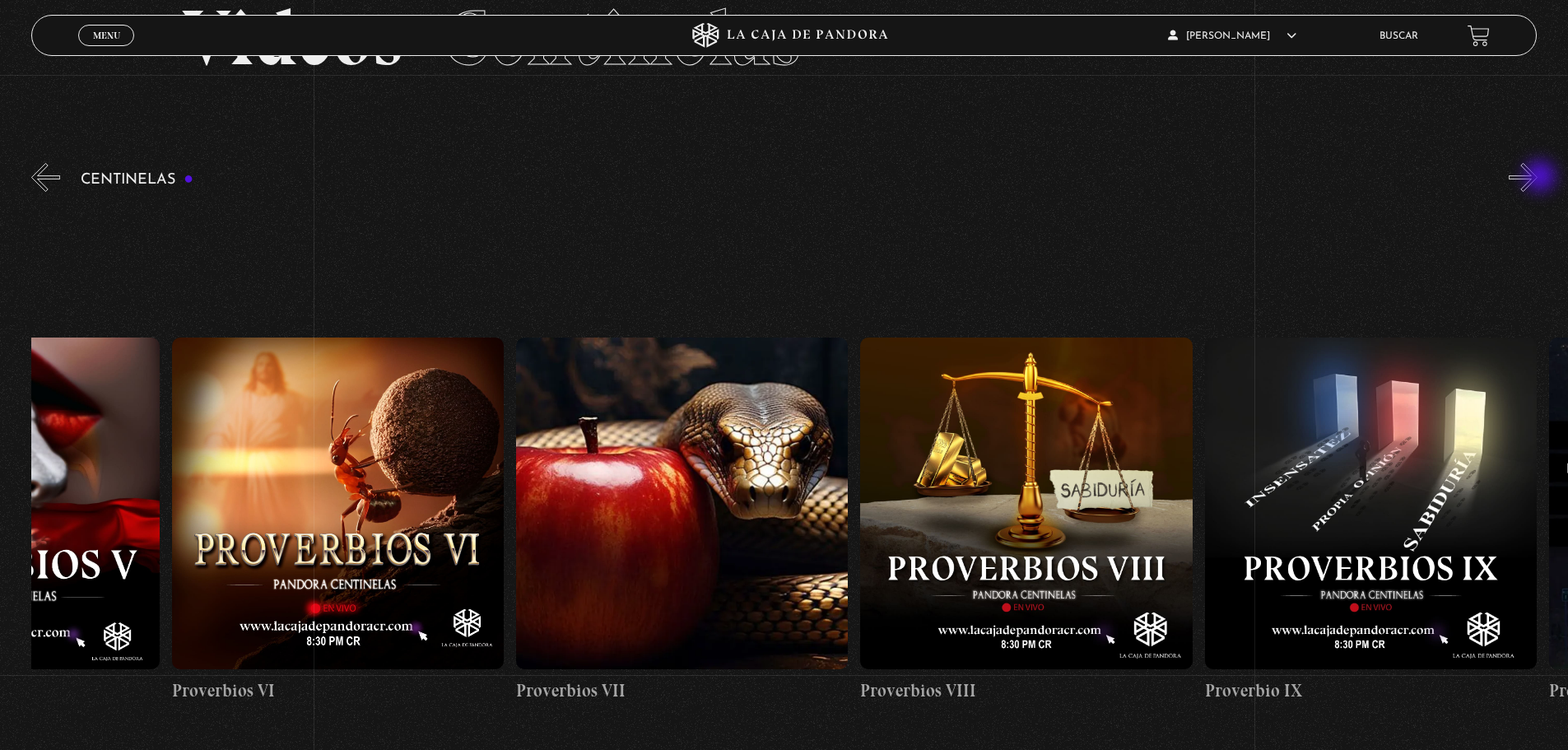
click at [1538, 178] on button "»" at bounding box center [1523, 177] width 29 height 29
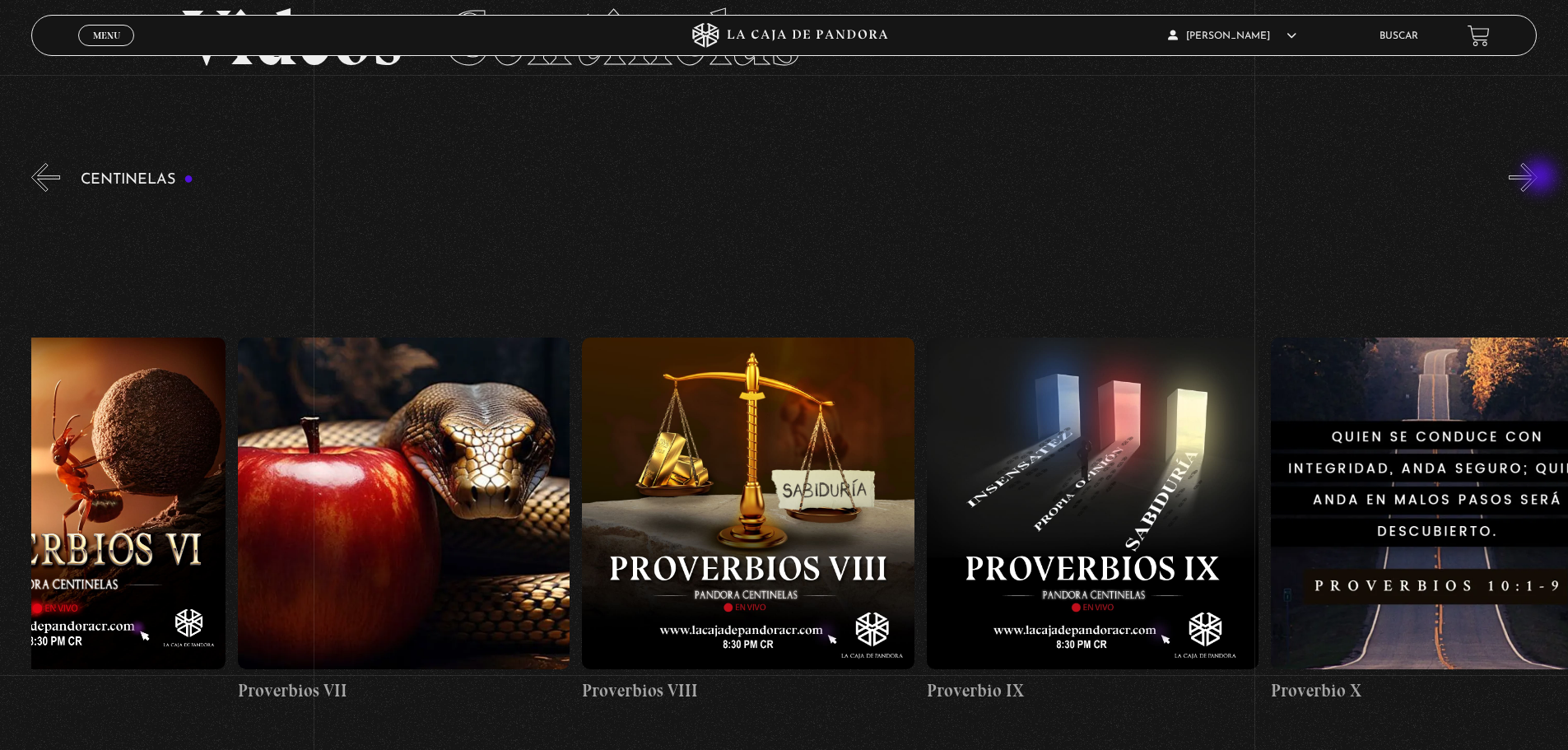
click at [1538, 178] on button "»" at bounding box center [1523, 177] width 29 height 29
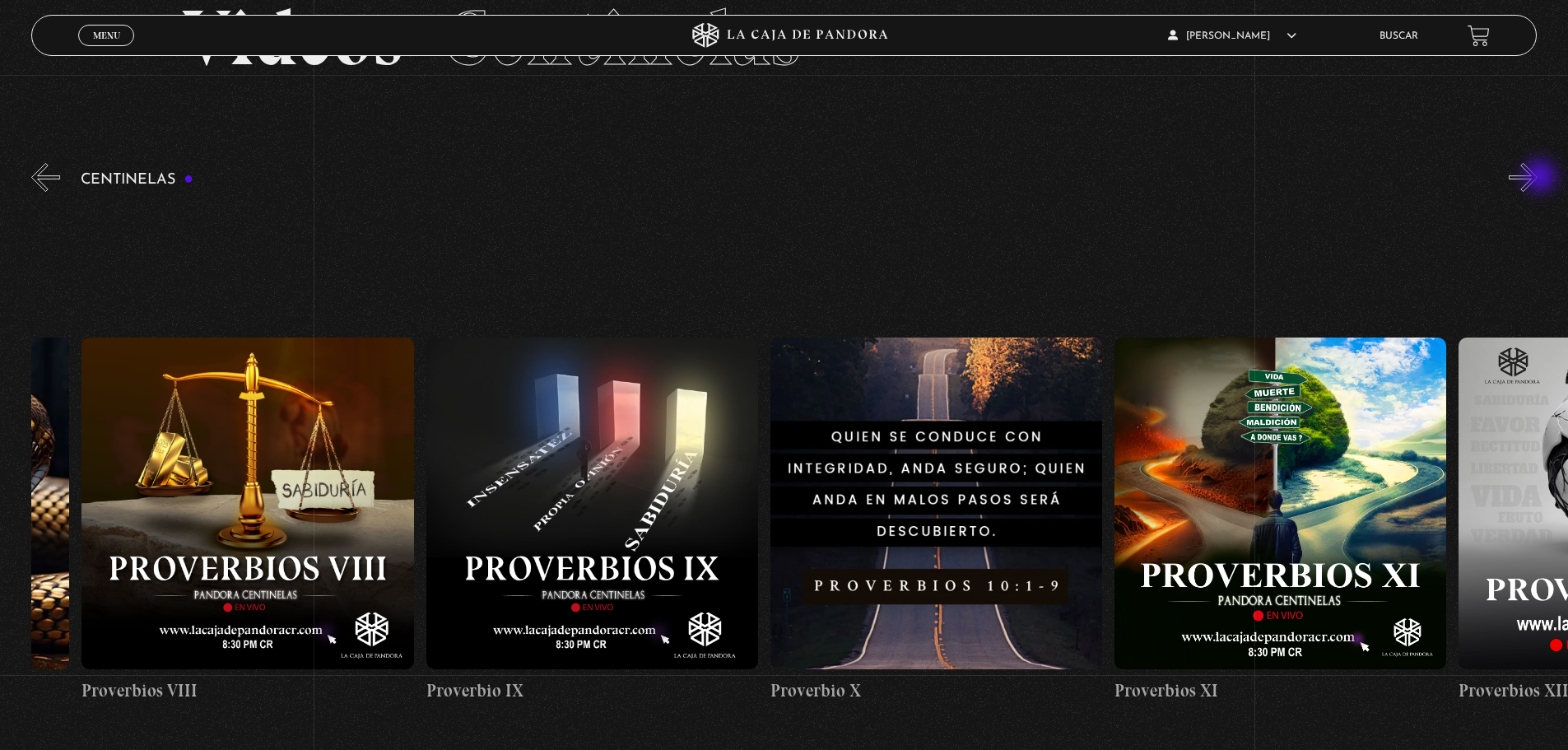
click at [1538, 178] on button "»" at bounding box center [1523, 177] width 29 height 29
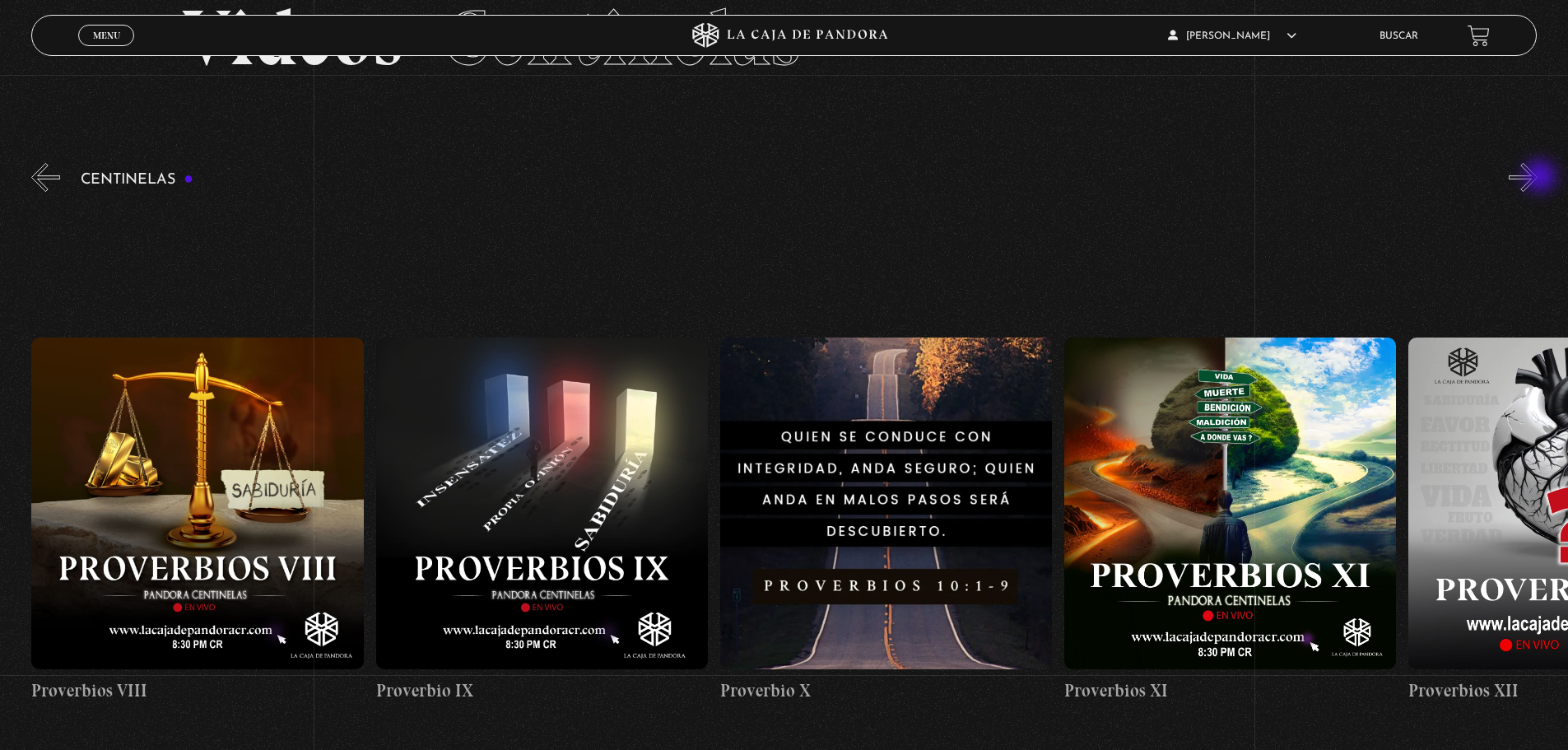
click at [1538, 178] on button "»" at bounding box center [1523, 177] width 29 height 29
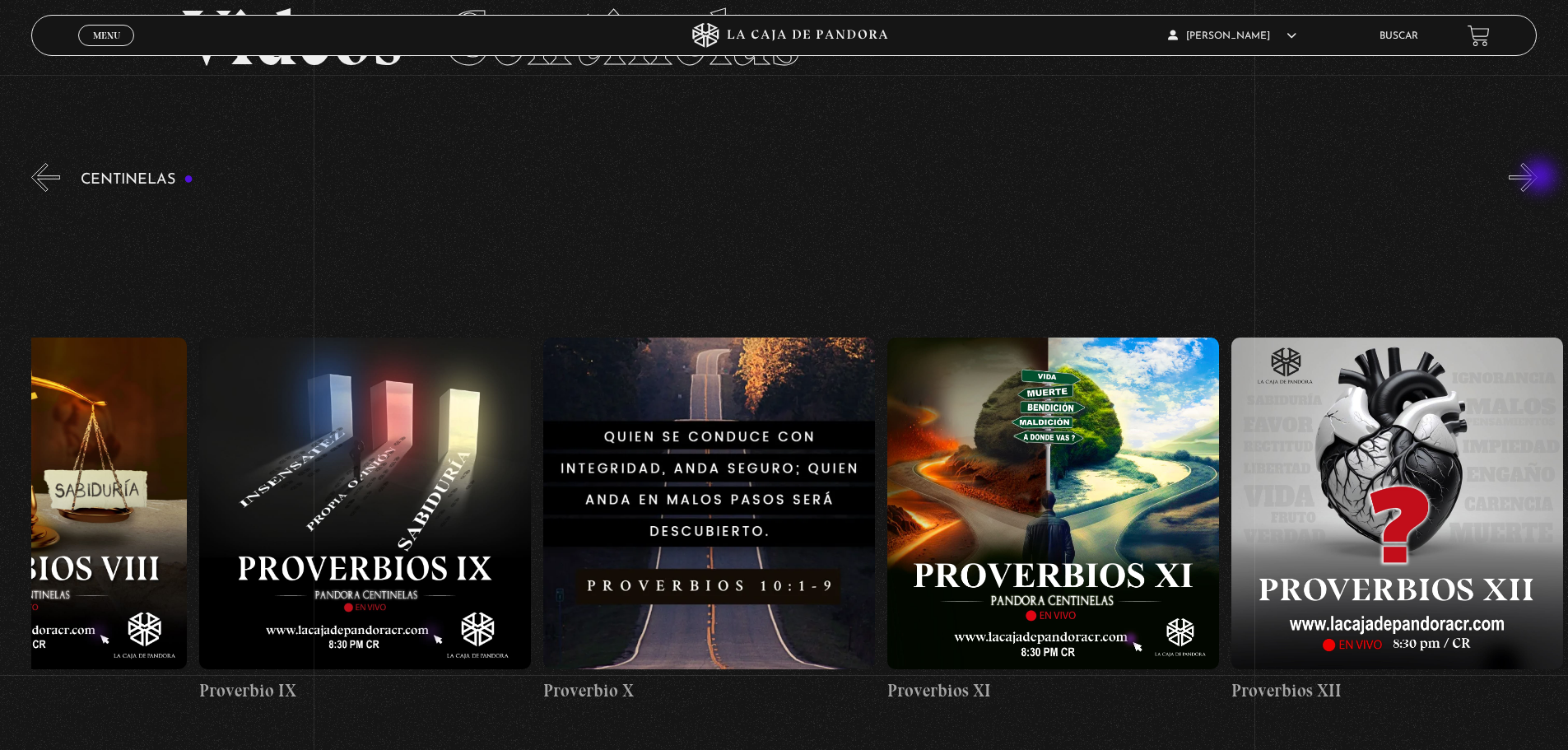
click at [1538, 178] on button "»" at bounding box center [1523, 177] width 29 height 29
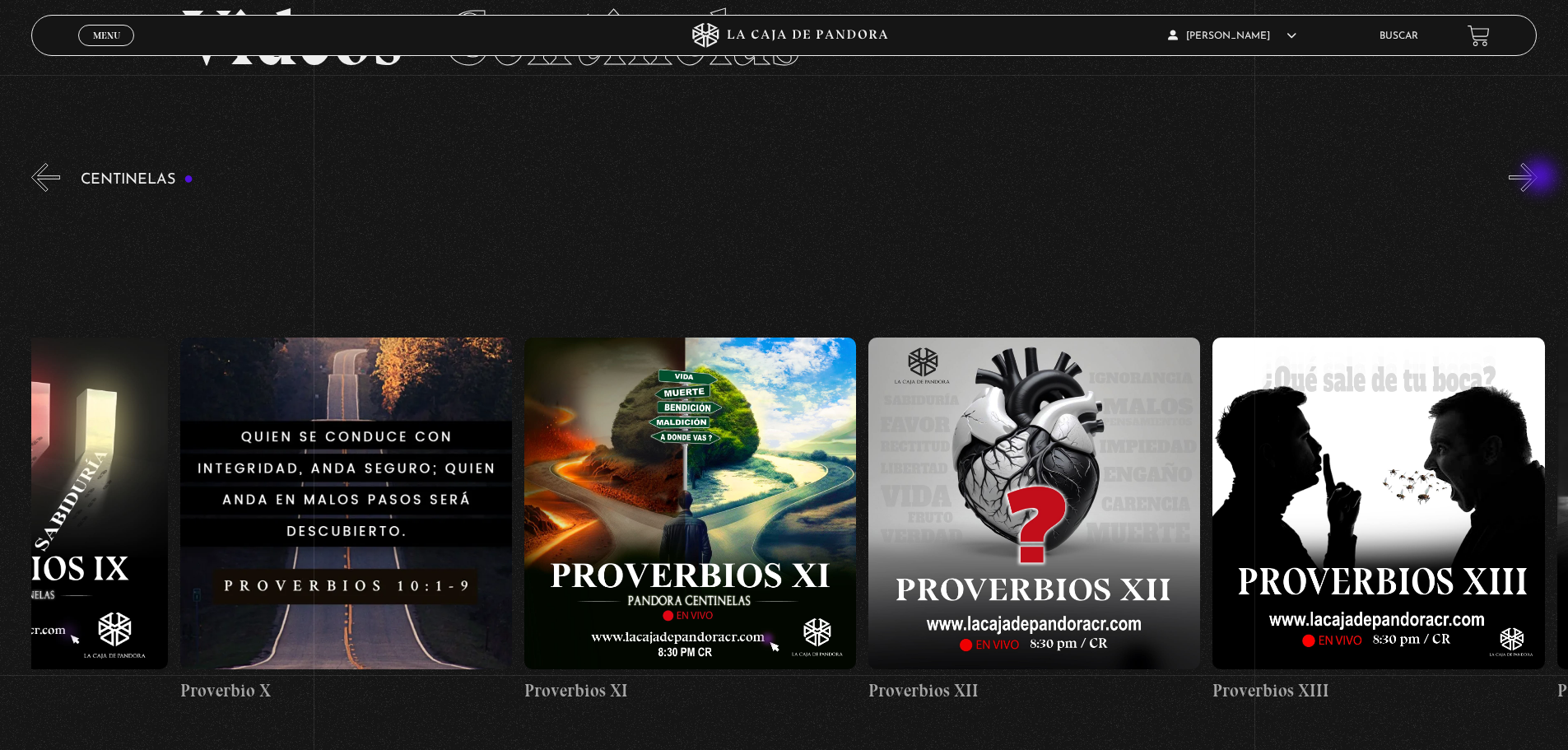
click at [1538, 178] on button "»" at bounding box center [1523, 177] width 29 height 29
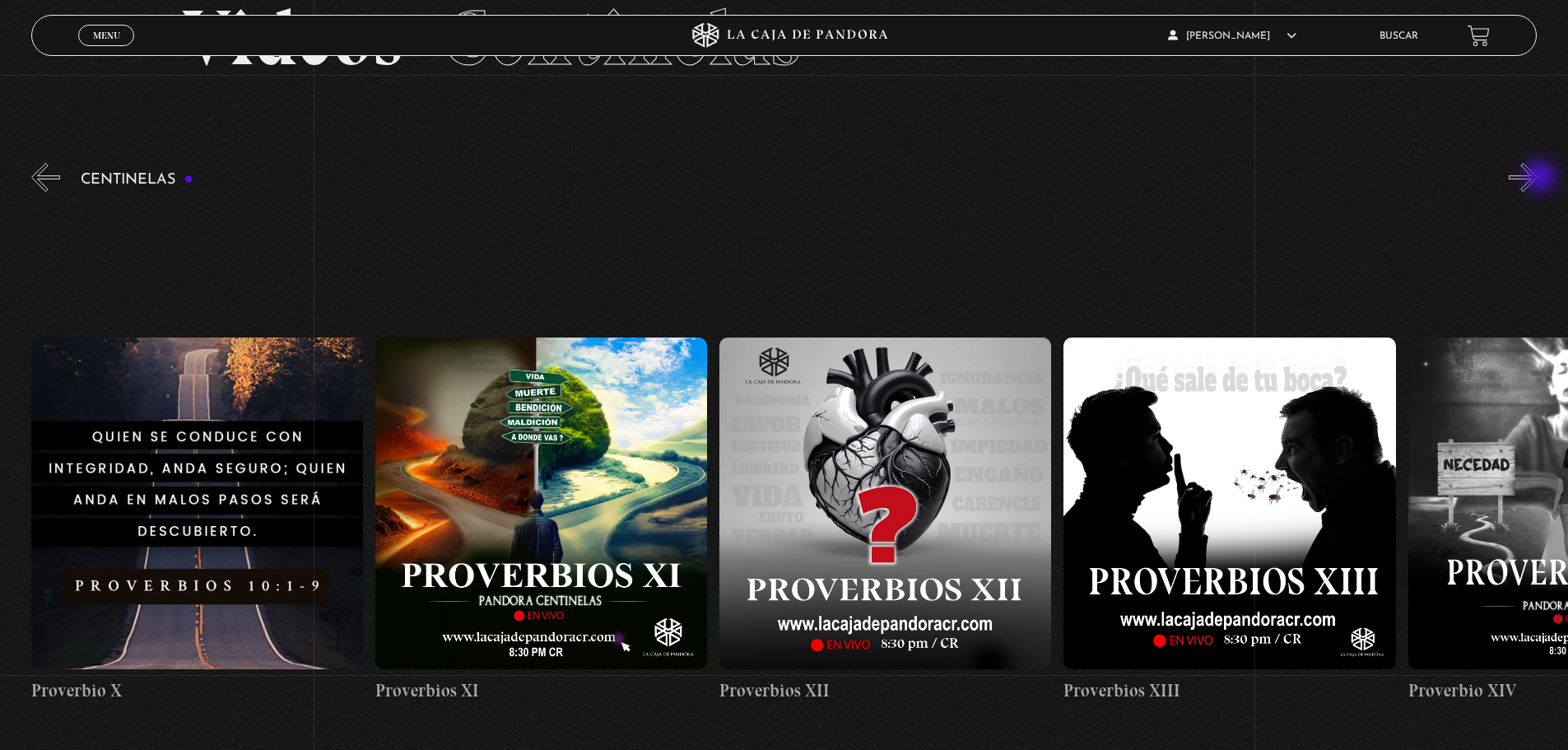
click at [1538, 178] on button "»" at bounding box center [1523, 177] width 29 height 29
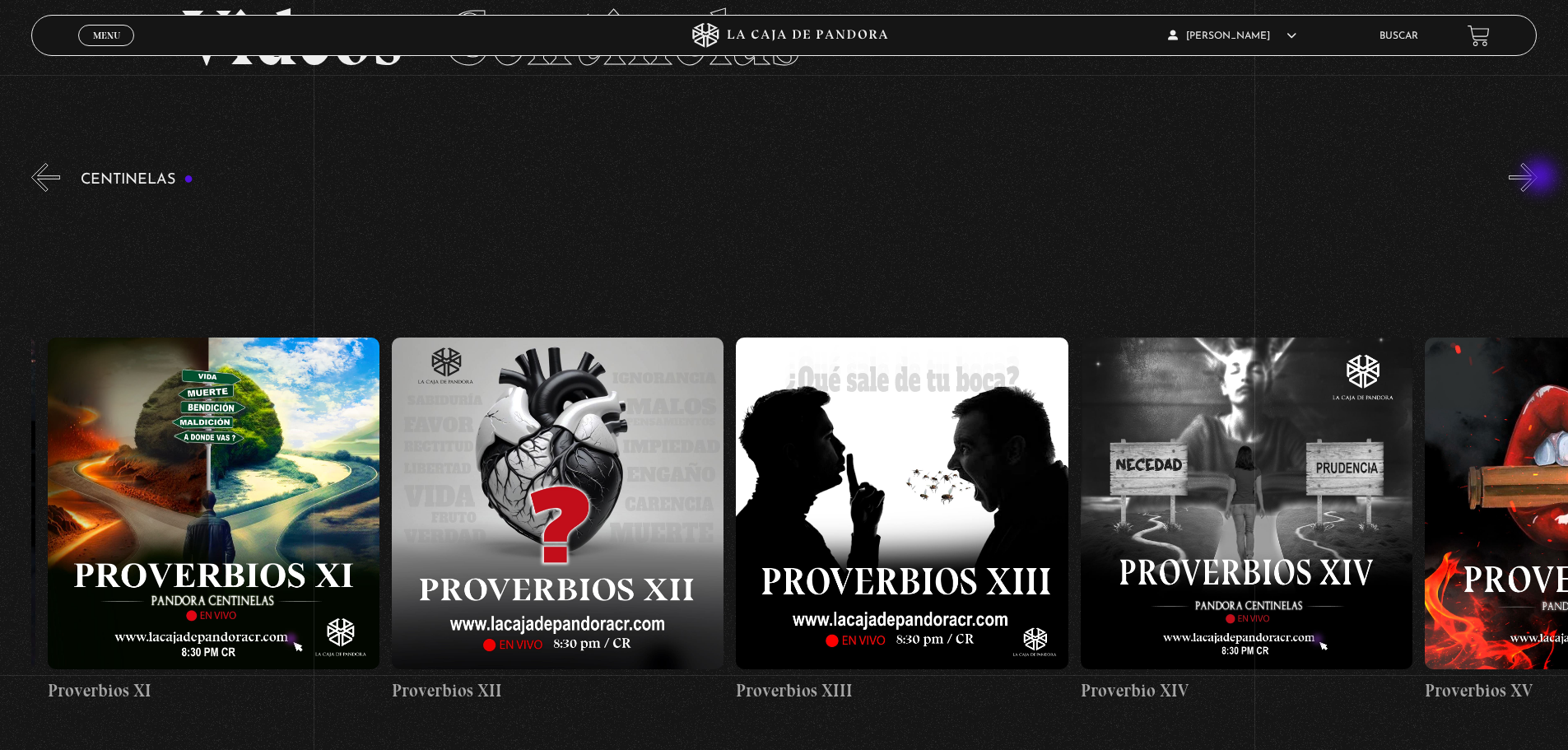
click at [1538, 178] on button "»" at bounding box center [1523, 177] width 29 height 29
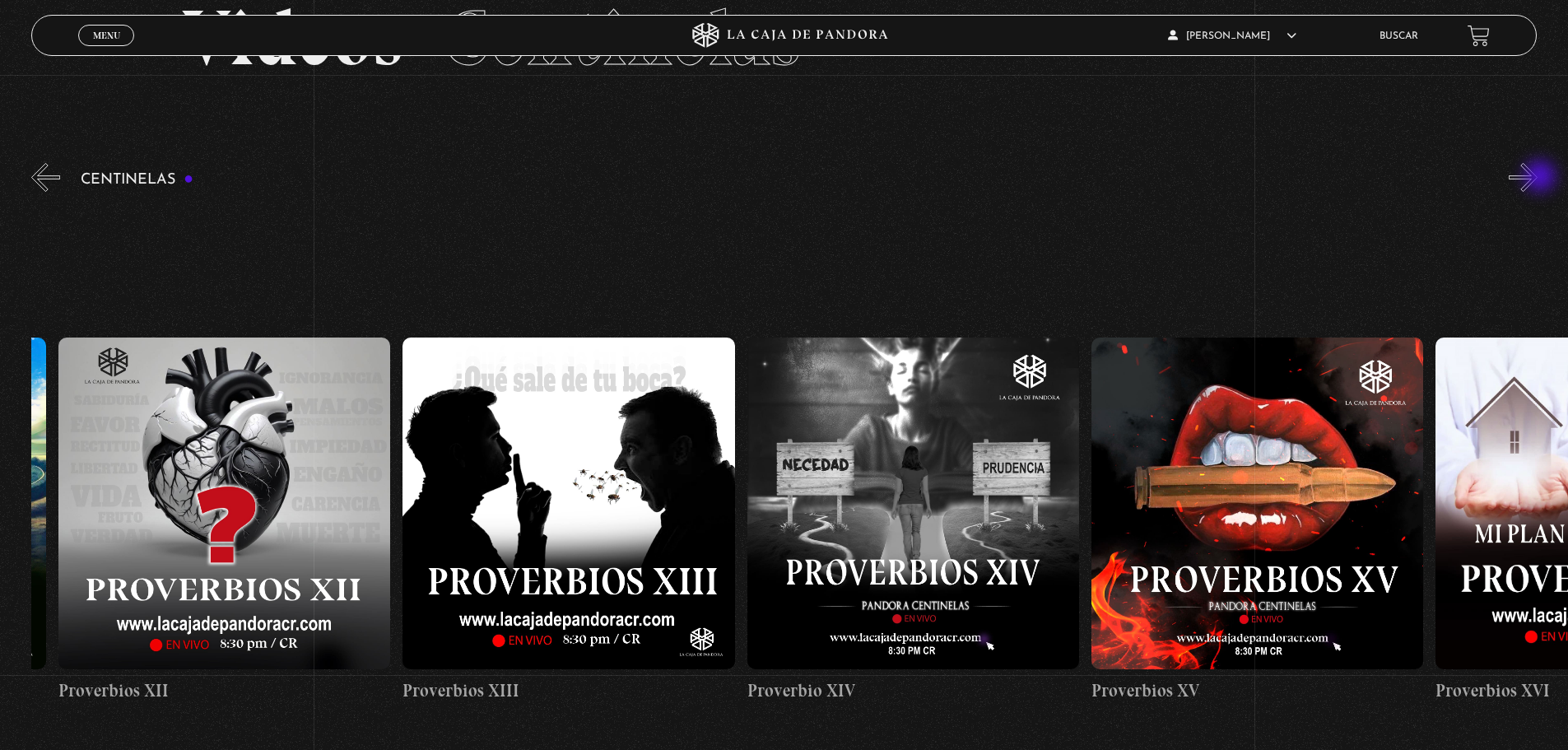
click at [1538, 178] on button "»" at bounding box center [1523, 177] width 29 height 29
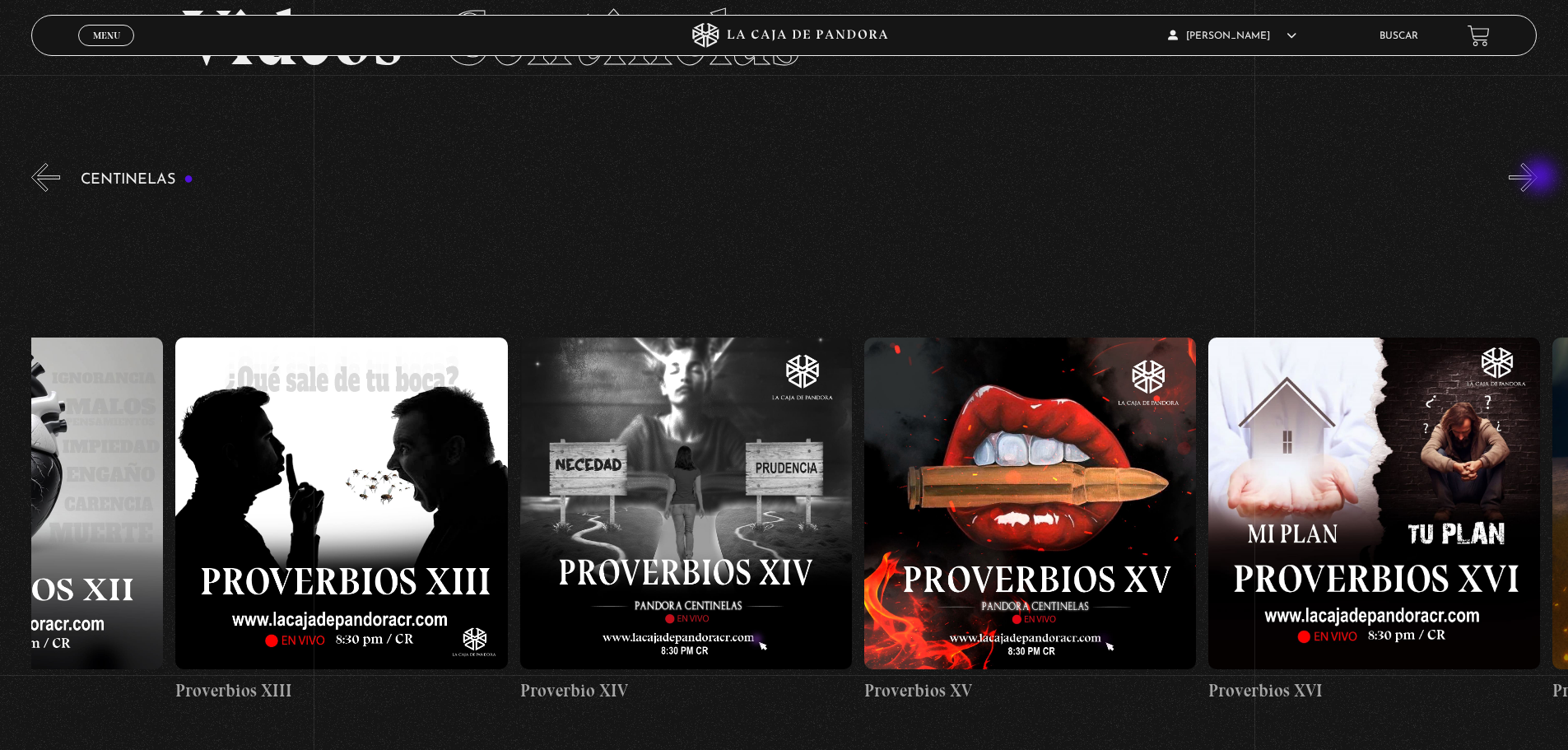
click at [1538, 178] on button "»" at bounding box center [1523, 177] width 29 height 29
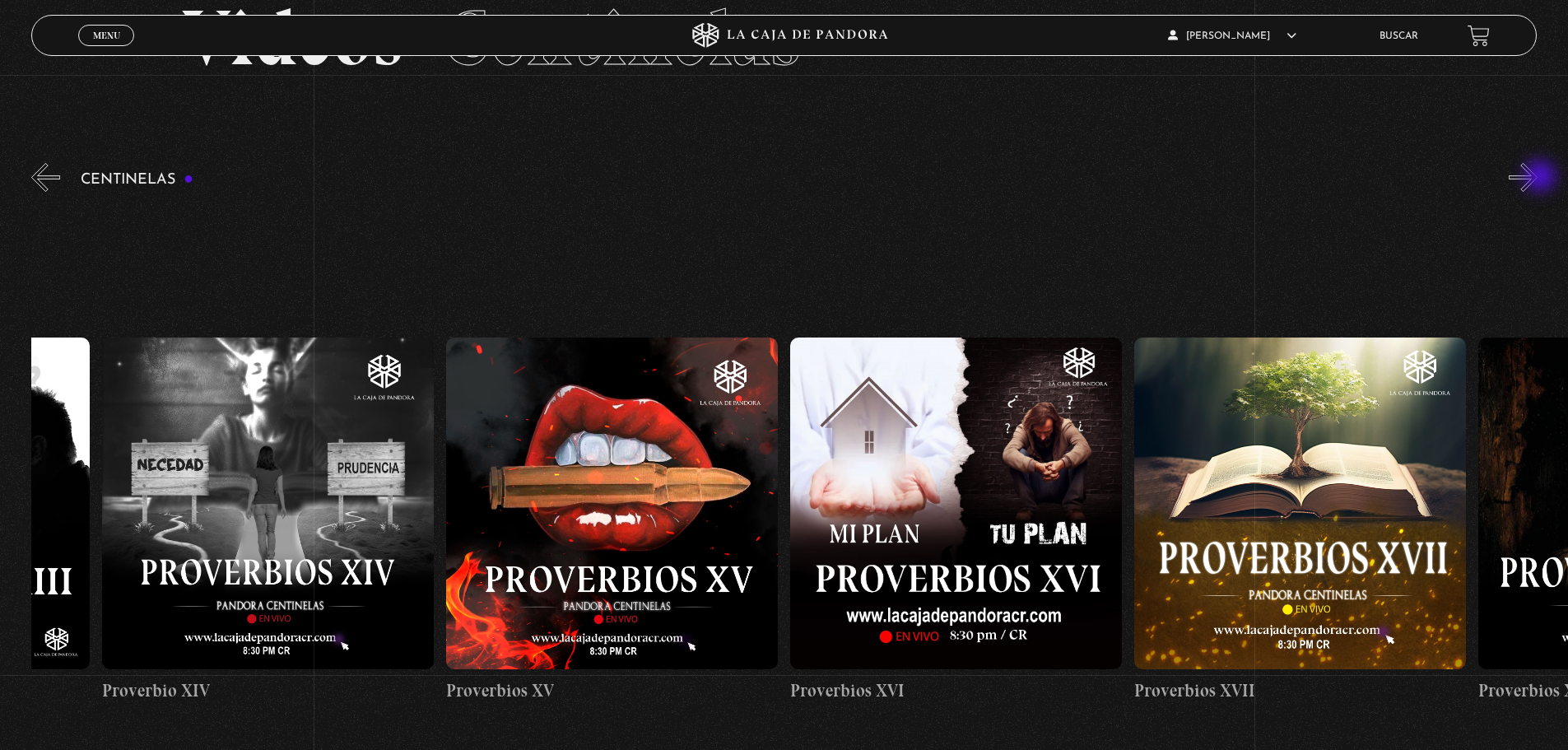
click at [1538, 178] on button "»" at bounding box center [1523, 177] width 29 height 29
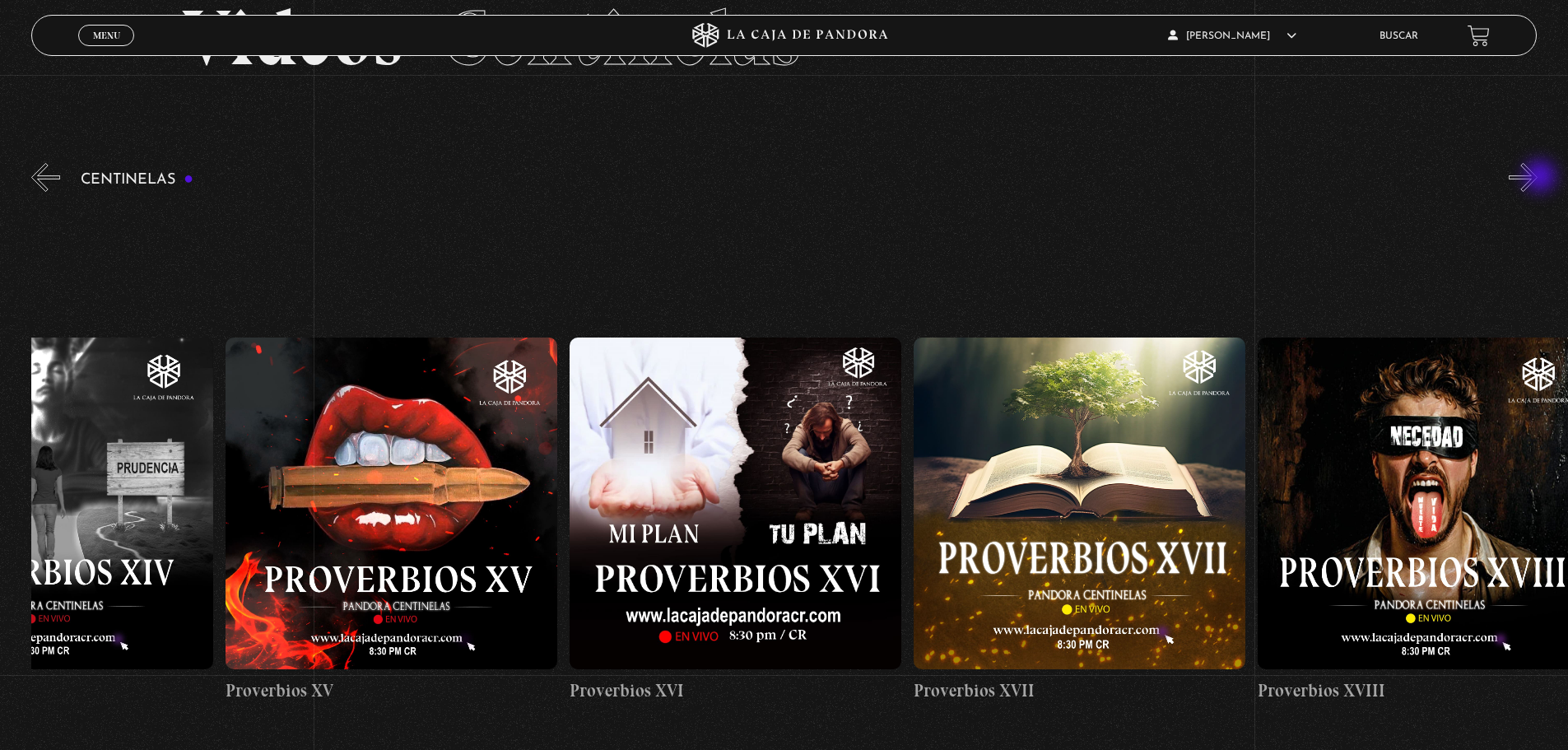
click at [1538, 178] on button "»" at bounding box center [1523, 177] width 29 height 29
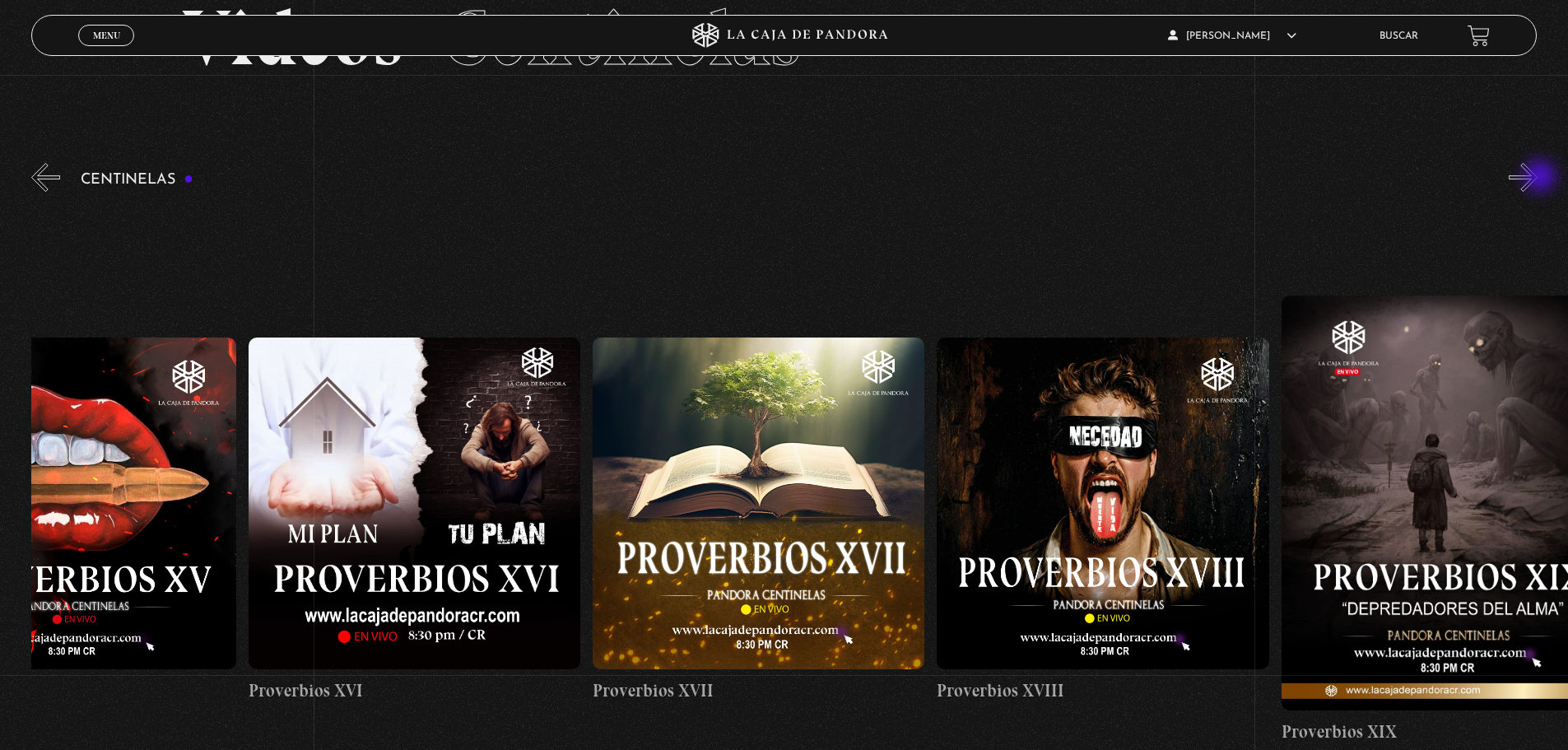
click at [1538, 178] on button "»" at bounding box center [1523, 177] width 29 height 29
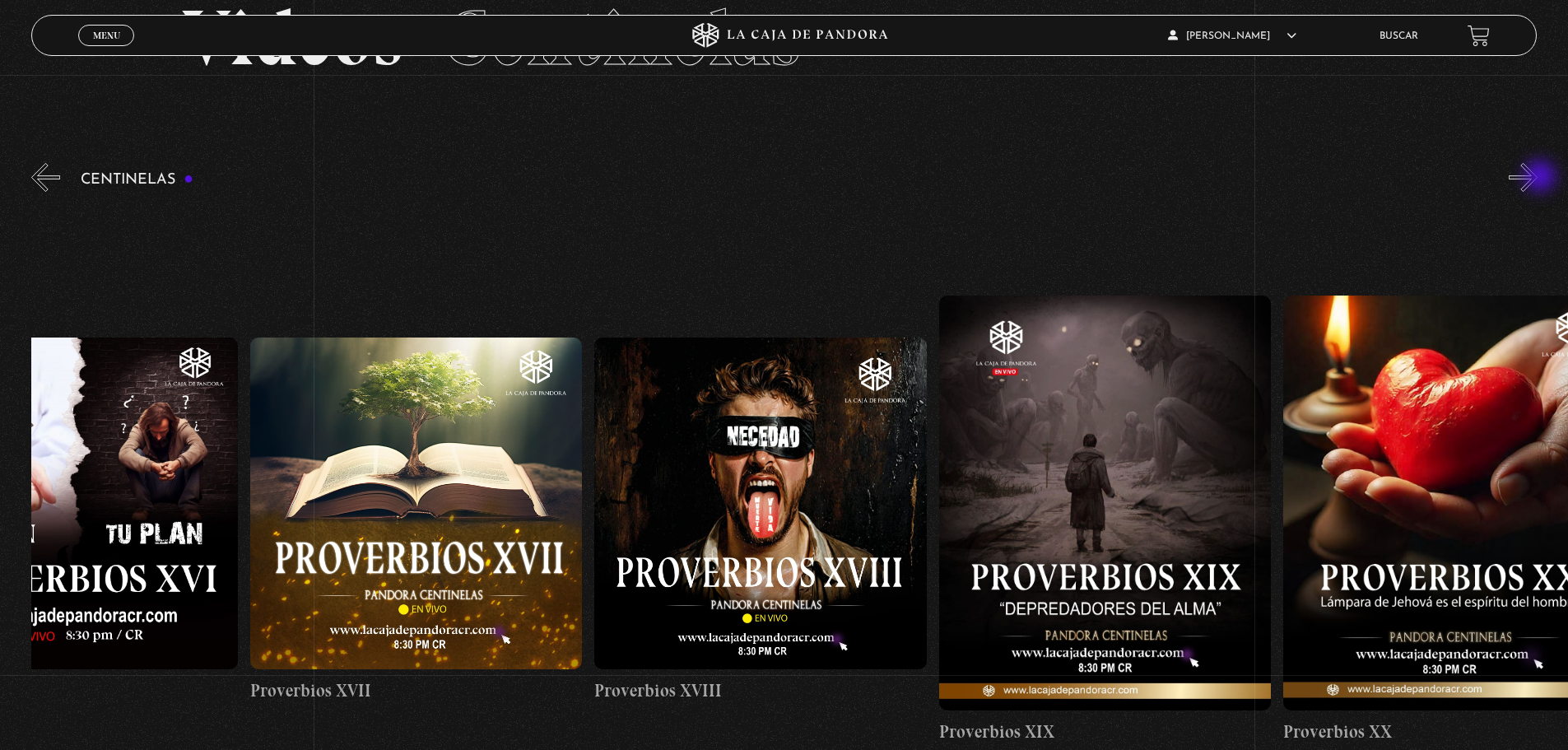
click at [1538, 178] on button "»" at bounding box center [1523, 177] width 29 height 29
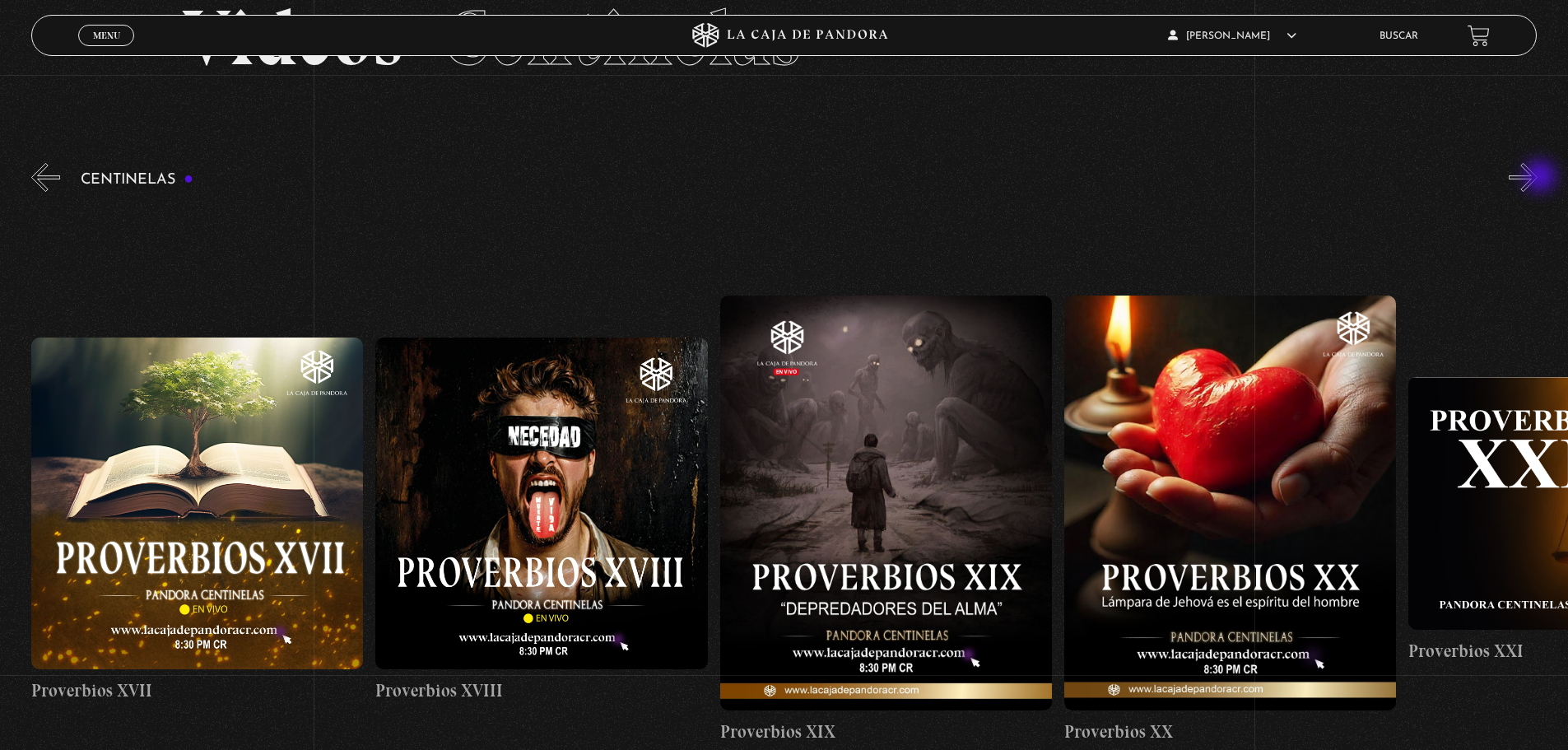
click at [1538, 178] on button "»" at bounding box center [1523, 177] width 29 height 29
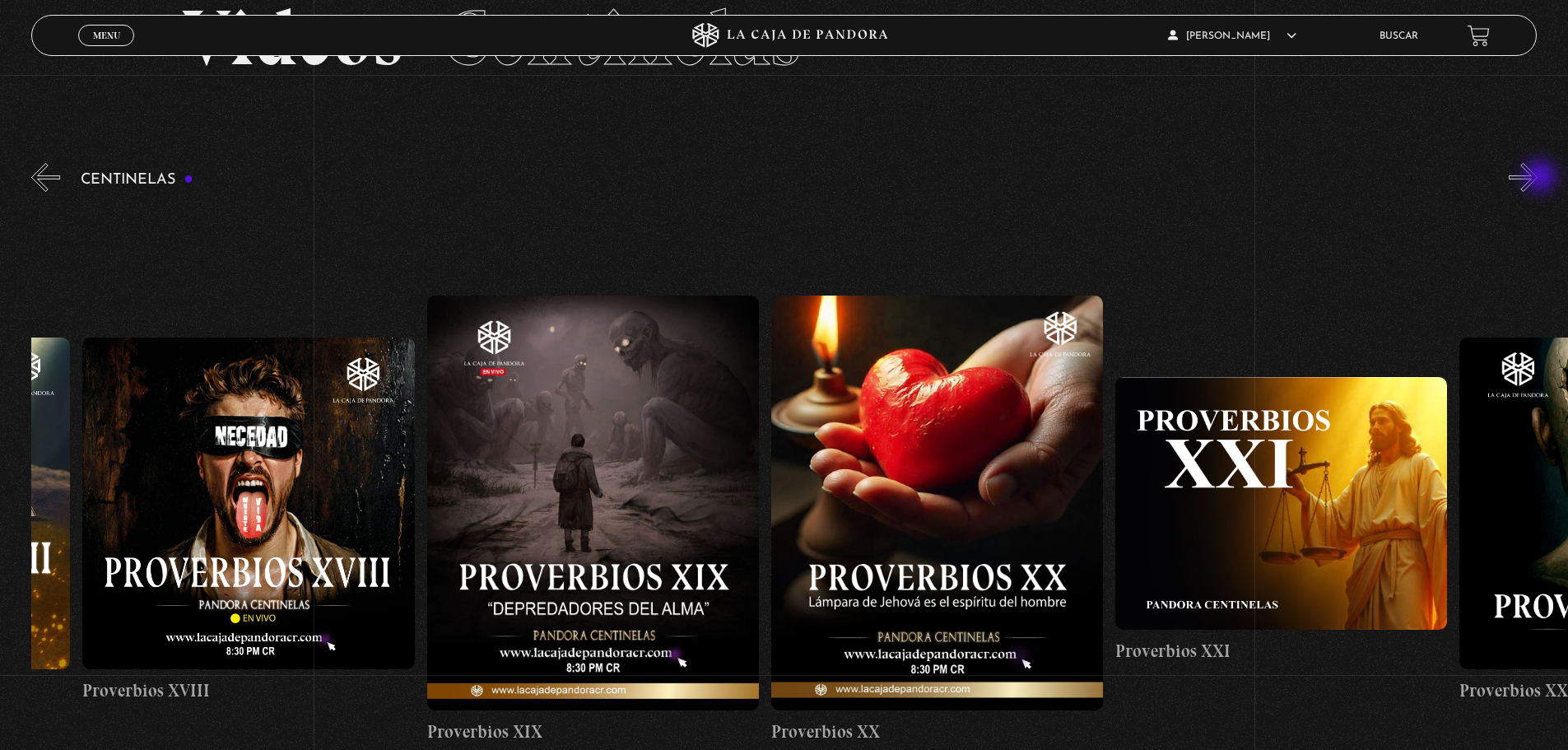
click at [1538, 178] on button "»" at bounding box center [1523, 177] width 29 height 29
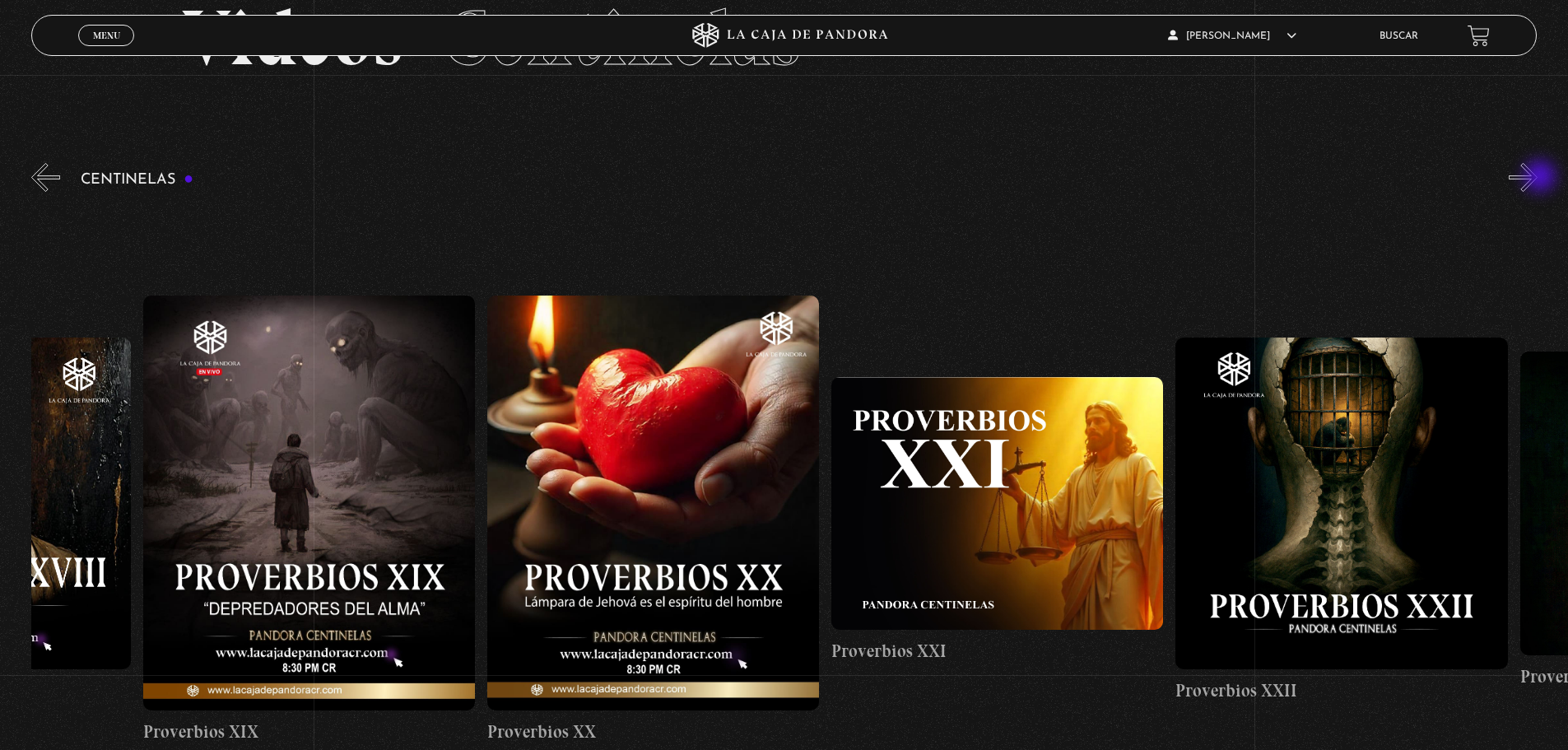
click at [1538, 178] on button "»" at bounding box center [1523, 177] width 29 height 29
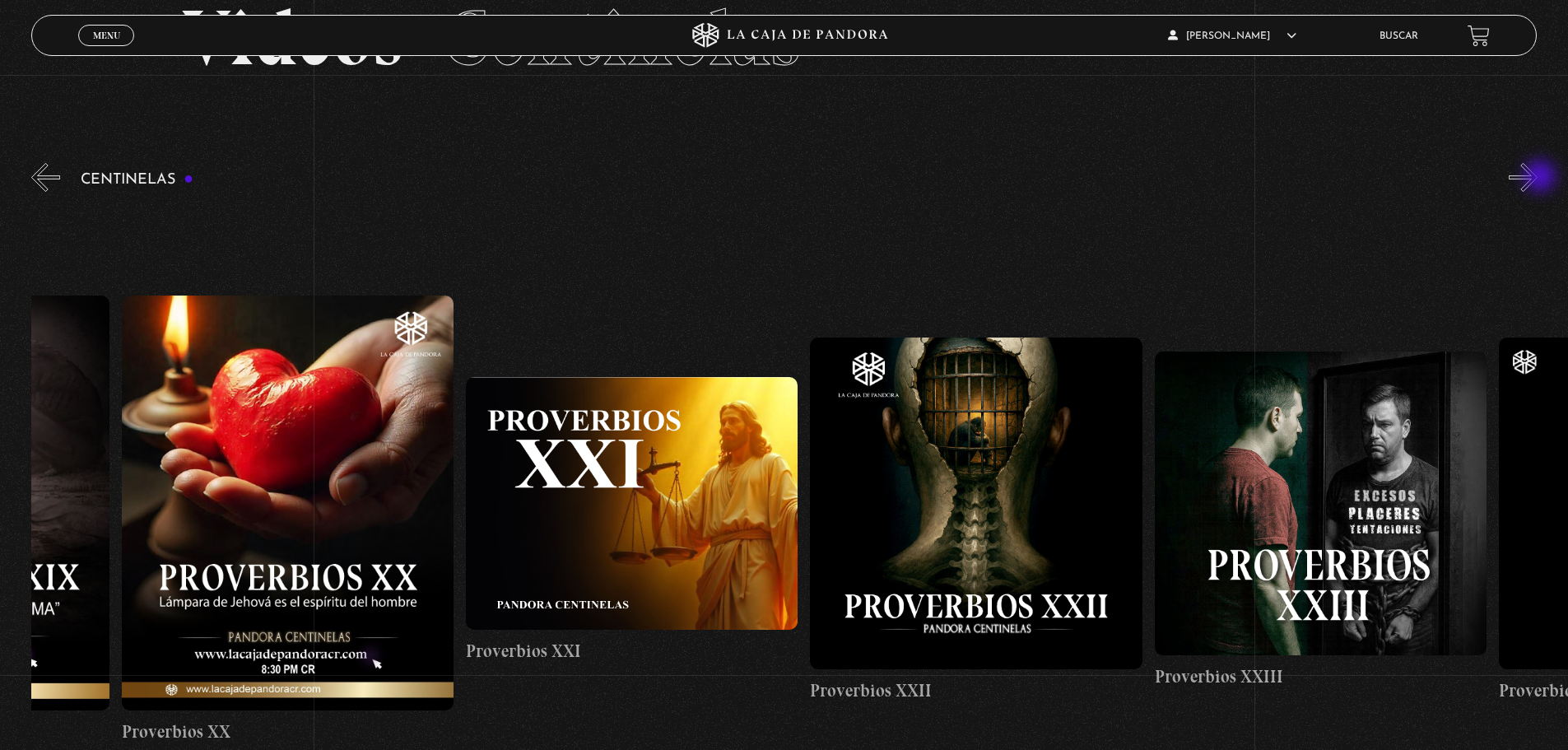
click at [1538, 178] on button "»" at bounding box center [1523, 177] width 29 height 29
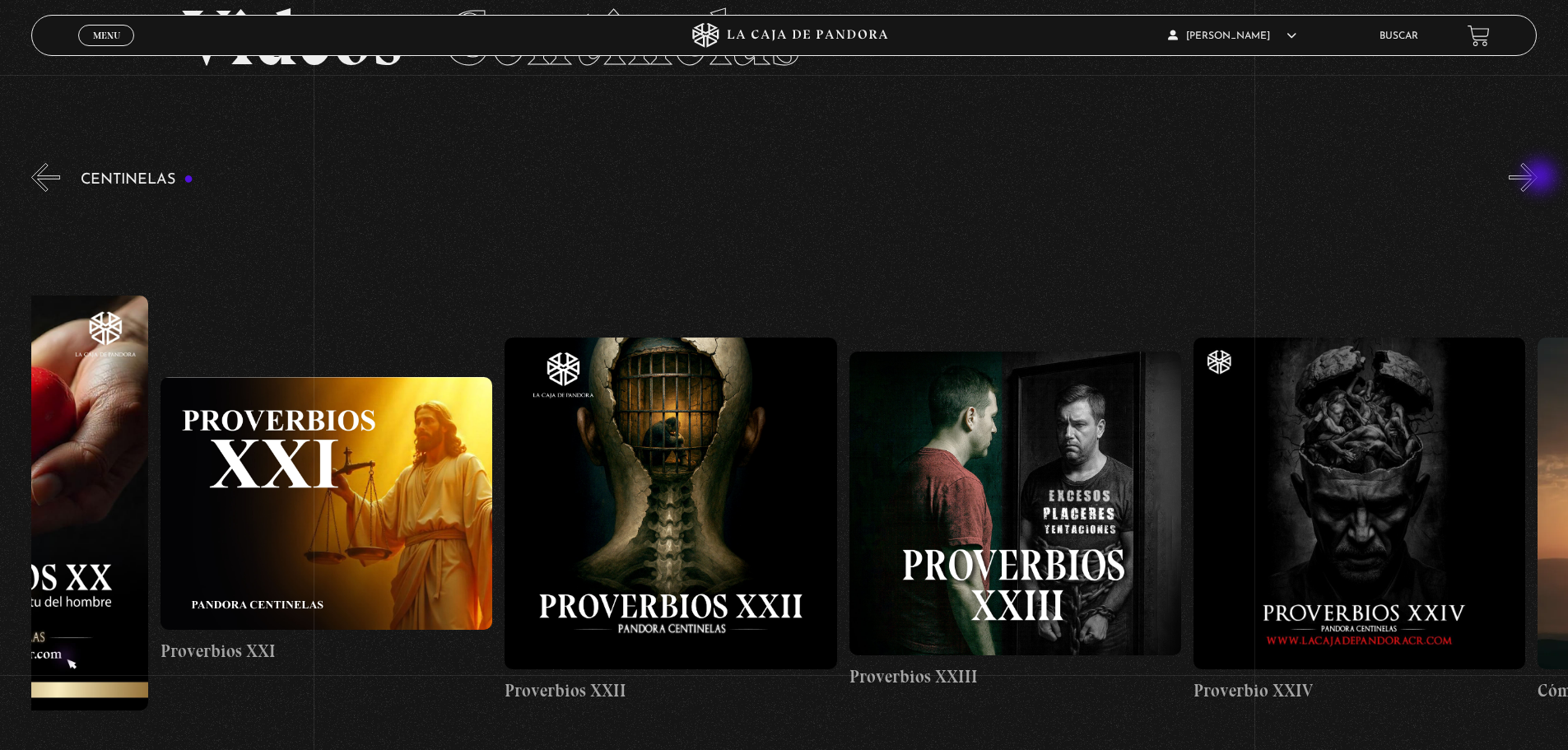
click at [1538, 178] on button "»" at bounding box center [1523, 177] width 29 height 29
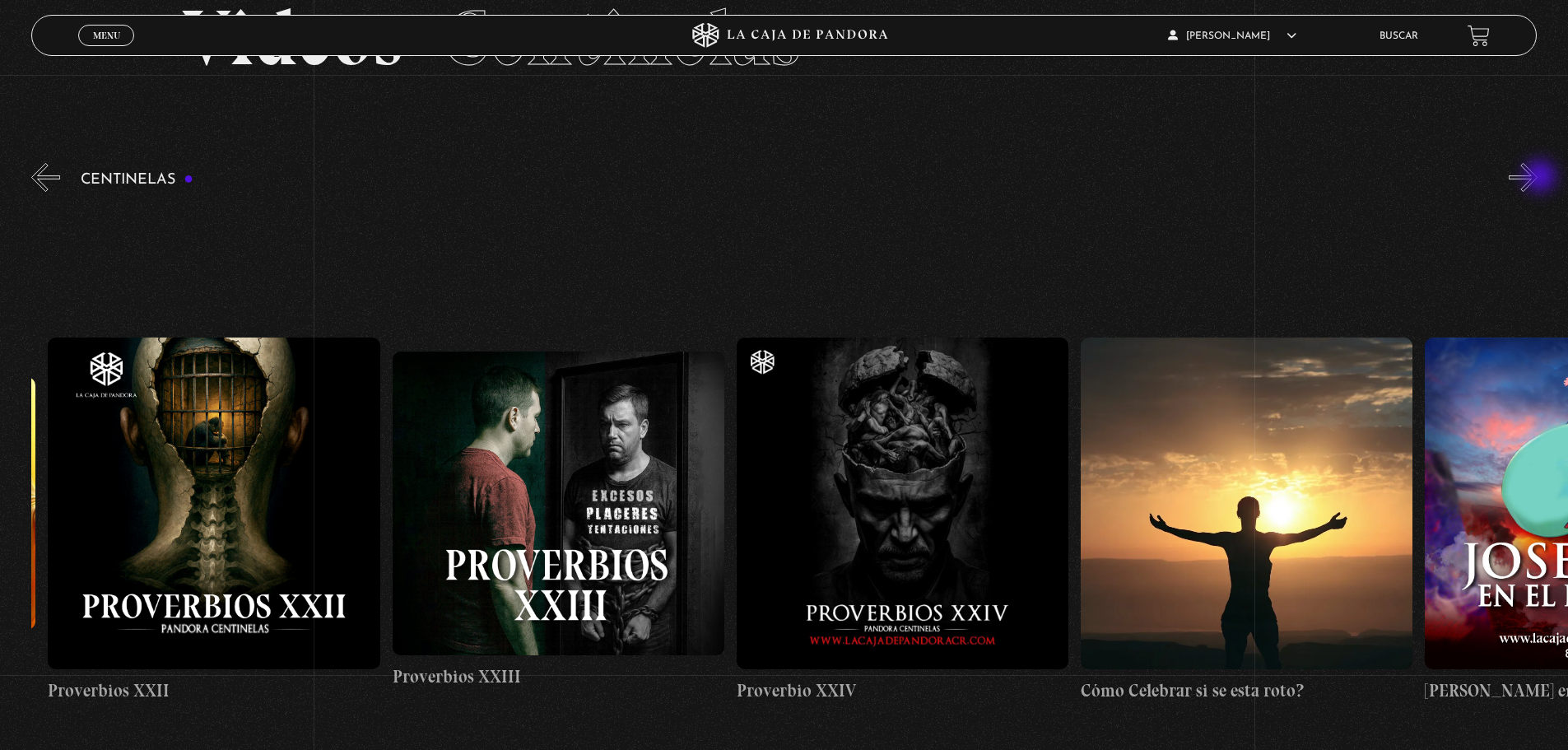
click at [1538, 178] on button "»" at bounding box center [1523, 177] width 29 height 29
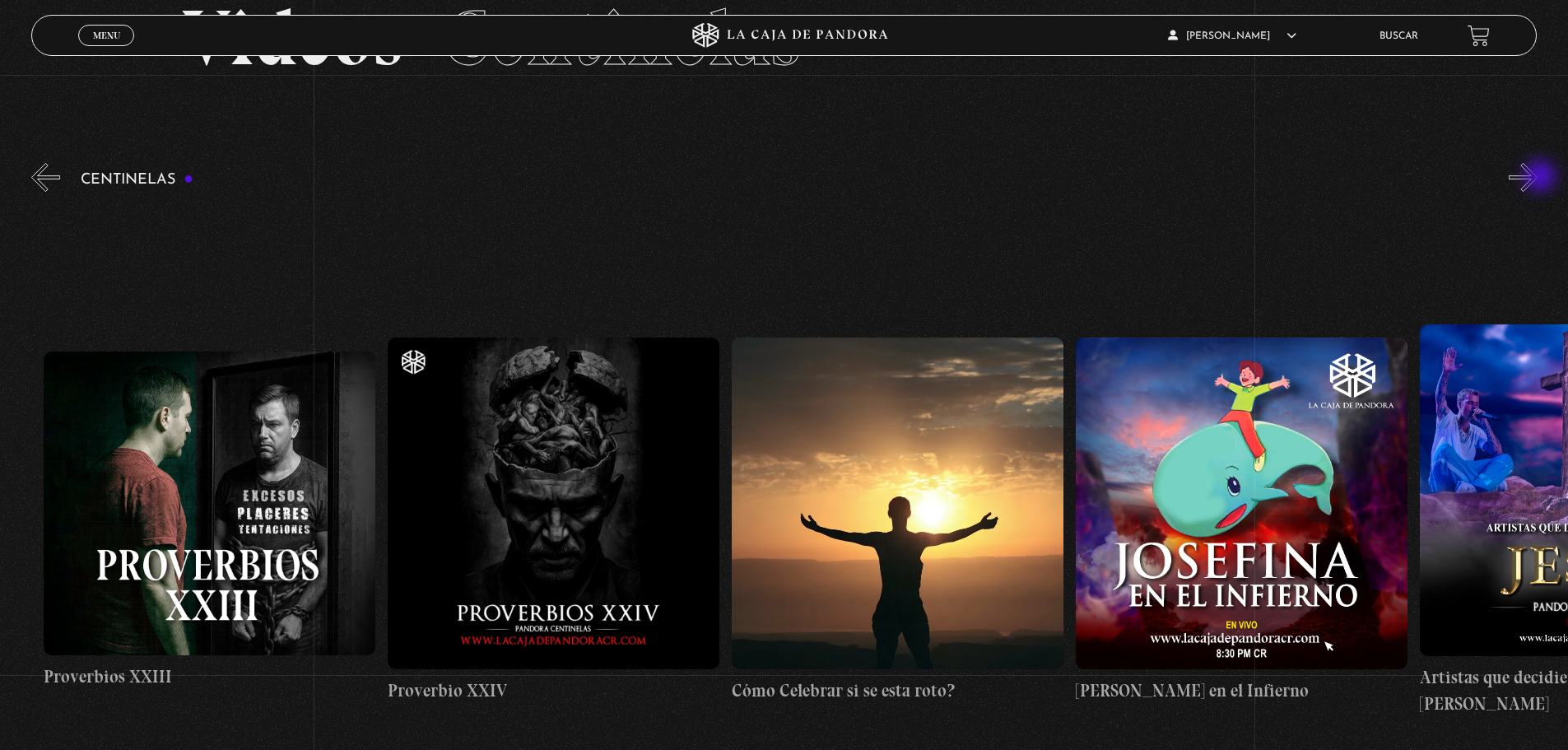
click at [1538, 178] on button "»" at bounding box center [1523, 177] width 29 height 29
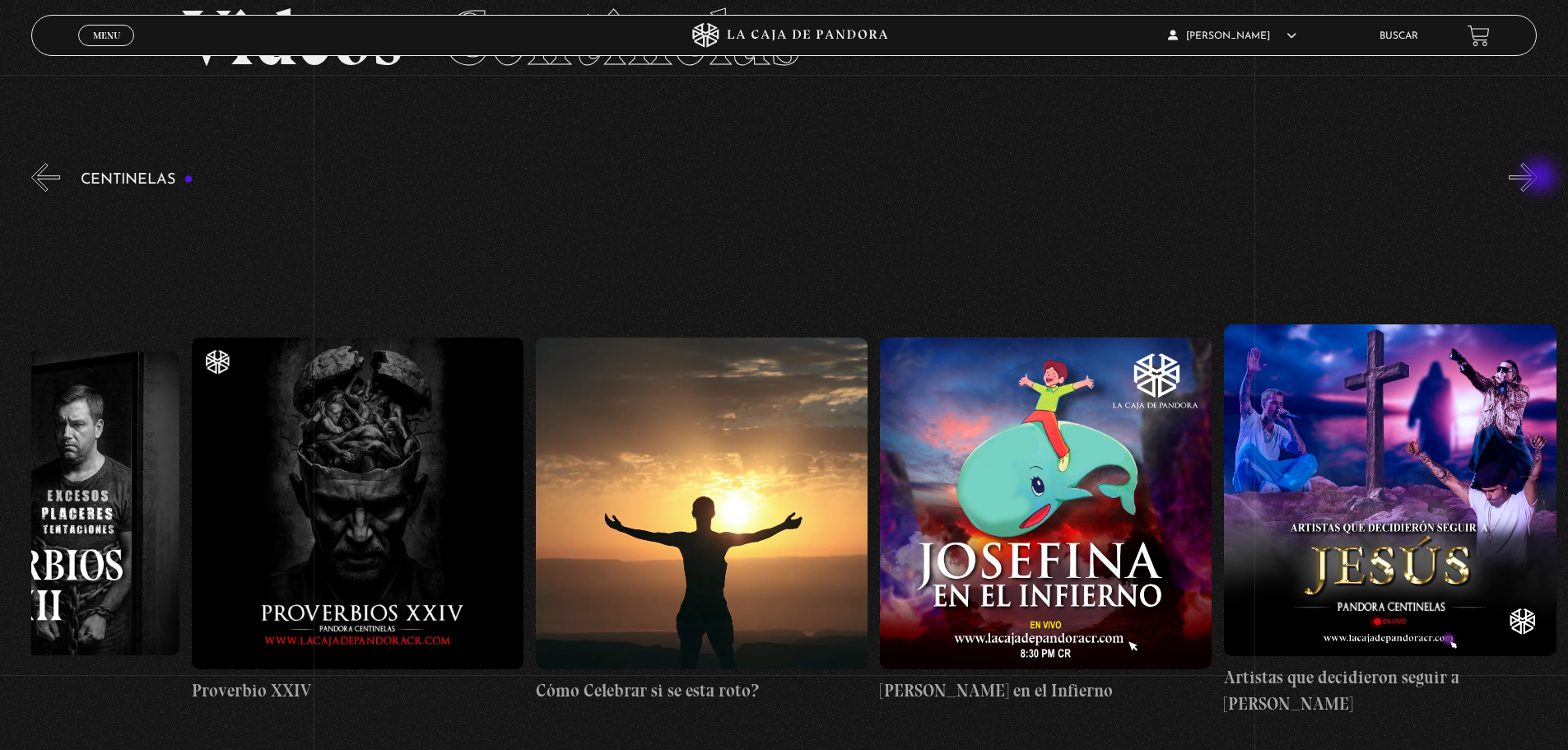
click at [1538, 178] on button "»" at bounding box center [1523, 177] width 29 height 29
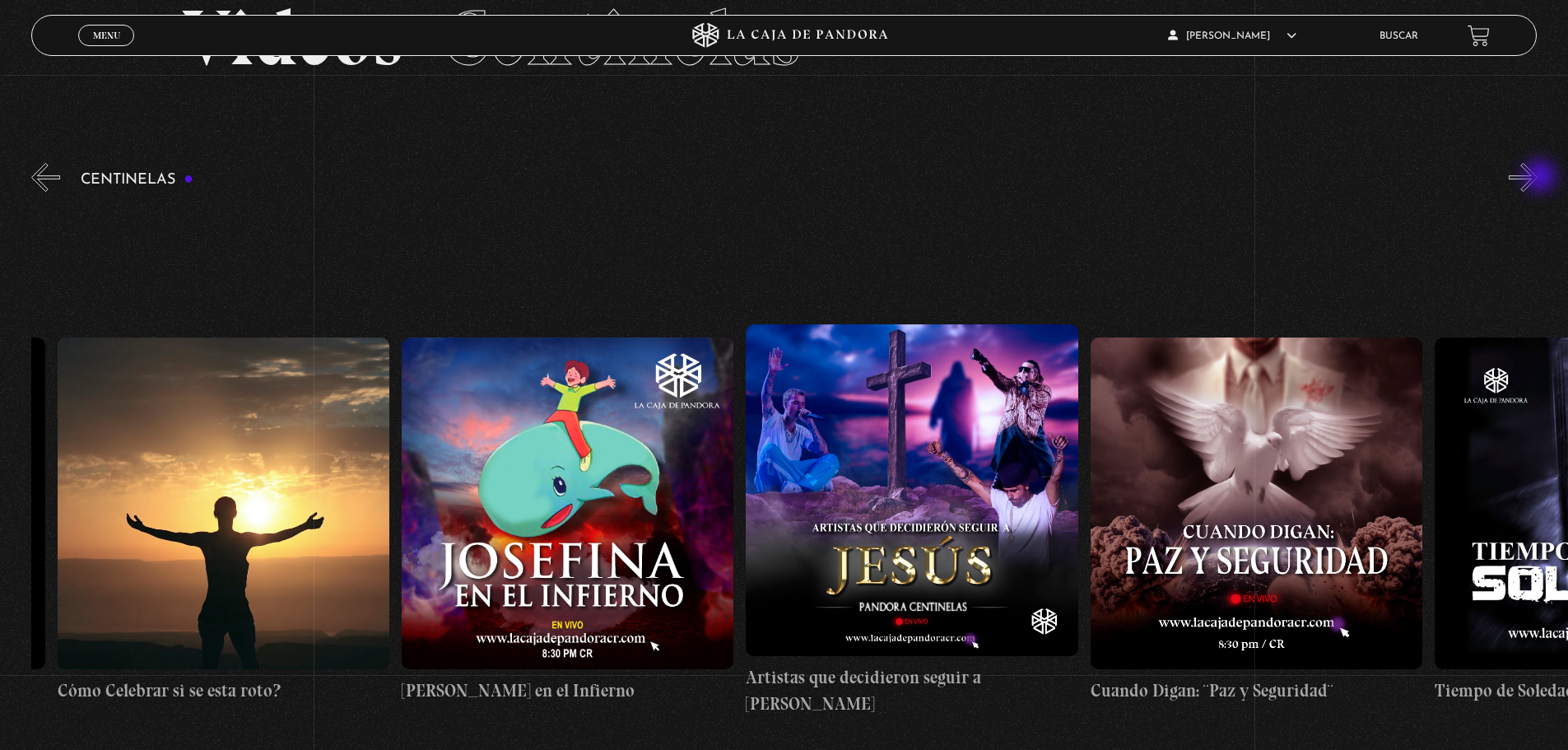
click at [1538, 178] on button "»" at bounding box center [1523, 177] width 29 height 29
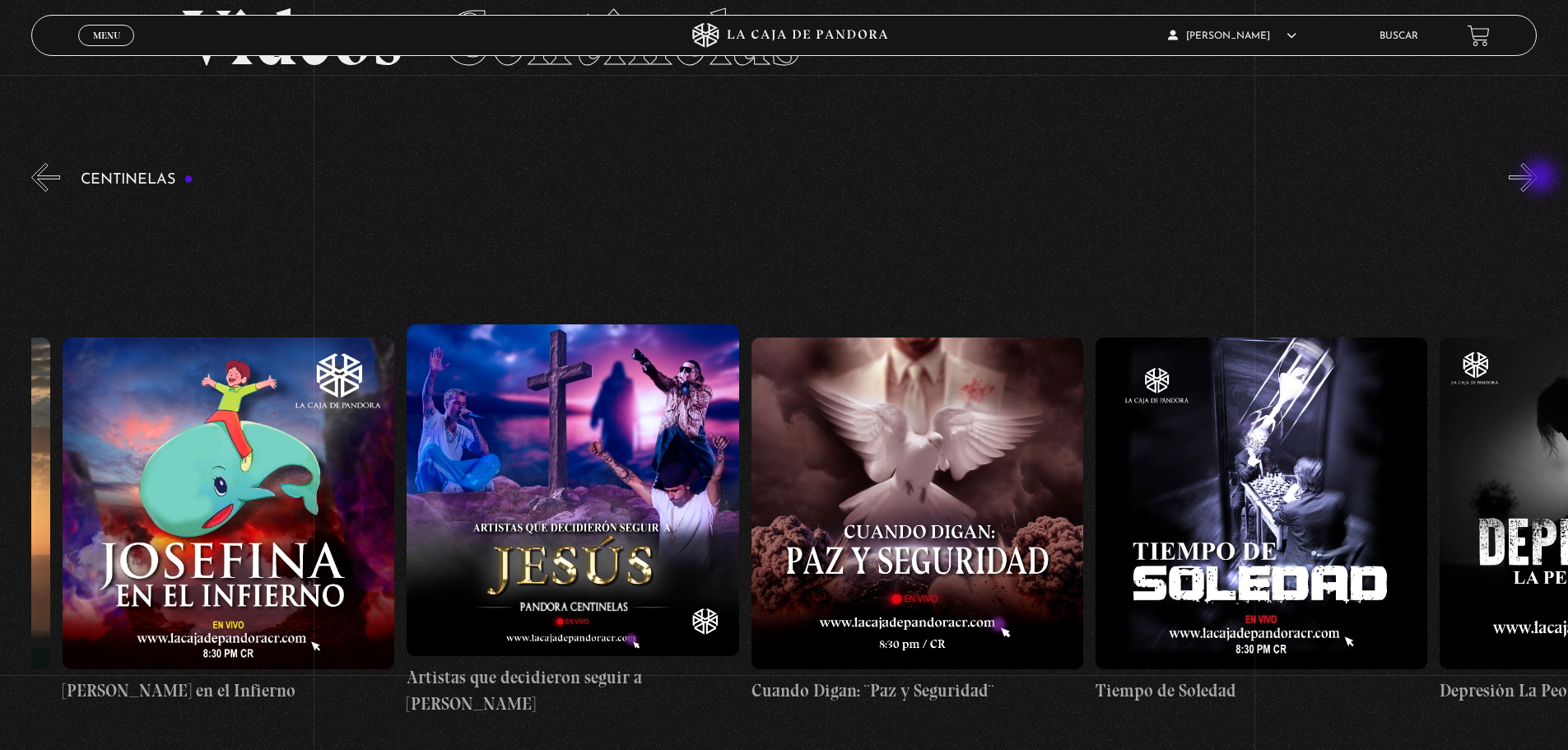
click at [1538, 178] on button "»" at bounding box center [1523, 177] width 29 height 29
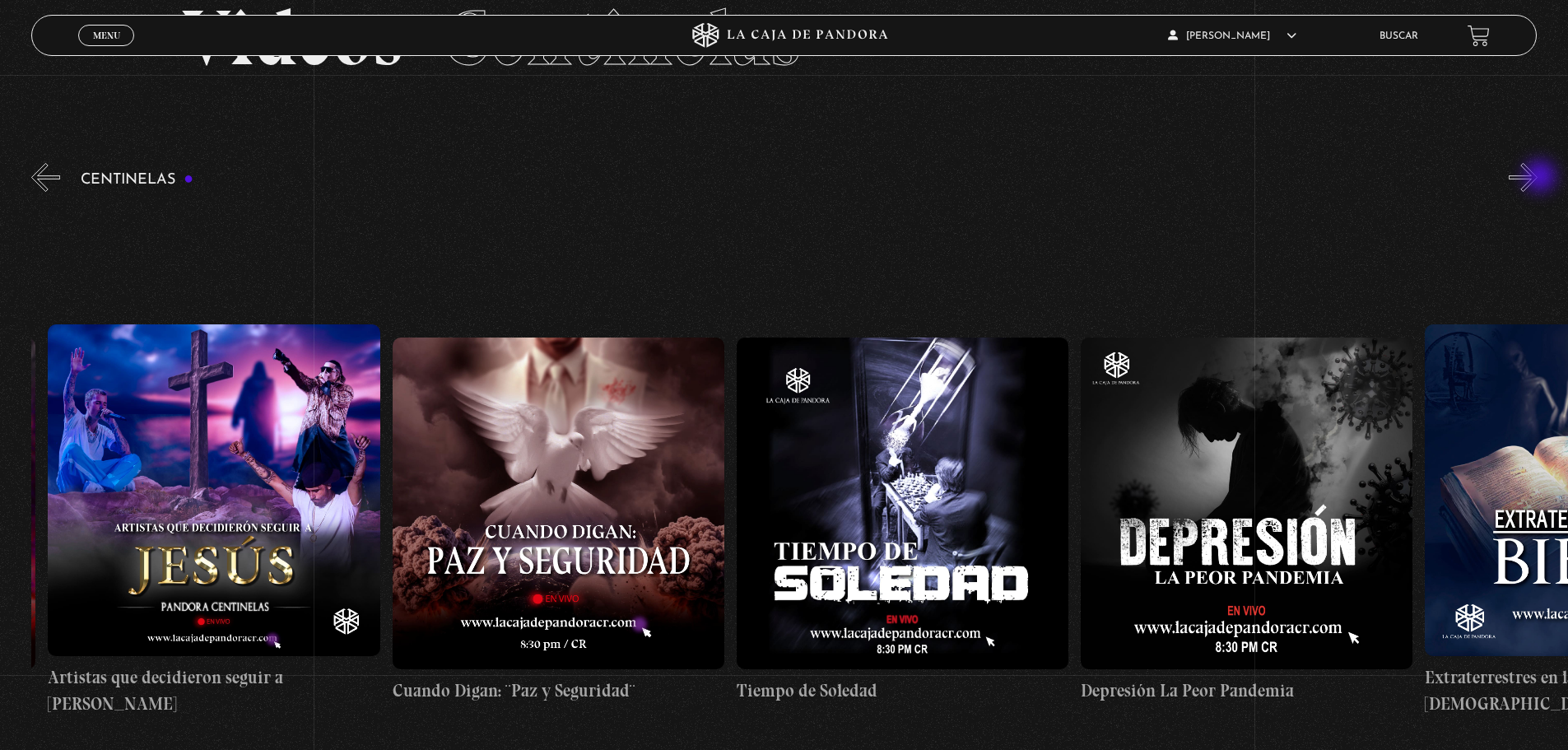
click at [1538, 178] on button "»" at bounding box center [1523, 177] width 29 height 29
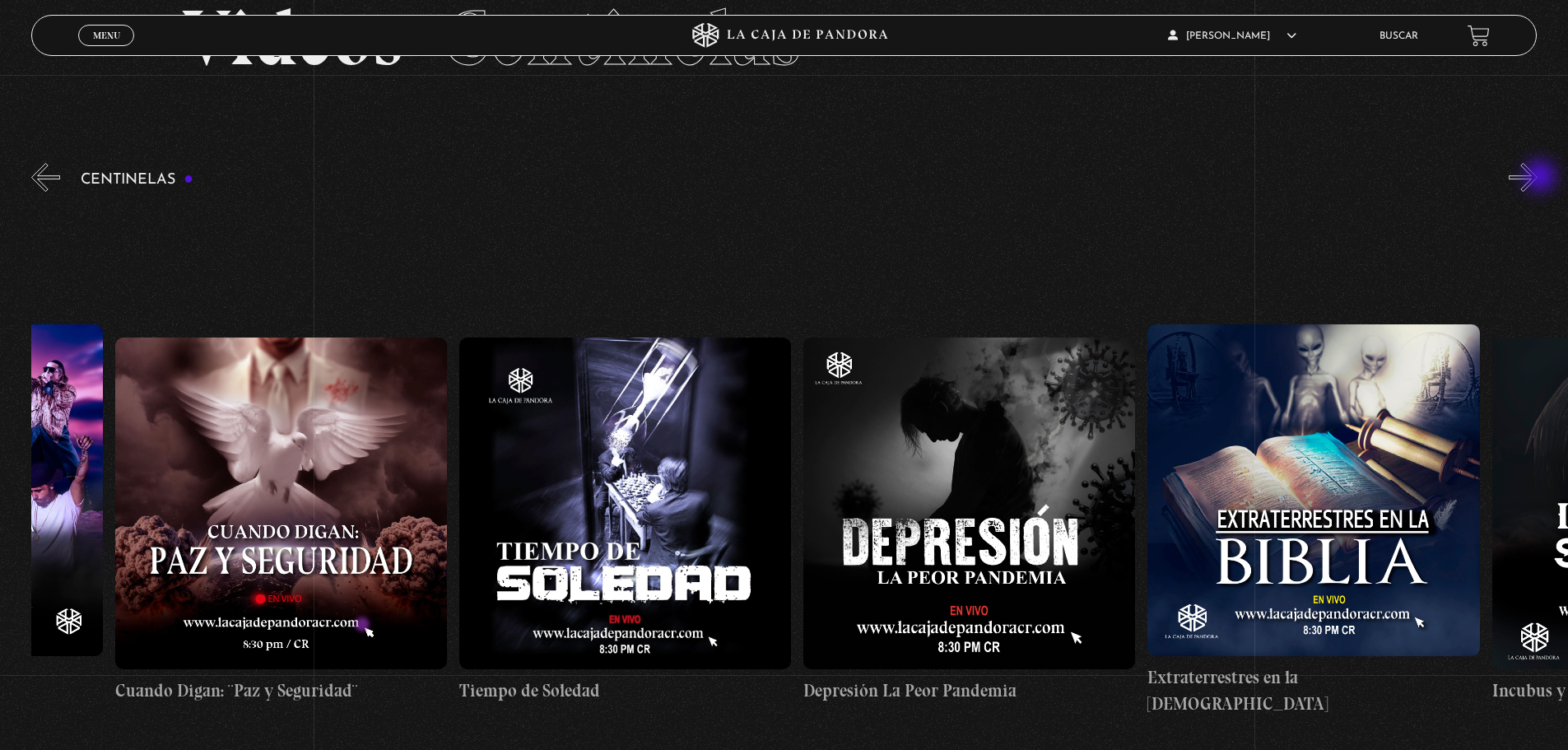
click at [1538, 178] on button "»" at bounding box center [1523, 177] width 29 height 29
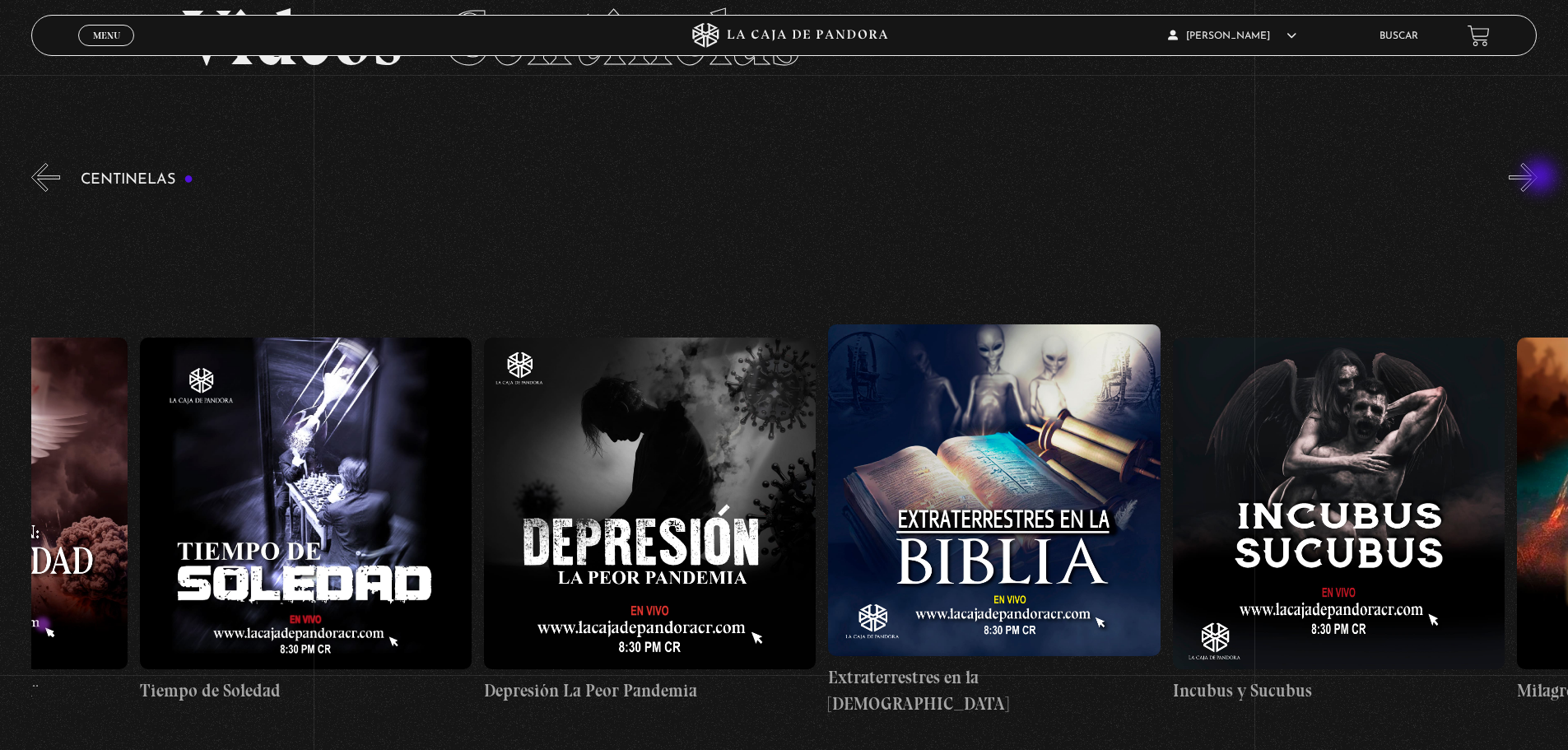
click at [1538, 178] on button "»" at bounding box center [1523, 177] width 29 height 29
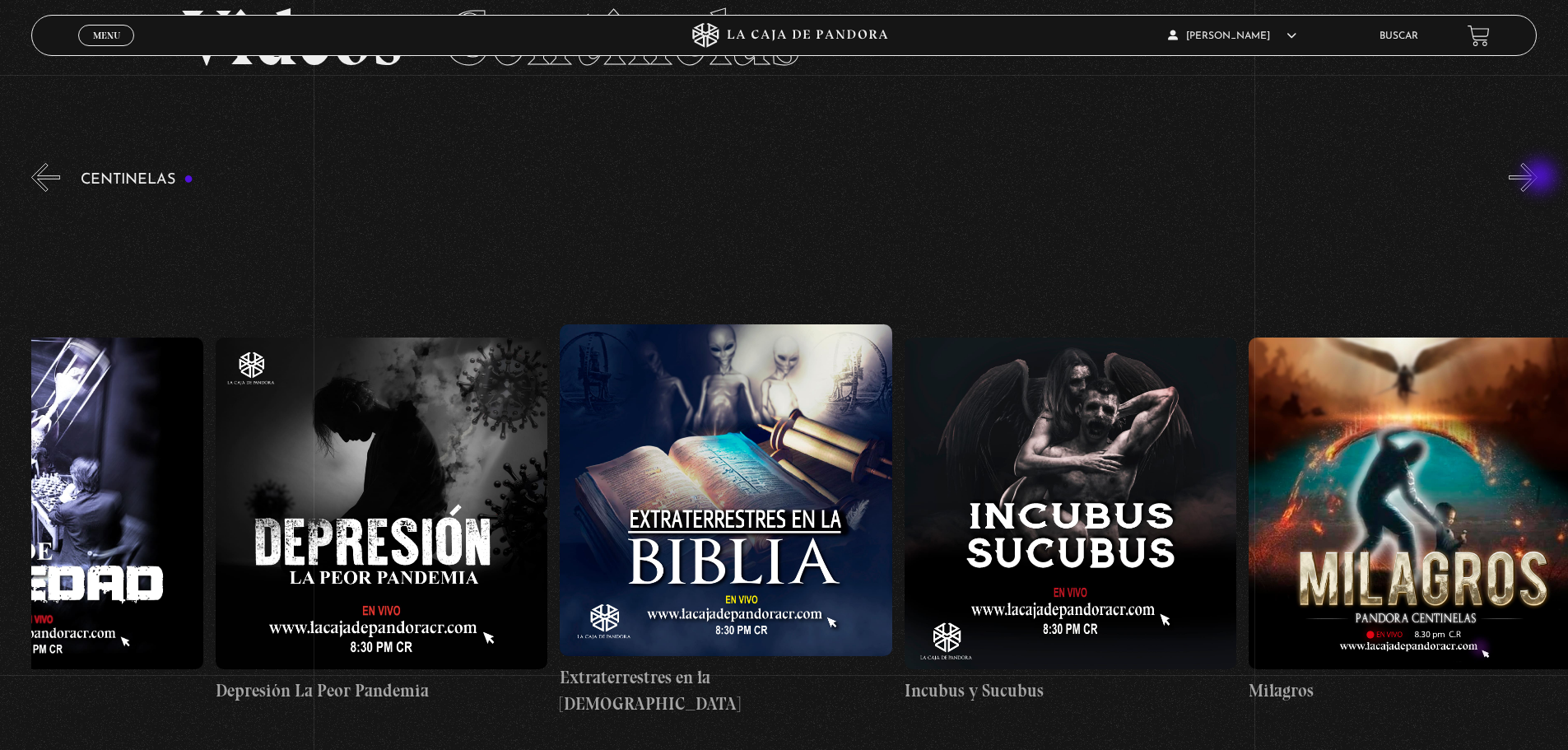
click at [1538, 178] on button "»" at bounding box center [1523, 177] width 29 height 29
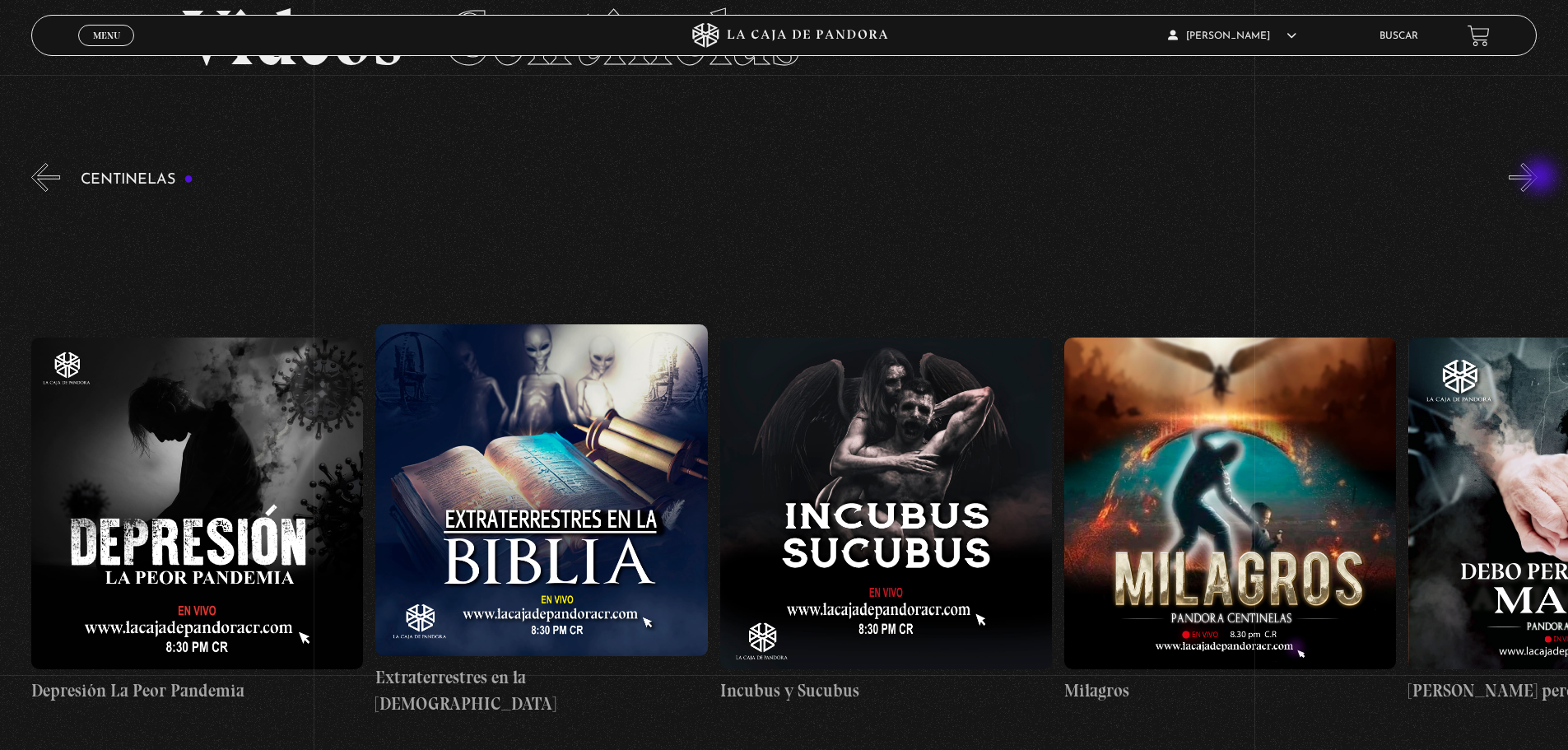
click at [1538, 178] on button "»" at bounding box center [1523, 177] width 29 height 29
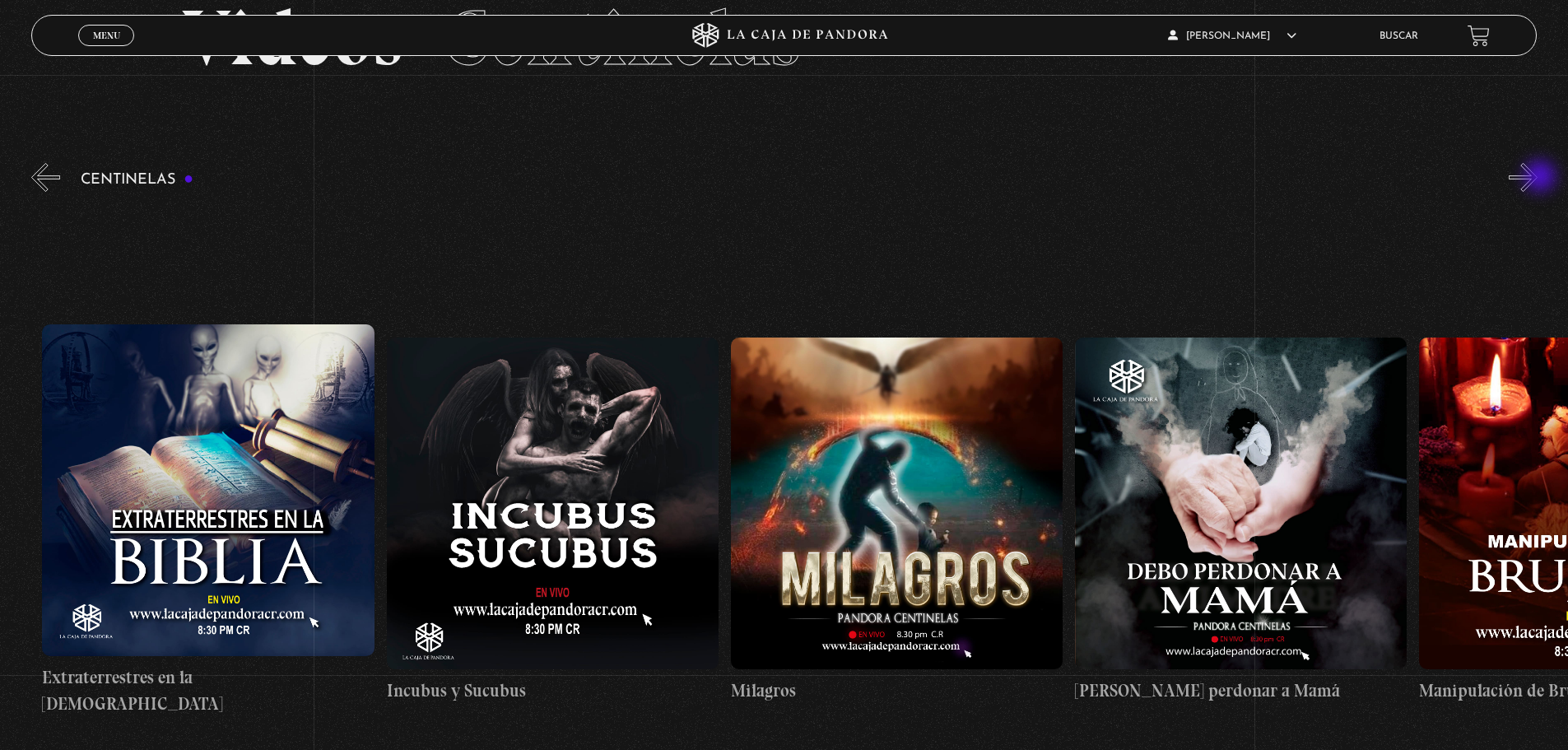
click at [1538, 178] on button "»" at bounding box center [1523, 177] width 29 height 29
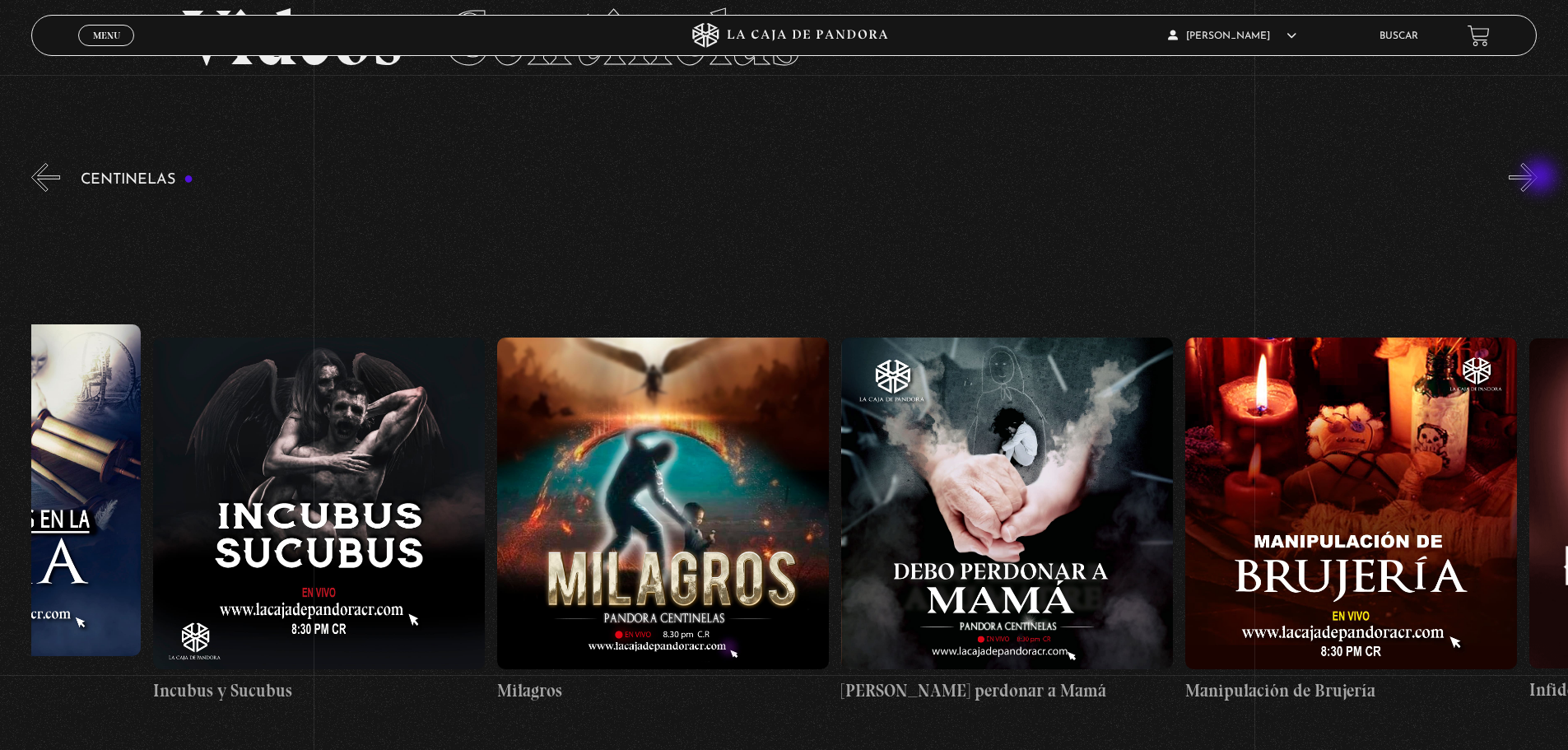
click at [1538, 178] on button "»" at bounding box center [1523, 177] width 29 height 29
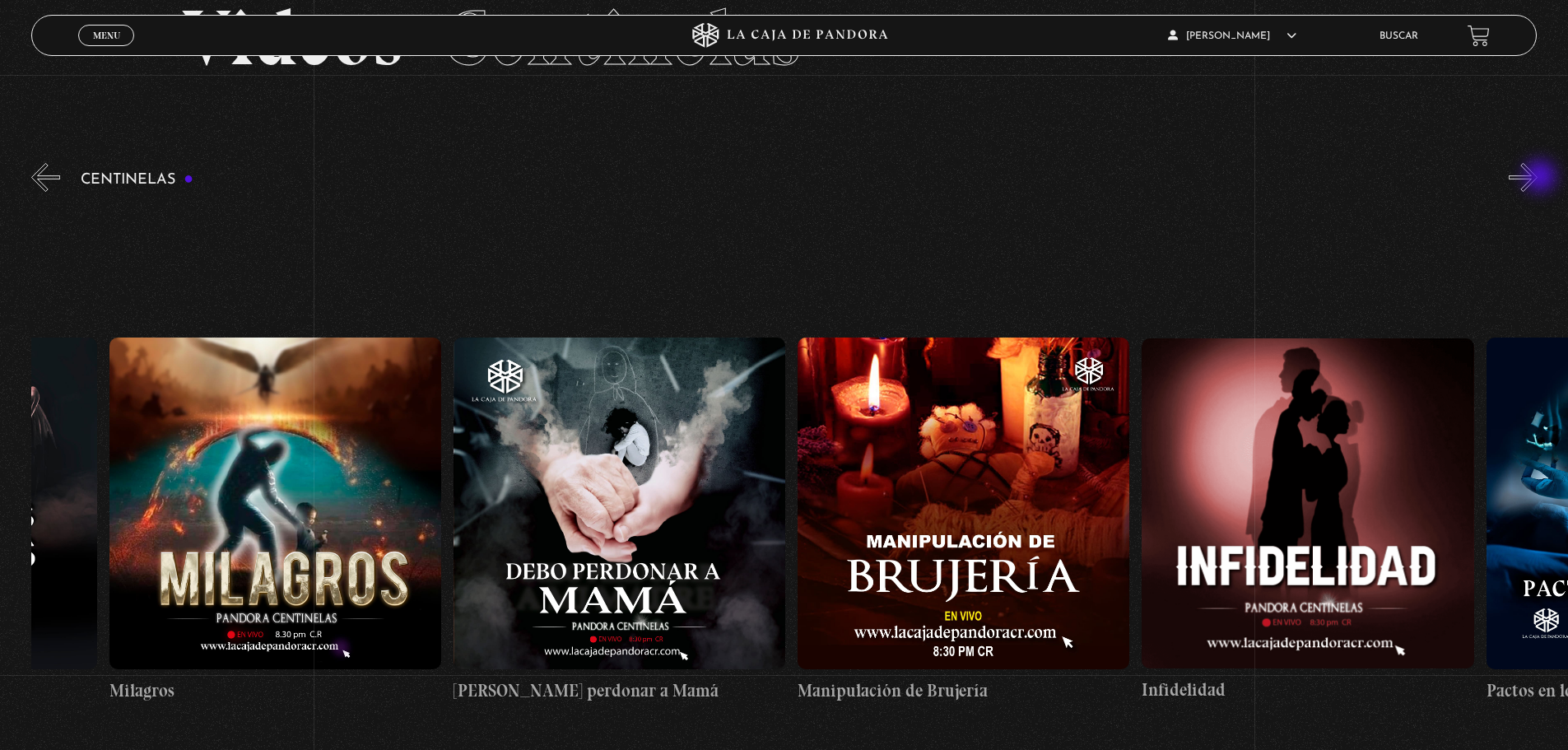
click at [1538, 178] on button "»" at bounding box center [1523, 177] width 29 height 29
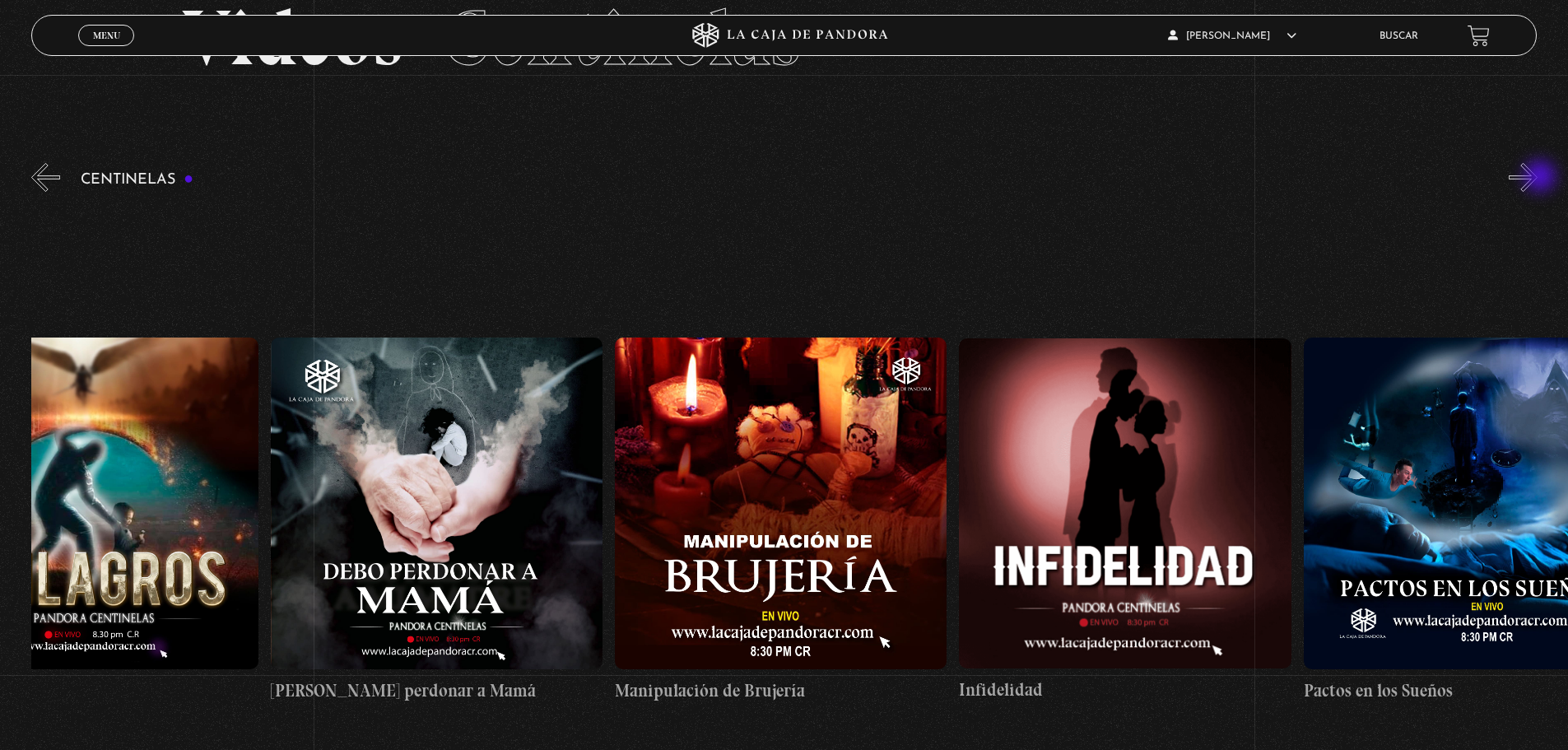
click at [1538, 178] on button "»" at bounding box center [1523, 177] width 29 height 29
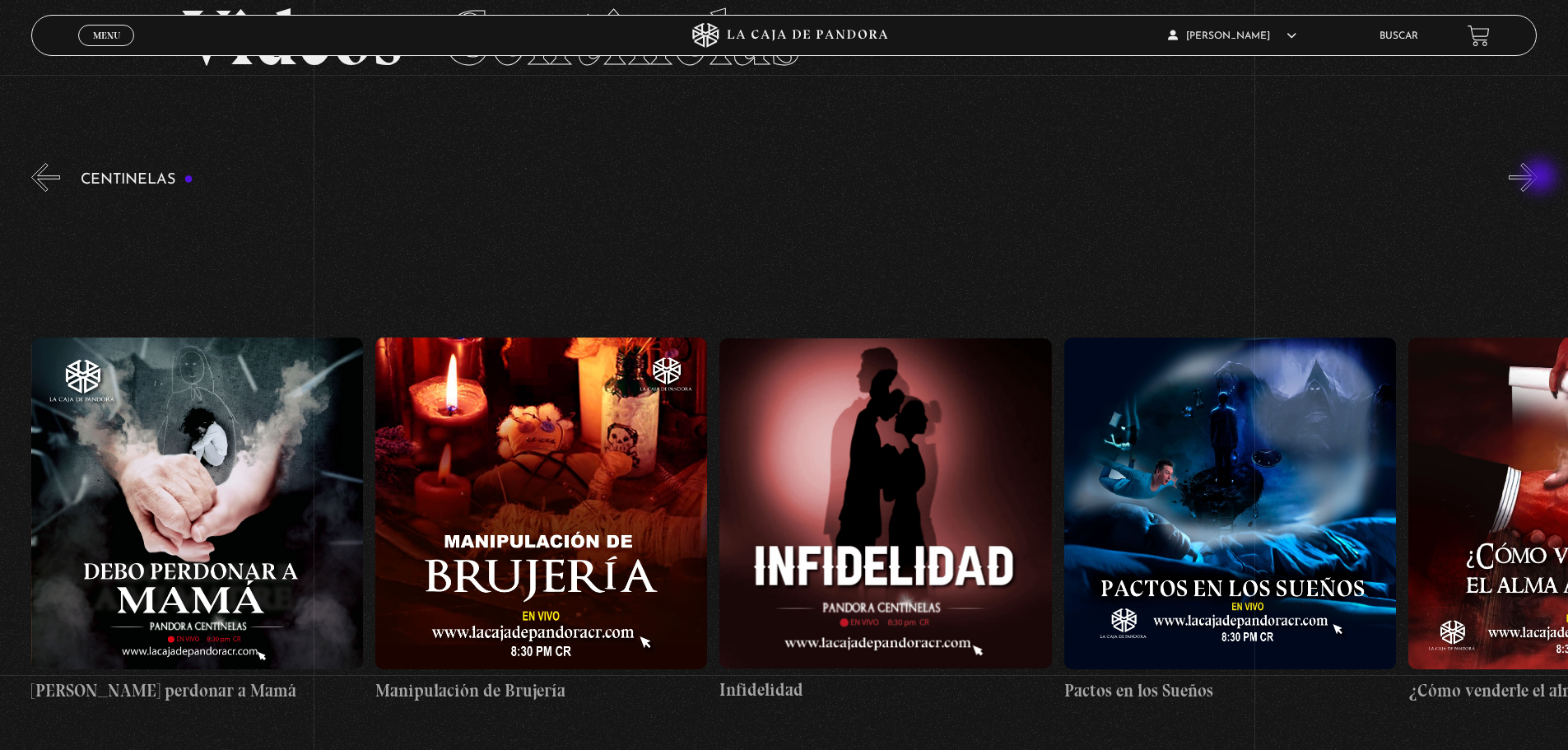
click at [1538, 178] on button "»" at bounding box center [1523, 177] width 29 height 29
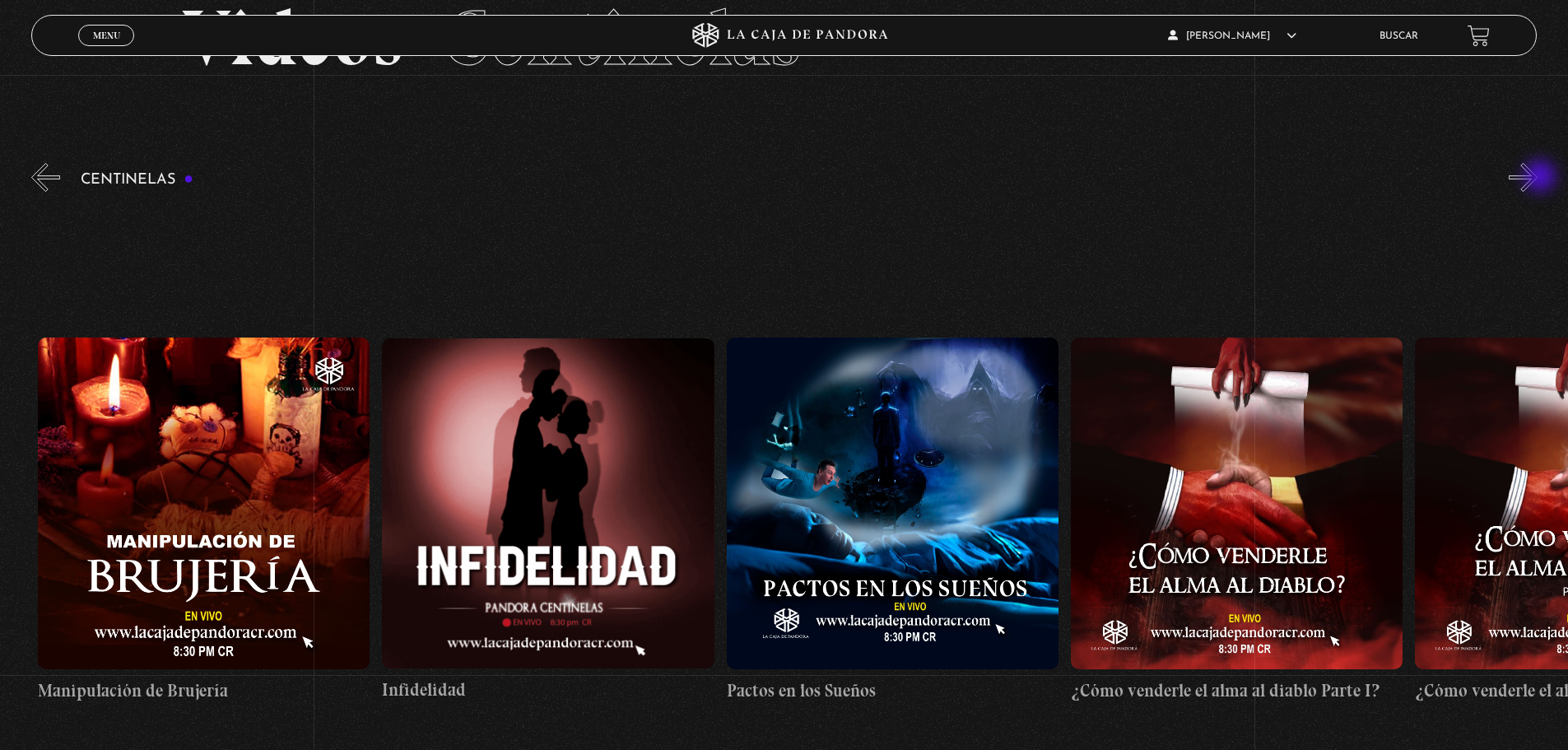
click at [1538, 178] on button "»" at bounding box center [1523, 177] width 29 height 29
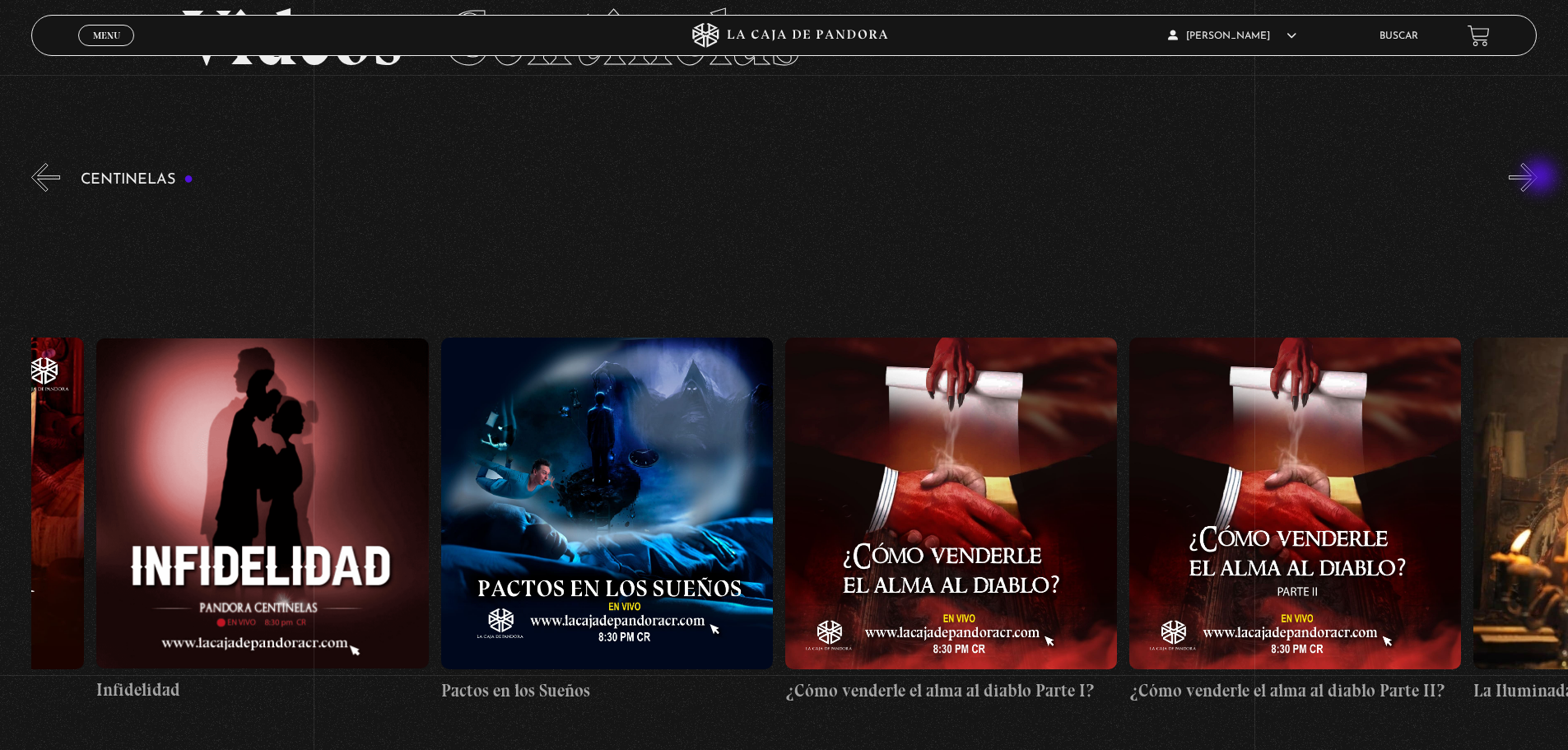
click at [1538, 177] on button "»" at bounding box center [1523, 177] width 29 height 29
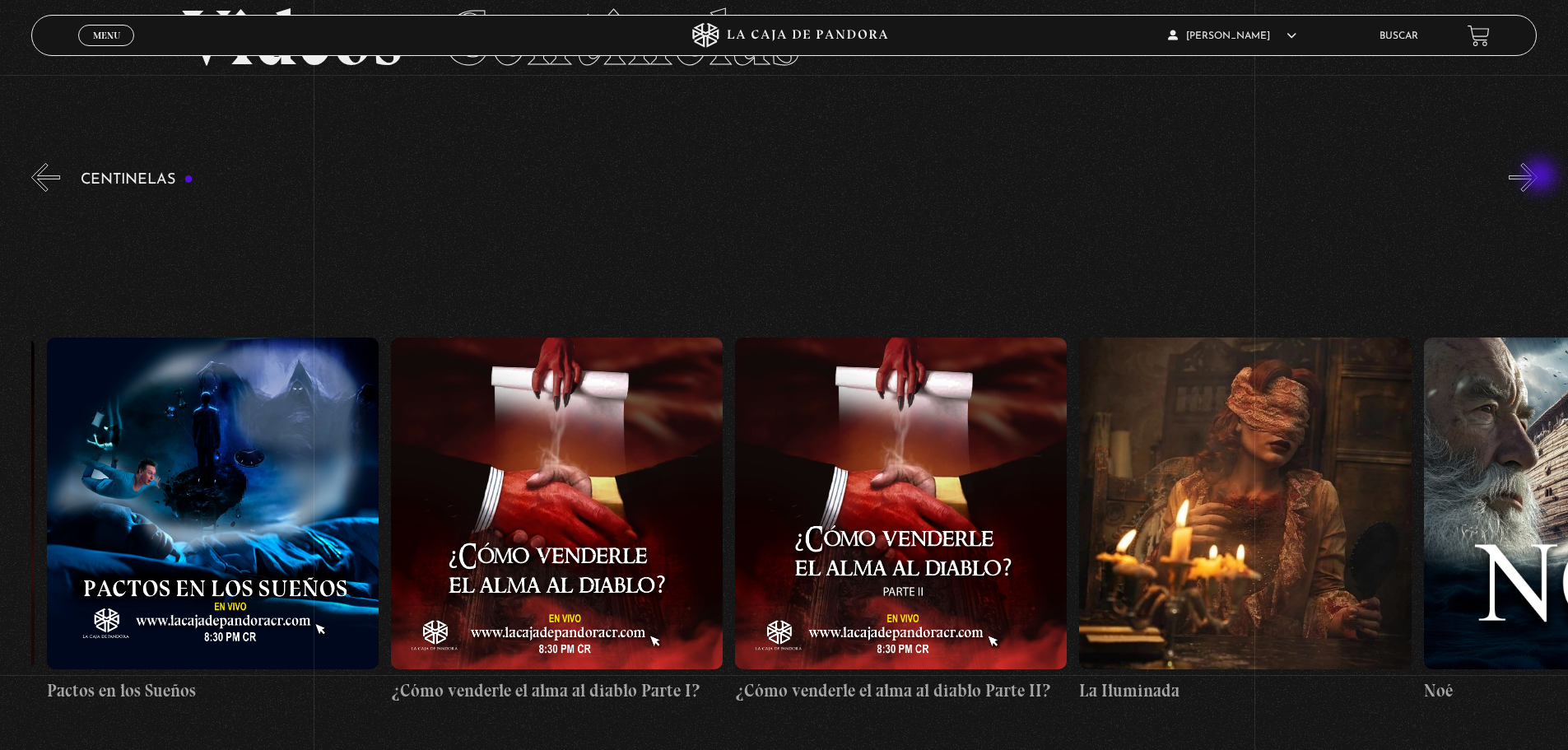
click at [1538, 177] on button "»" at bounding box center [1523, 177] width 29 height 29
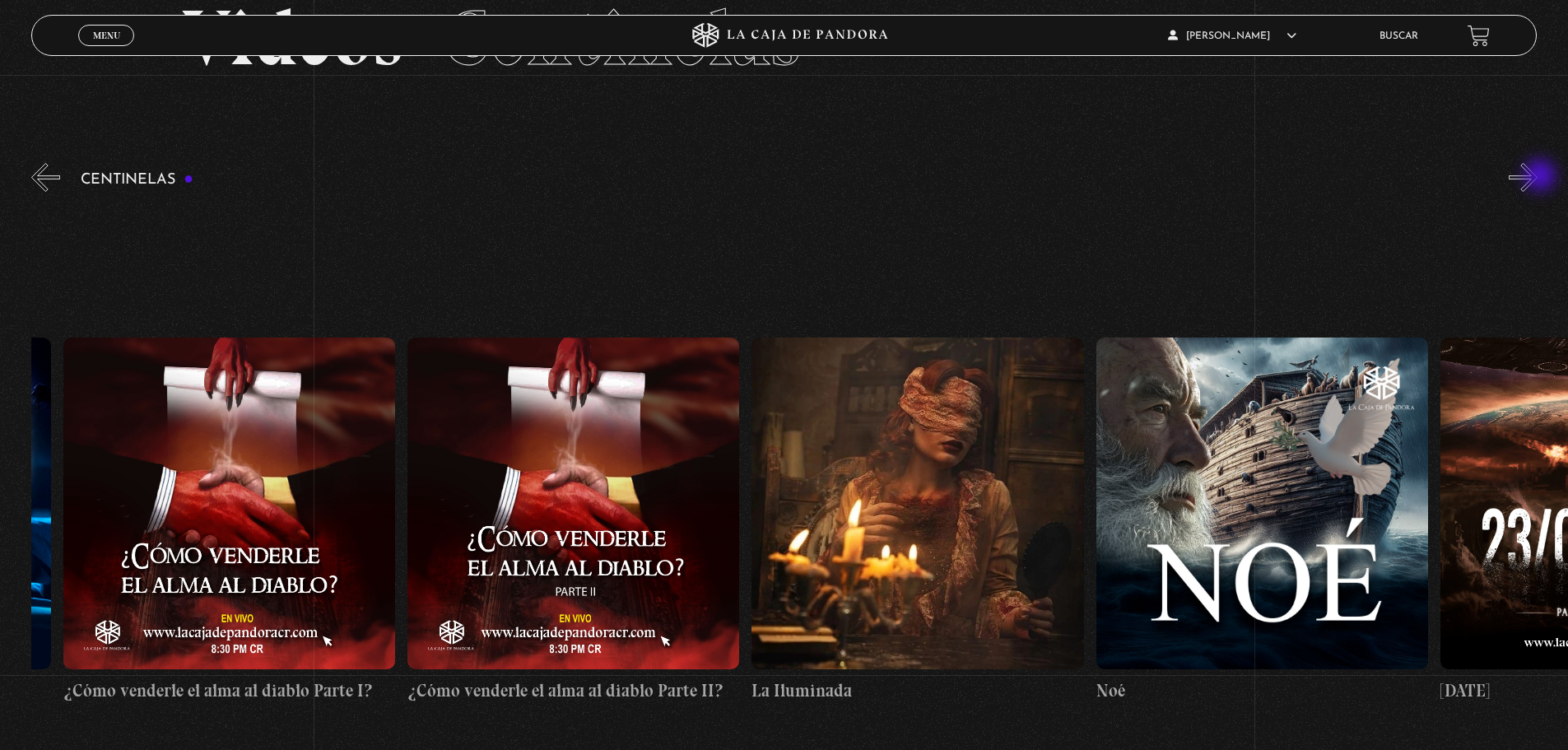
click at [1538, 177] on button "»" at bounding box center [1523, 177] width 29 height 29
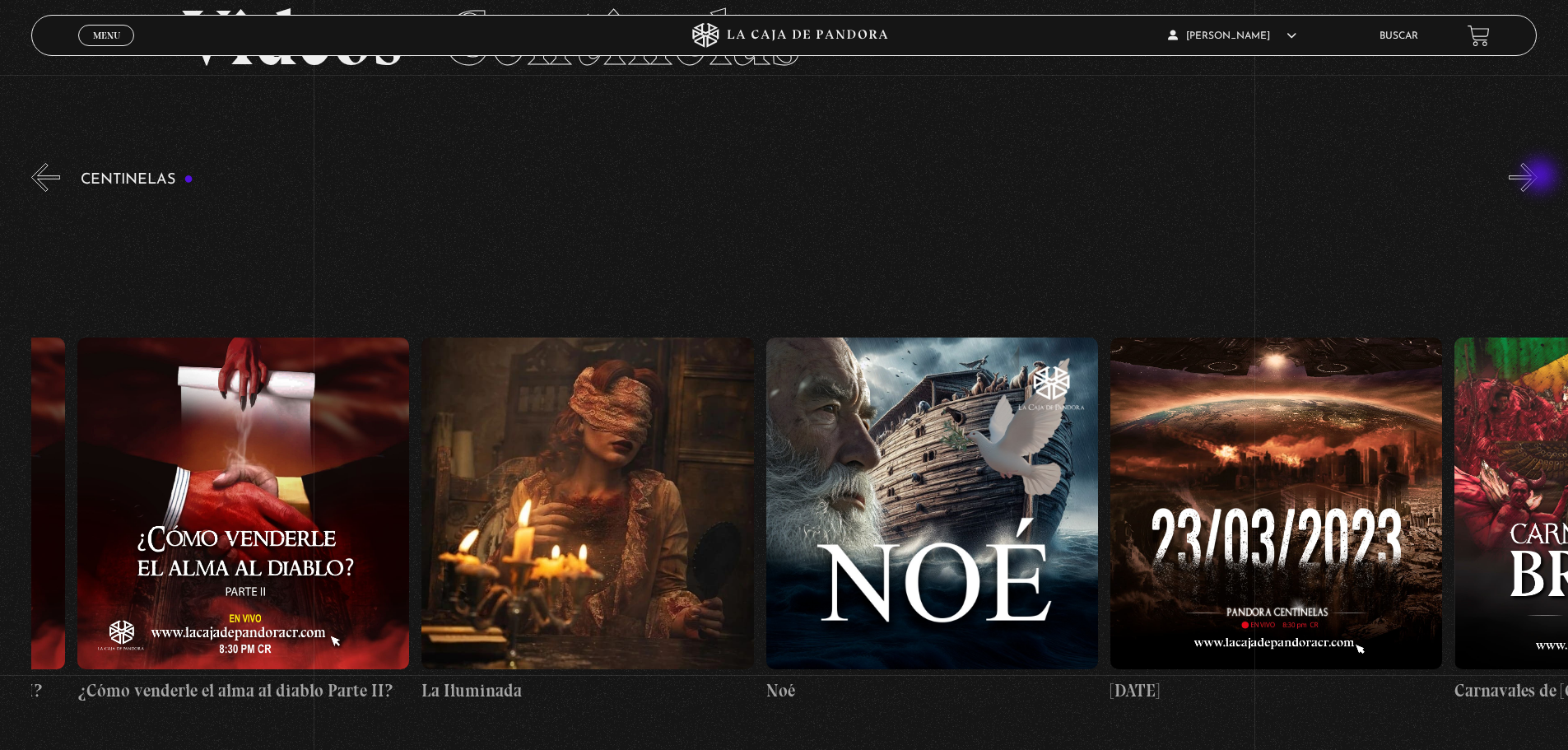
click at [1538, 177] on button "»" at bounding box center [1523, 177] width 29 height 29
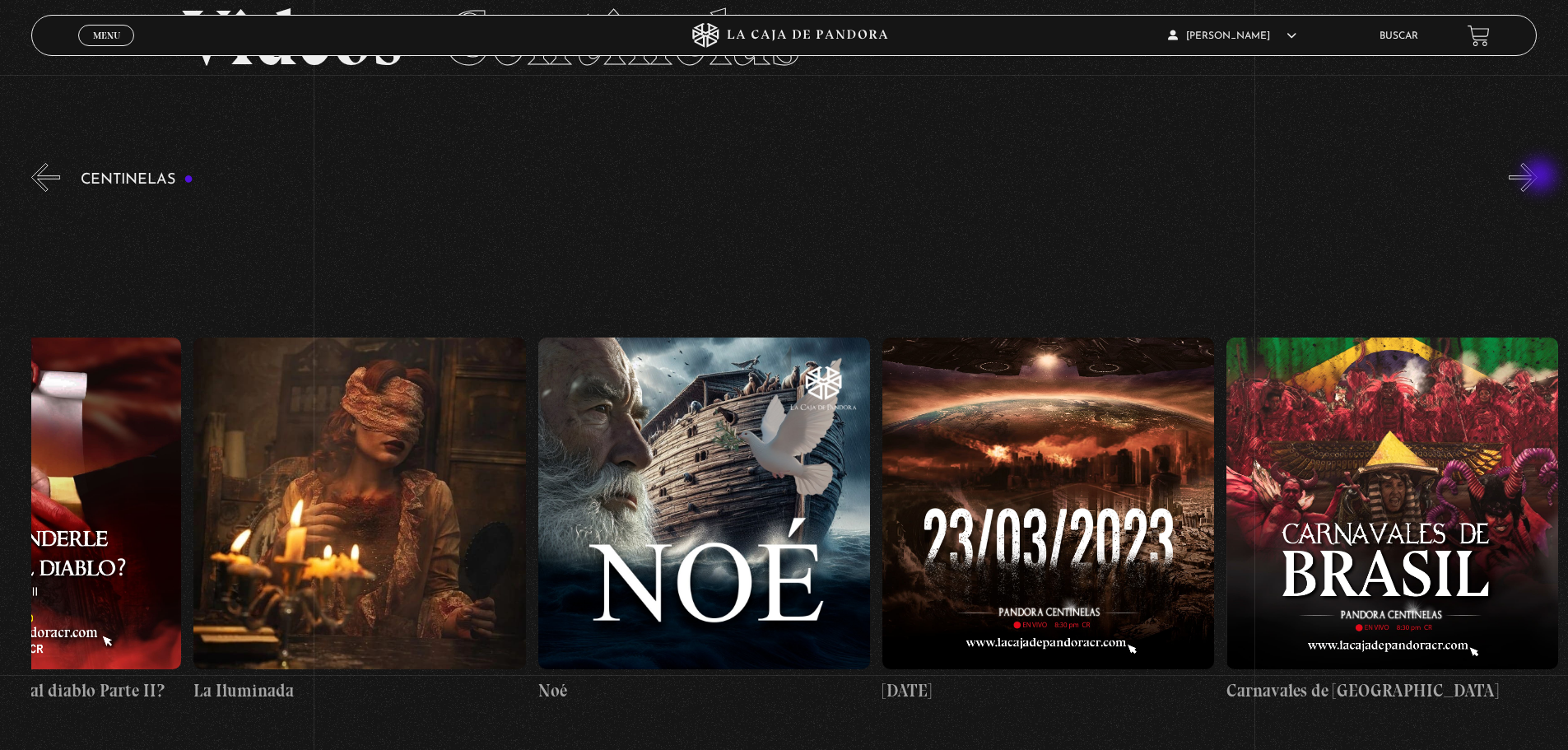
click at [1538, 177] on button "»" at bounding box center [1523, 177] width 29 height 29
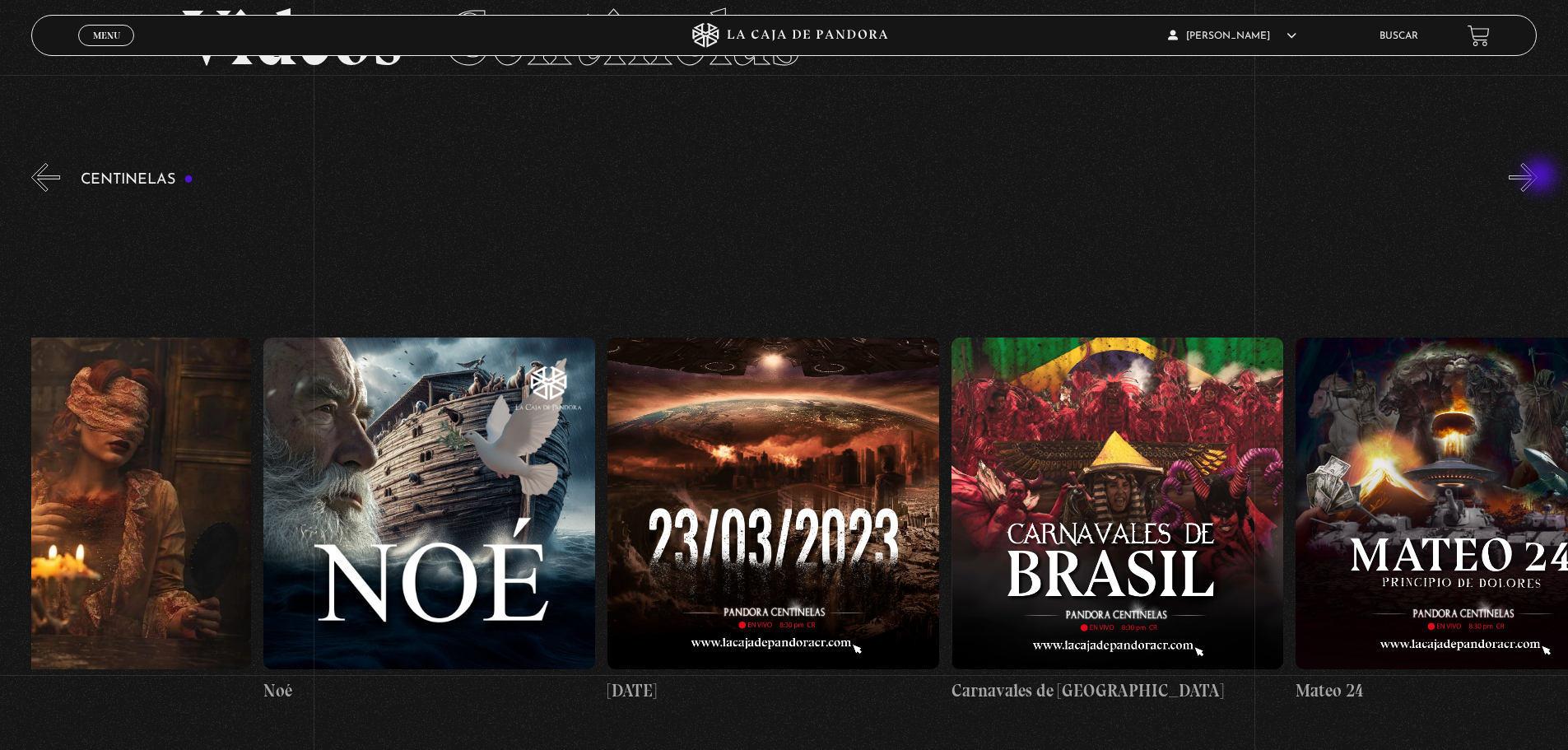
click at [1538, 177] on button "»" at bounding box center [1523, 177] width 29 height 29
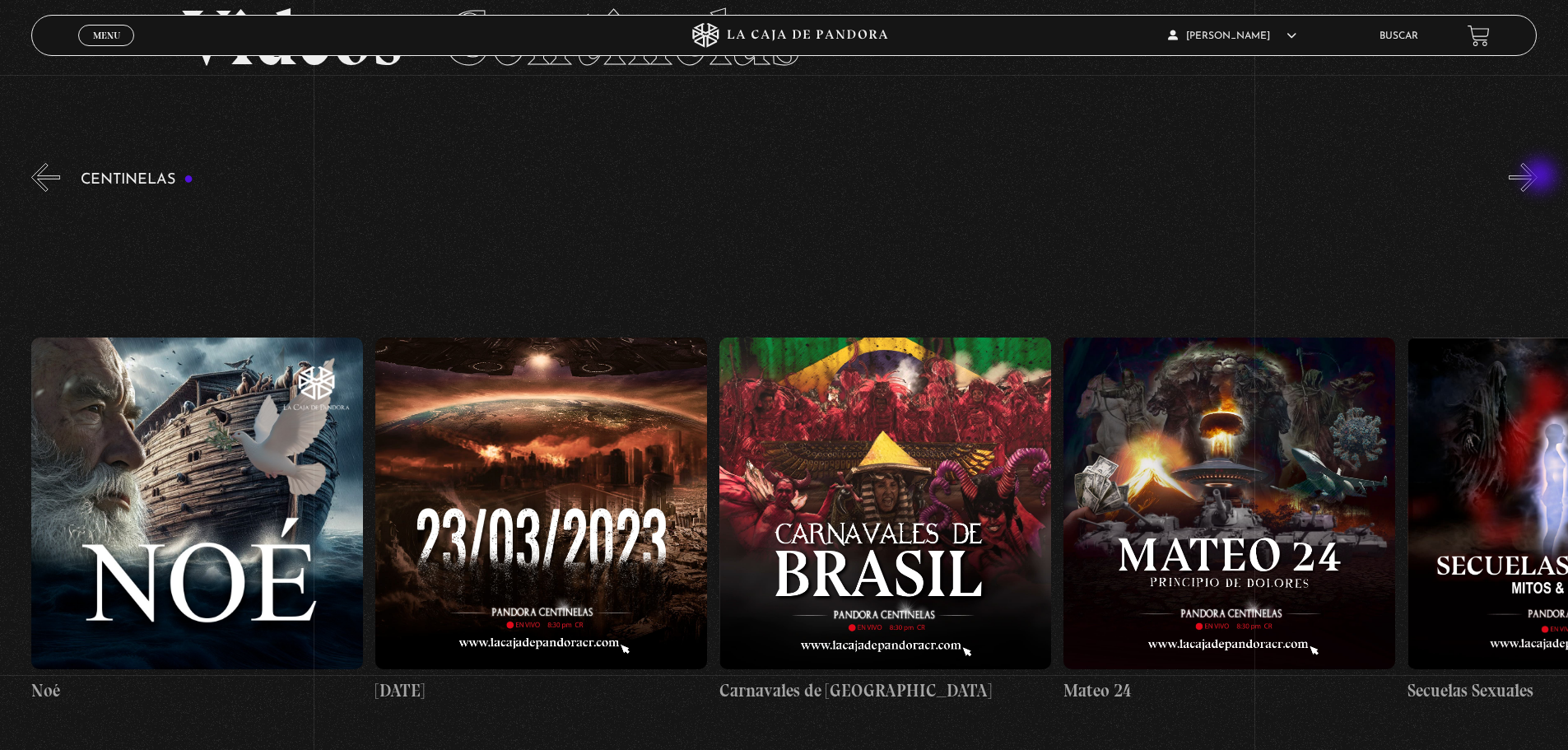
click at [1538, 177] on button "»" at bounding box center [1523, 177] width 29 height 29
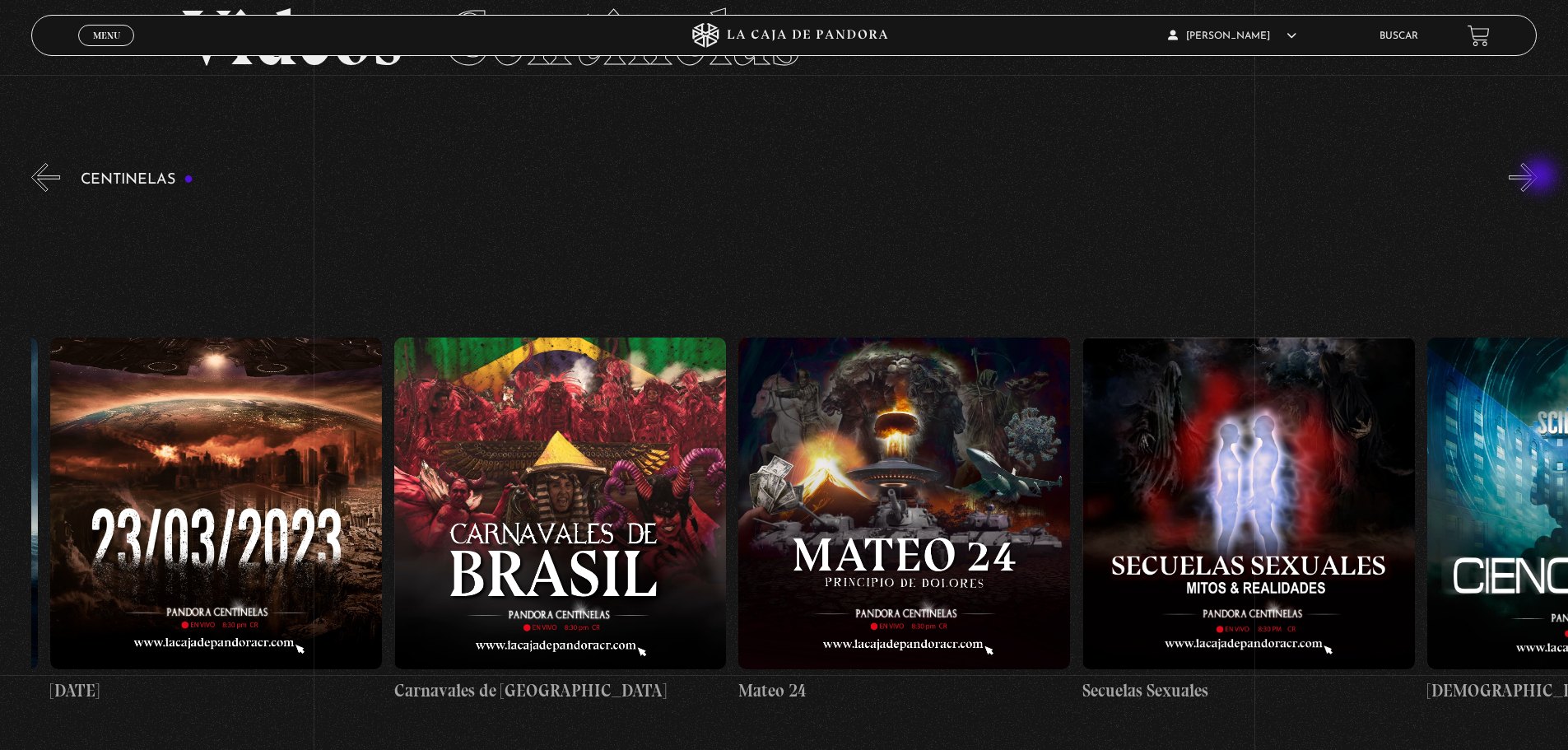
click at [1538, 177] on button "»" at bounding box center [1523, 177] width 29 height 29
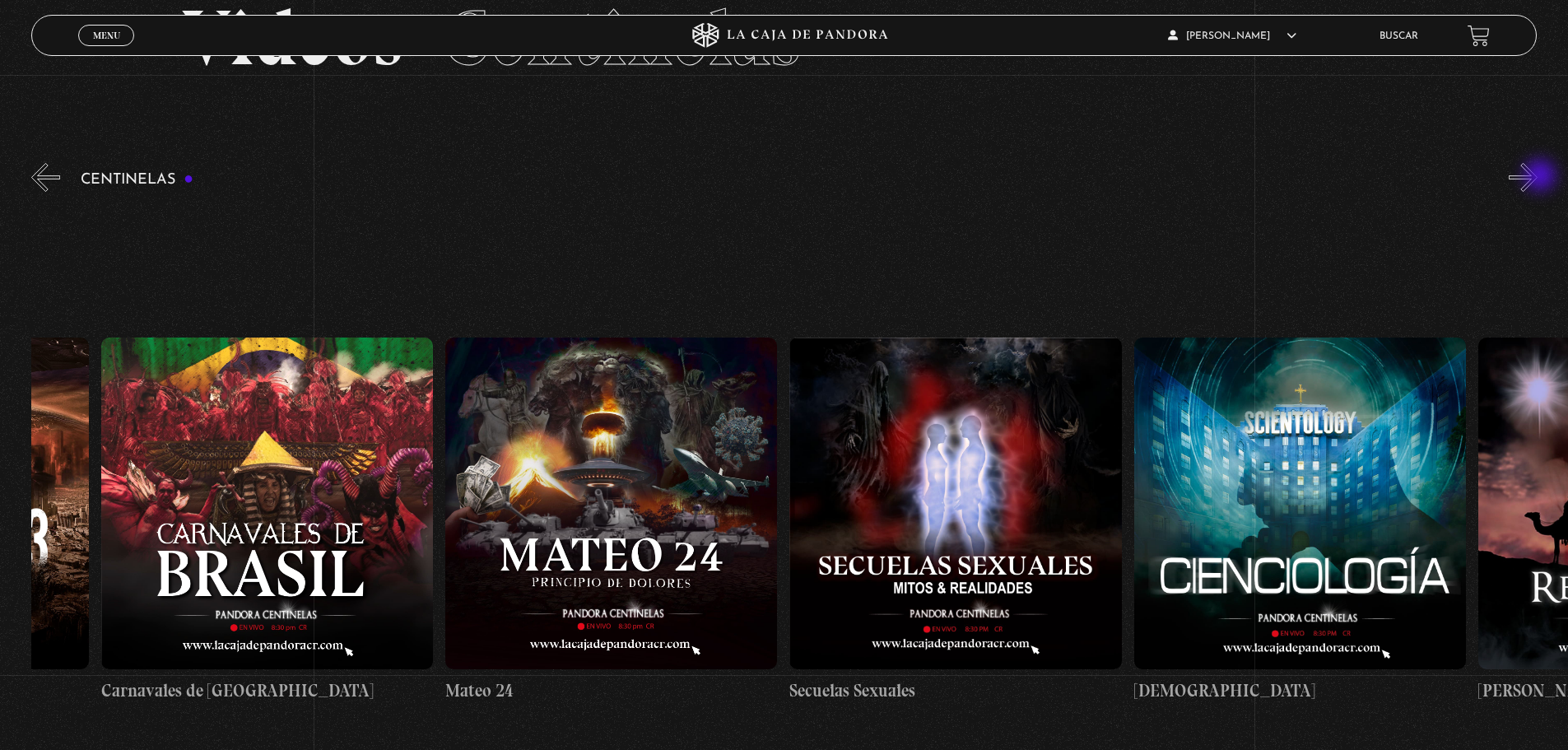
click at [1538, 177] on button "»" at bounding box center [1523, 177] width 29 height 29
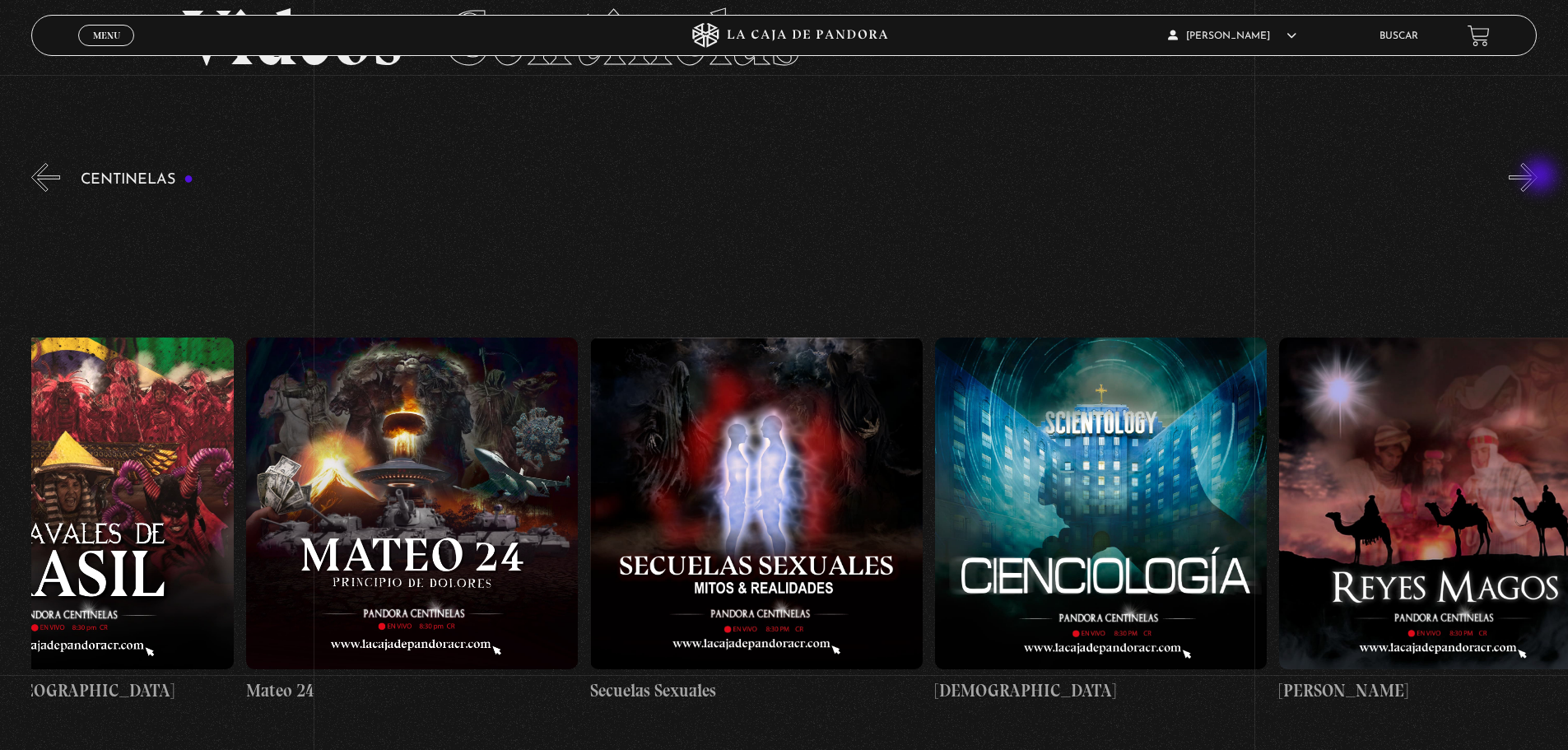
click at [1538, 177] on button "»" at bounding box center [1523, 177] width 29 height 29
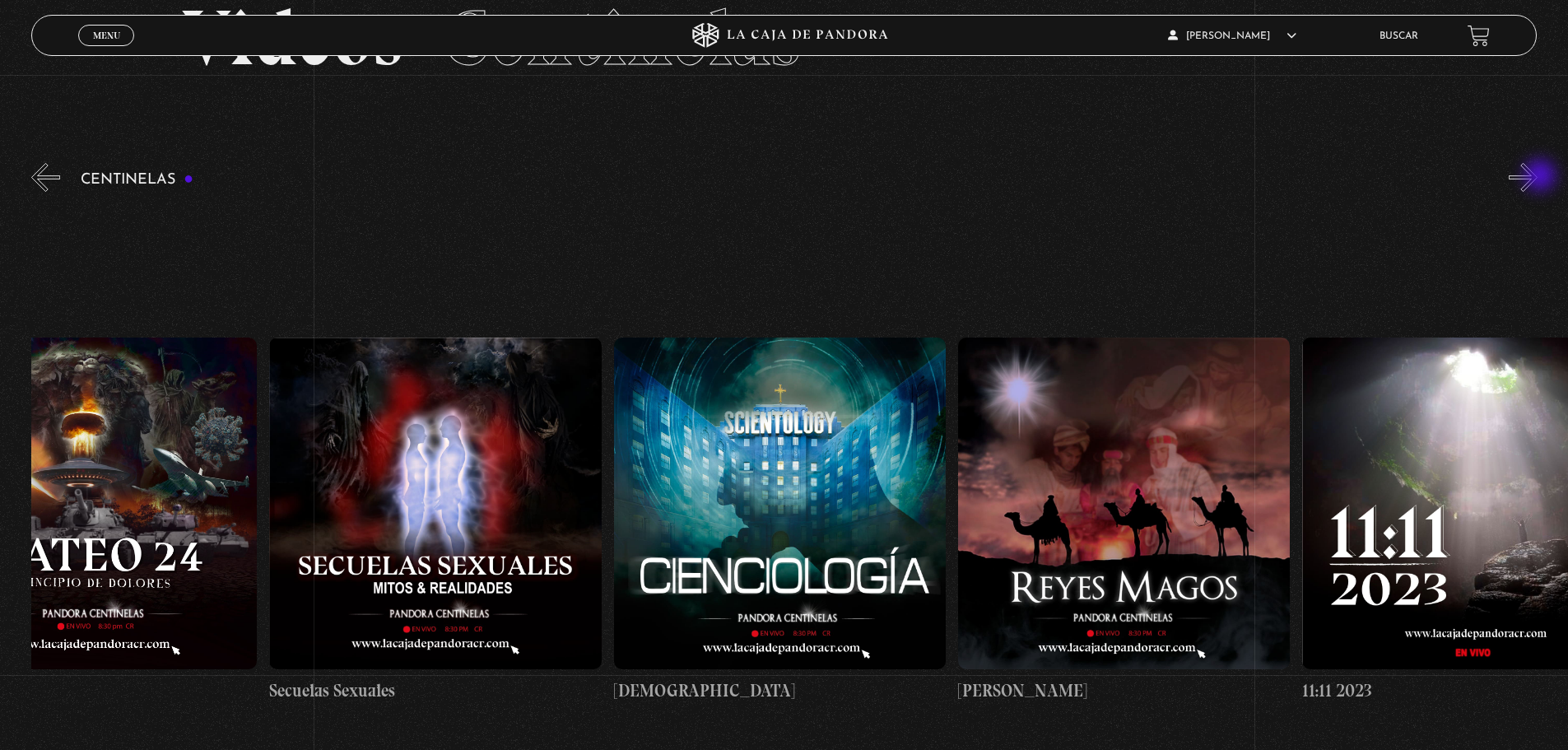
click at [1538, 177] on button "»" at bounding box center [1523, 177] width 29 height 29
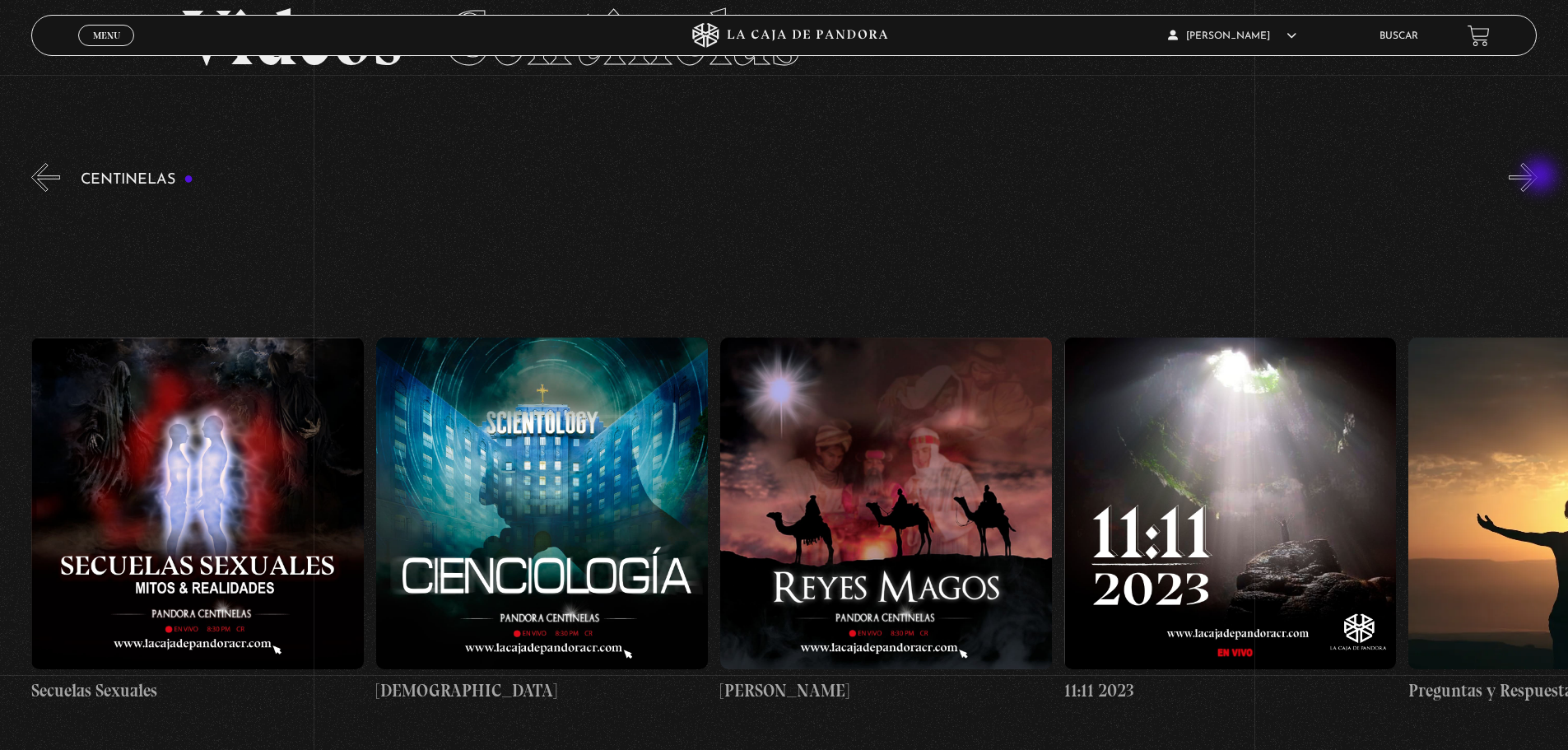
click at [1538, 177] on button "»" at bounding box center [1523, 177] width 29 height 29
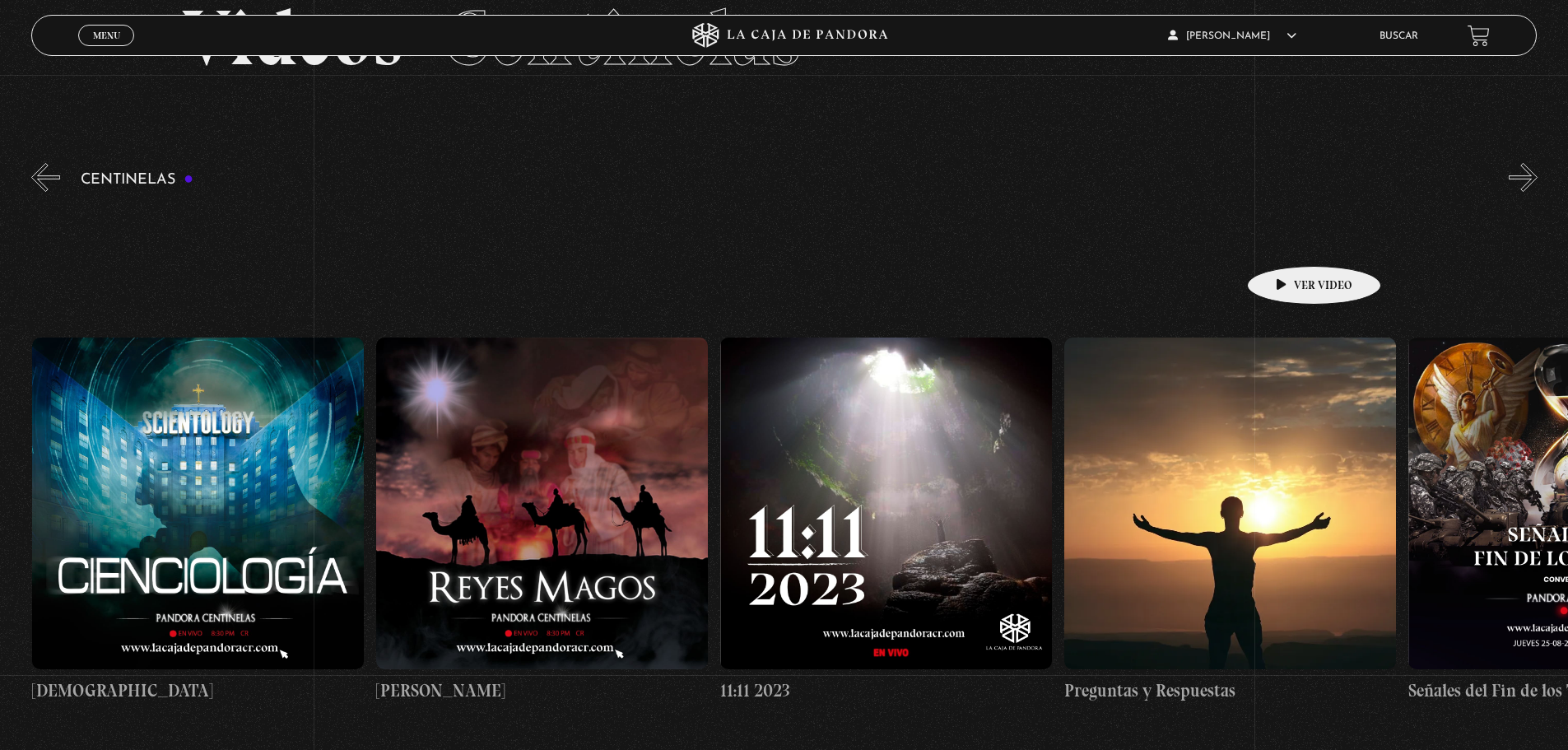
scroll to position [0, 16527]
click at [1419, 31] on link "Buscar" at bounding box center [1399, 36] width 39 height 10
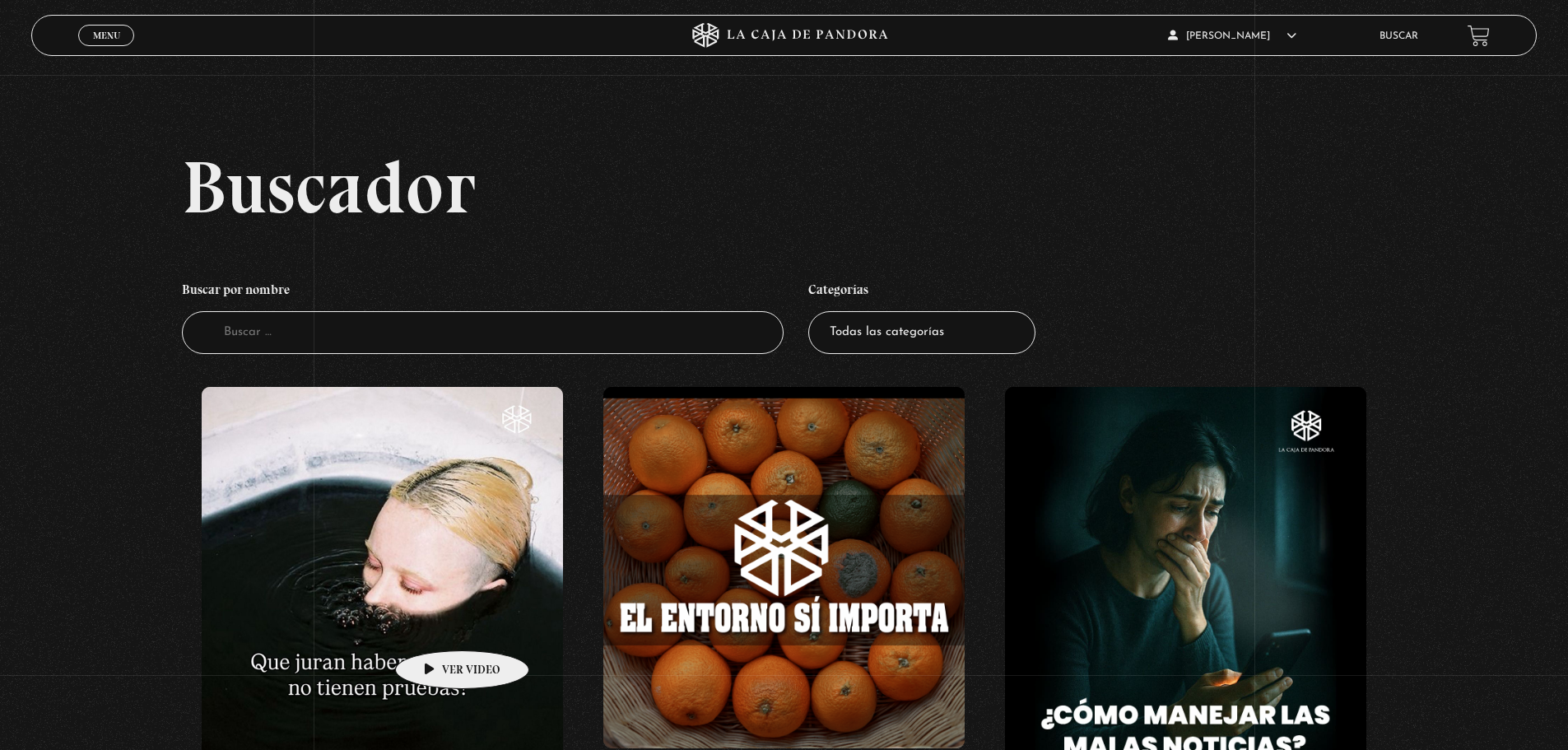
click at [437, 626] on figure at bounding box center [382, 598] width 361 height 422
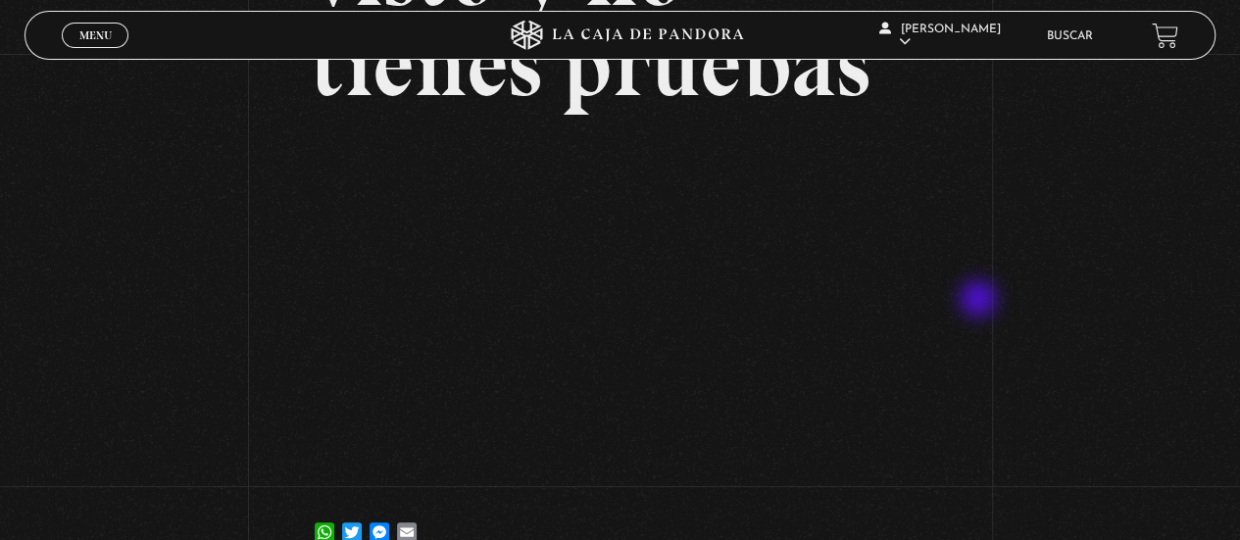
scroll to position [196, 0]
